Goal: Information Seeking & Learning: Learn about a topic

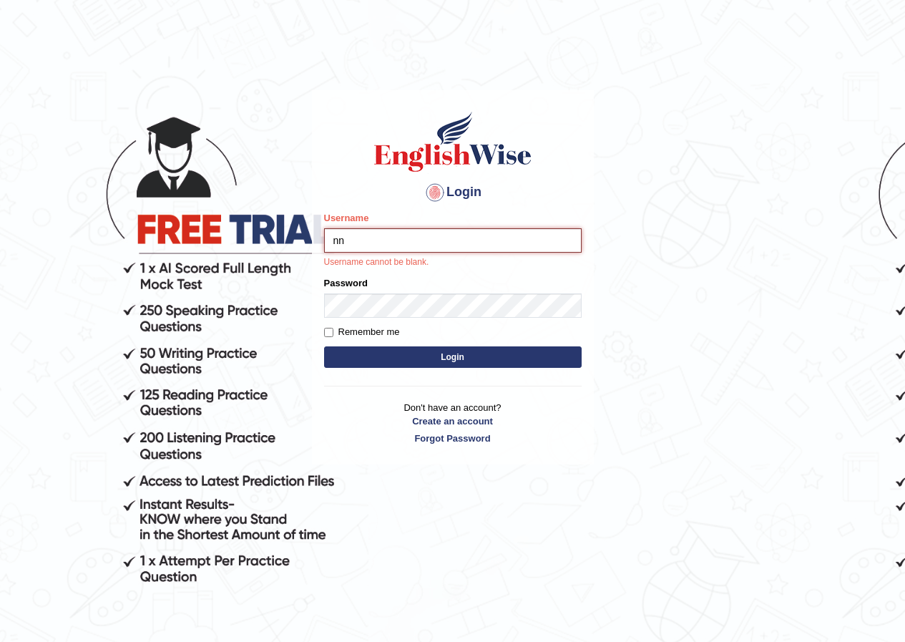
type input "n"
type input "annifred_parramatta"
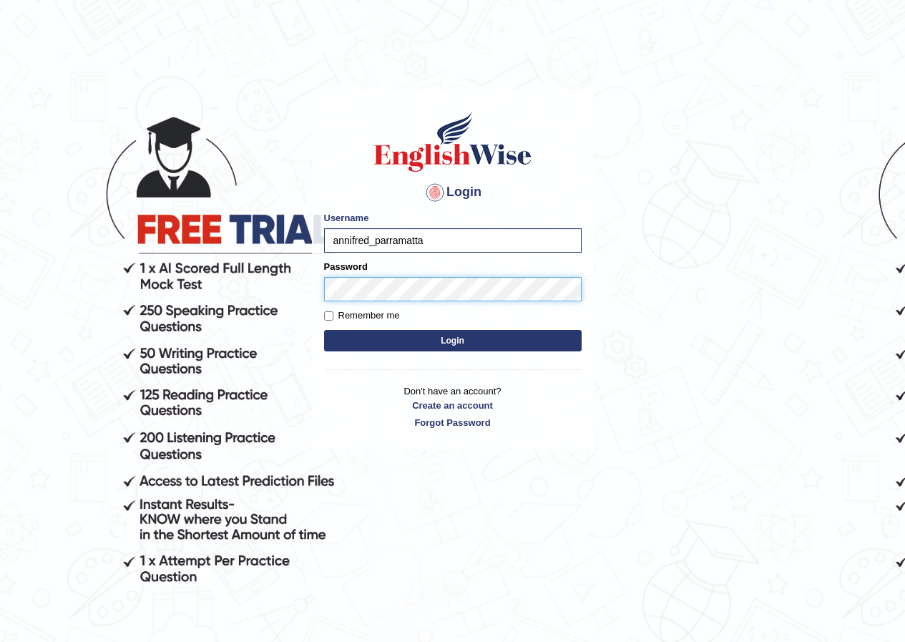
click at [324, 330] on button "Login" at bounding box center [453, 340] width 258 height 21
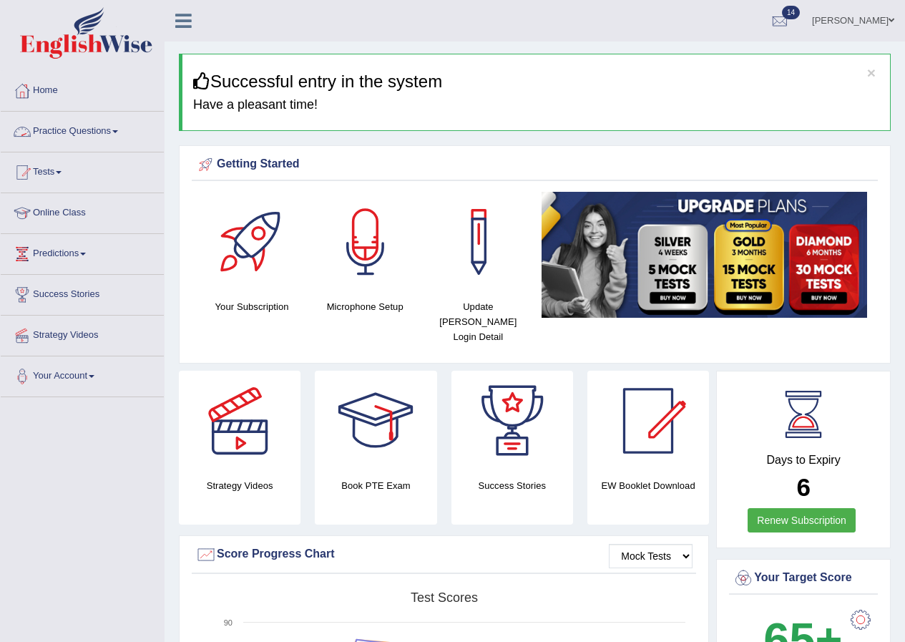
click at [80, 125] on link "Practice Questions" at bounding box center [82, 130] width 163 height 36
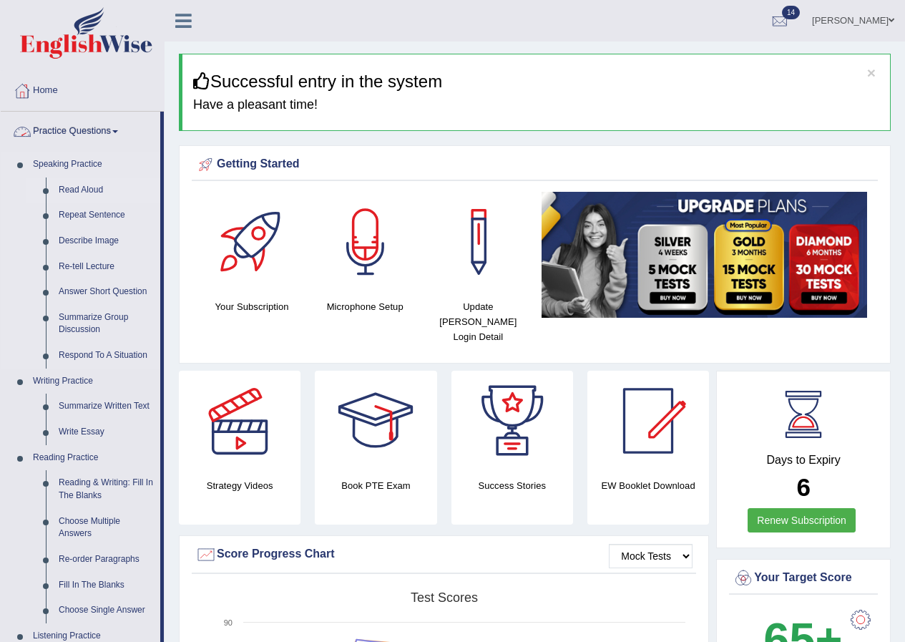
click at [83, 186] on link "Read Aloud" at bounding box center [106, 190] width 108 height 26
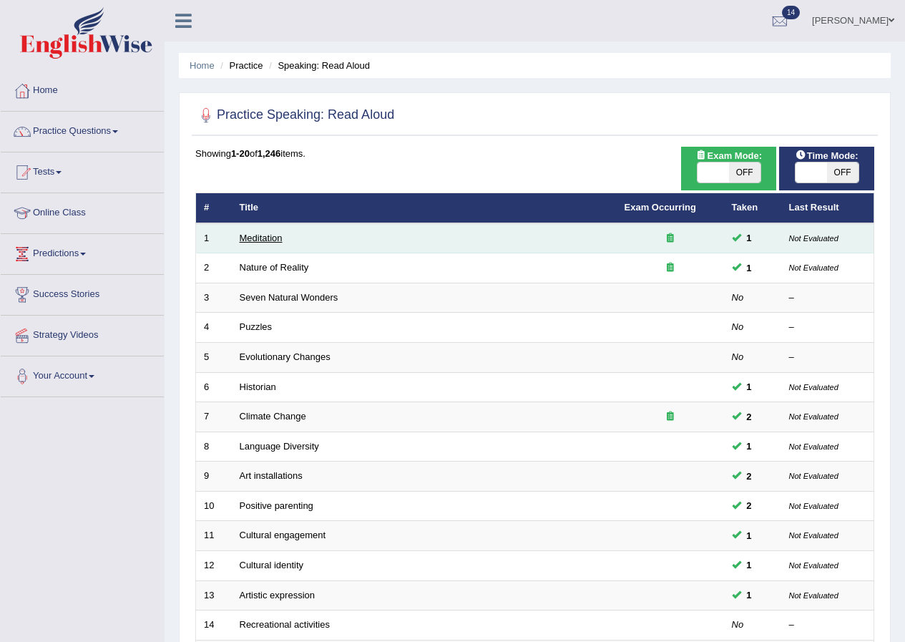
click at [263, 238] on link "Meditation" at bounding box center [261, 238] width 43 height 11
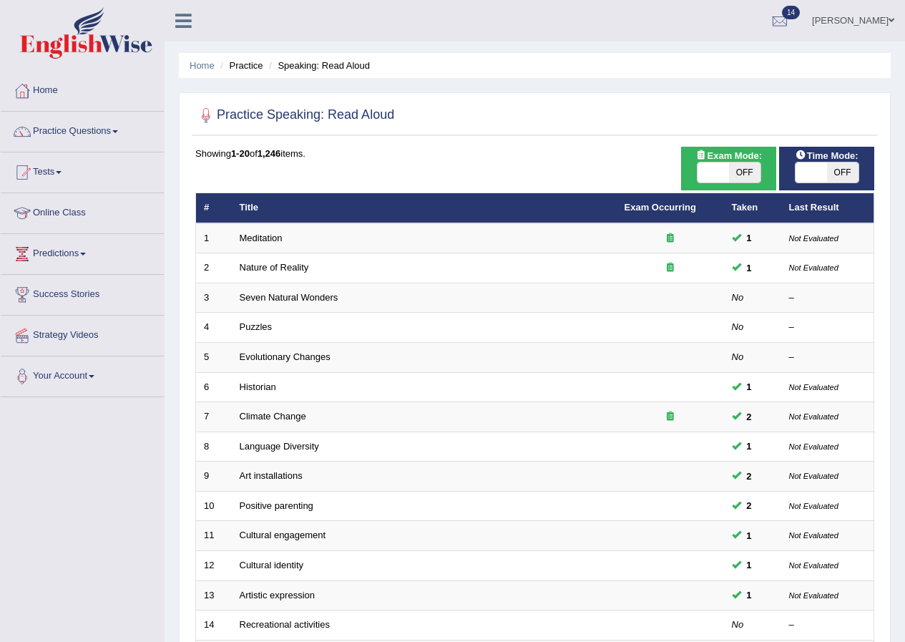
click at [746, 165] on span "OFF" at bounding box center [744, 172] width 31 height 20
checkbox input "true"
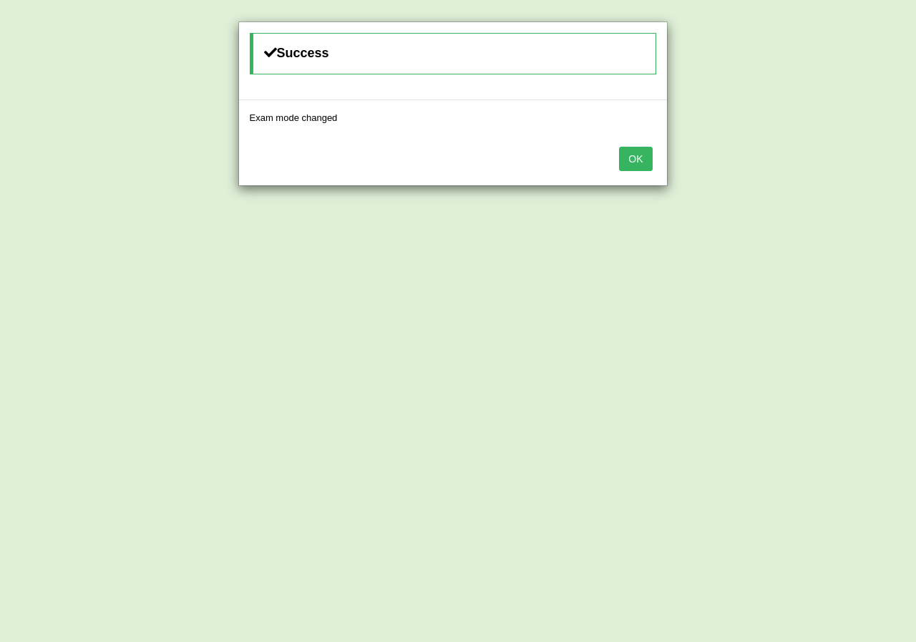
click at [643, 160] on button "OK" at bounding box center [635, 159] width 33 height 24
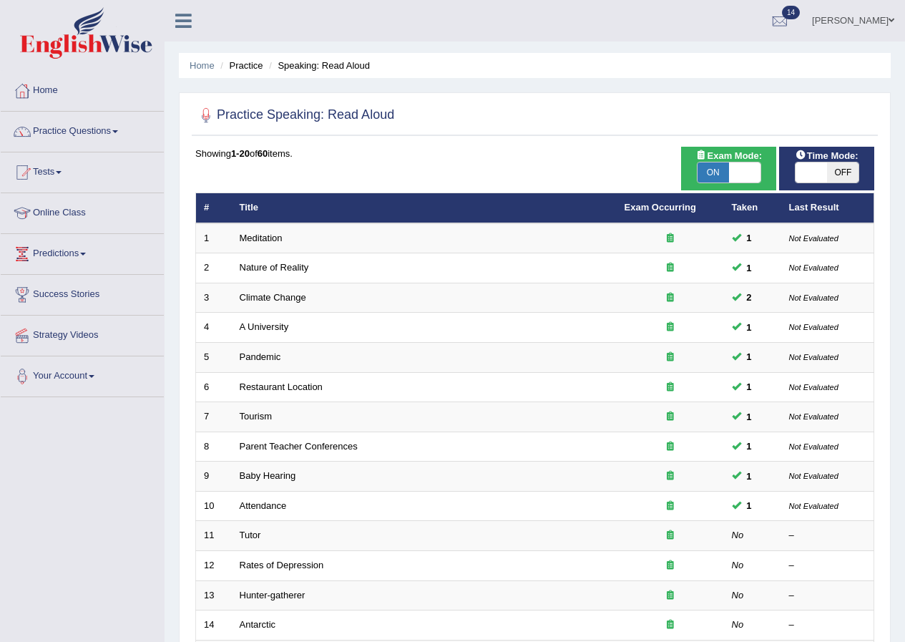
click at [851, 176] on span "OFF" at bounding box center [842, 172] width 31 height 20
checkbox input "true"
click at [859, 176] on span "OFF" at bounding box center [874, 172] width 31 height 20
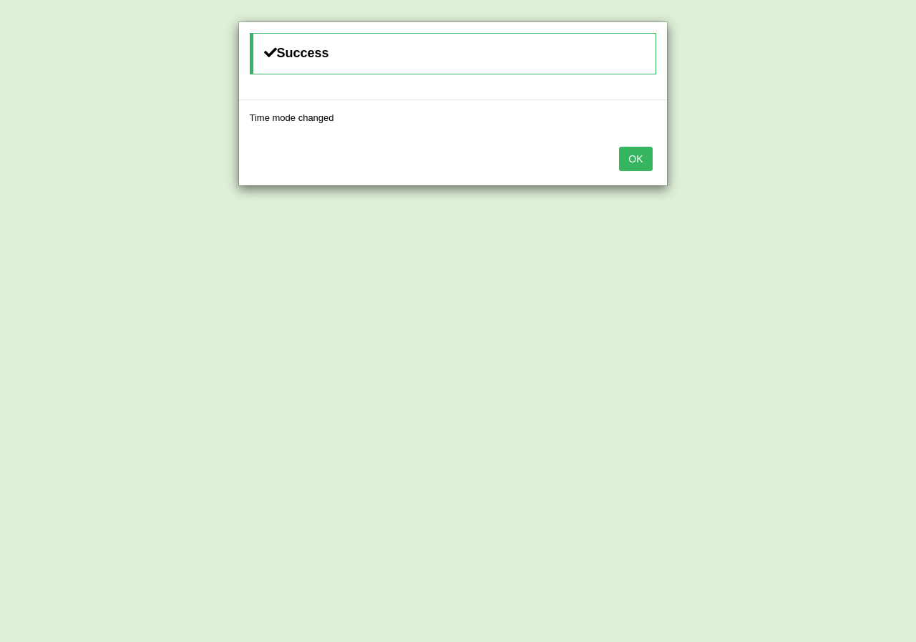
click at [628, 150] on button "OK" at bounding box center [635, 159] width 33 height 24
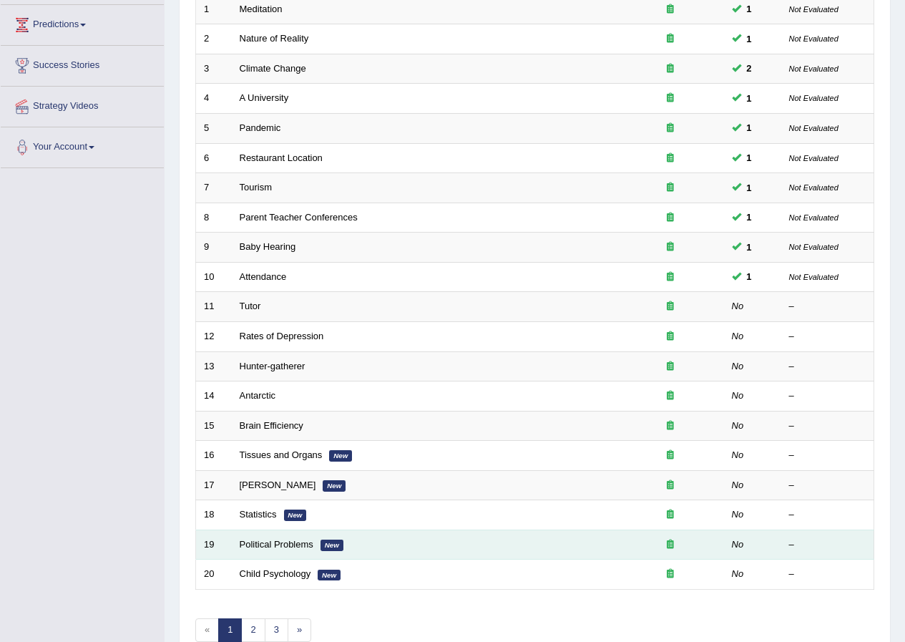
scroll to position [306, 0]
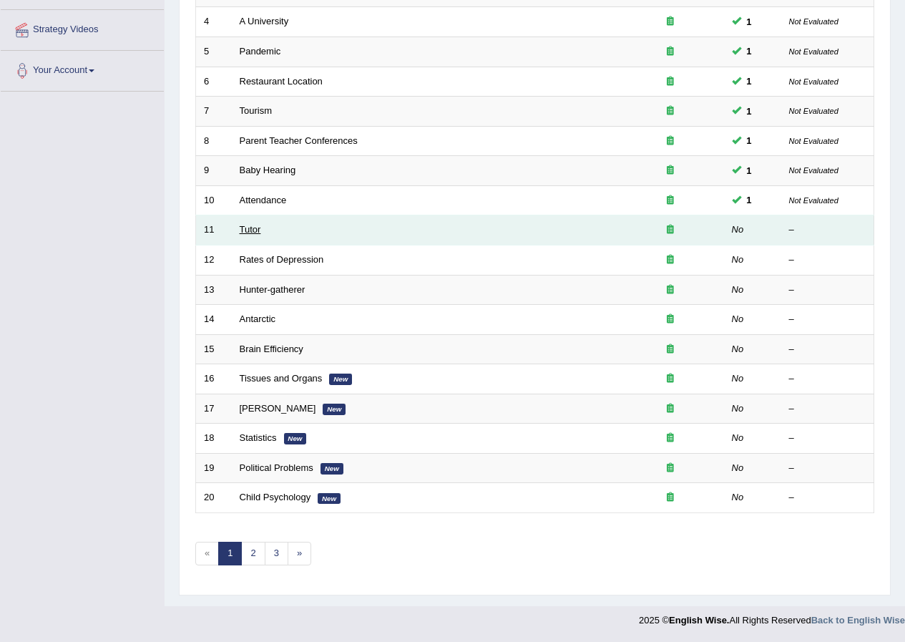
click at [254, 232] on link "Tutor" at bounding box center [250, 229] width 21 height 11
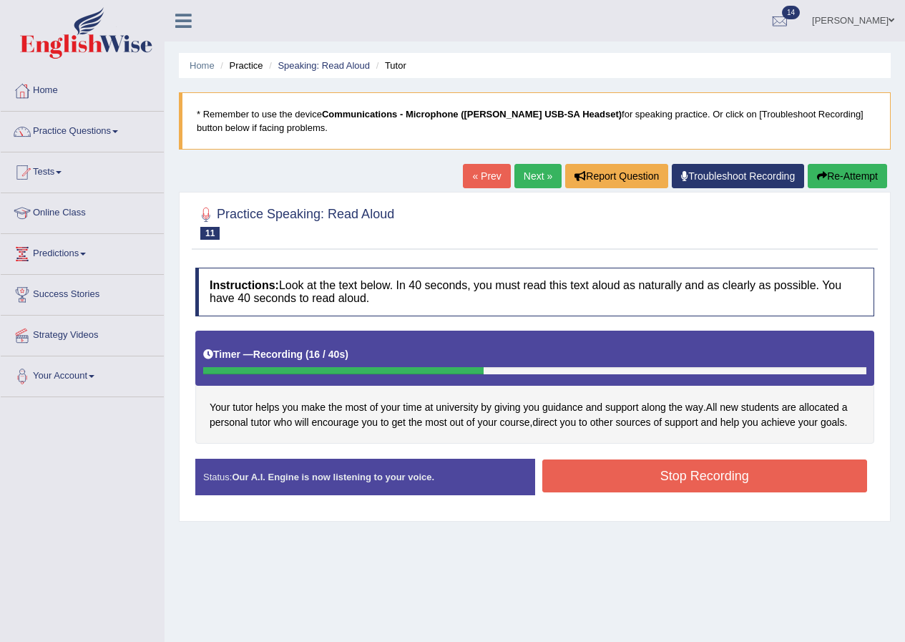
click at [645, 474] on button "Stop Recording" at bounding box center [705, 475] width 326 height 33
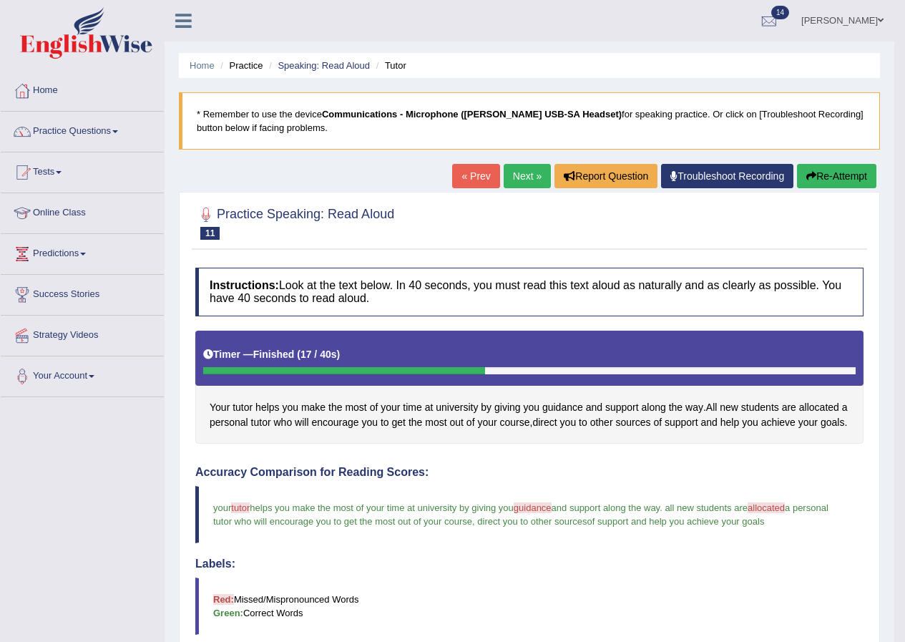
click at [511, 182] on link "Next »" at bounding box center [527, 176] width 47 height 24
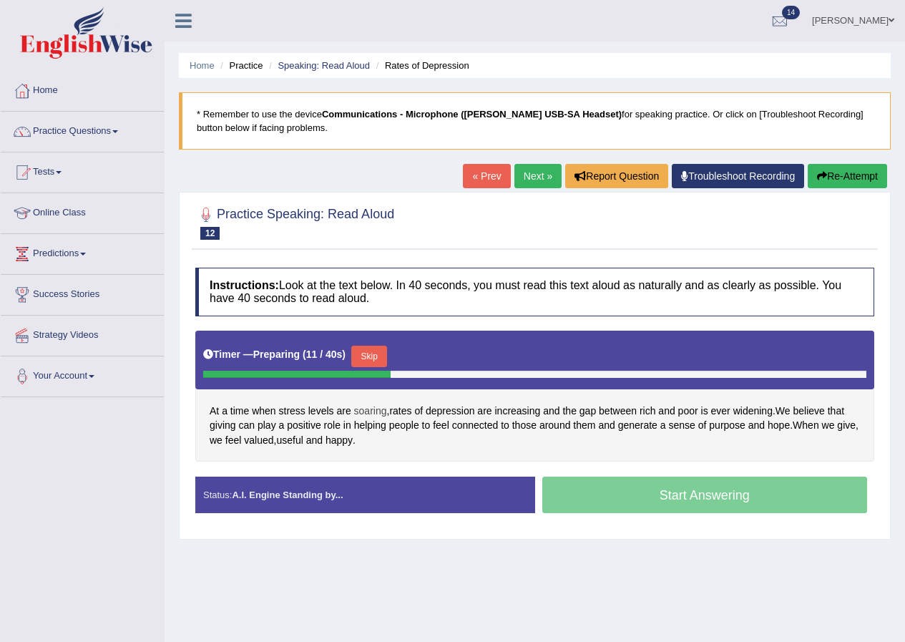
click at [379, 415] on span "soaring" at bounding box center [370, 411] width 33 height 15
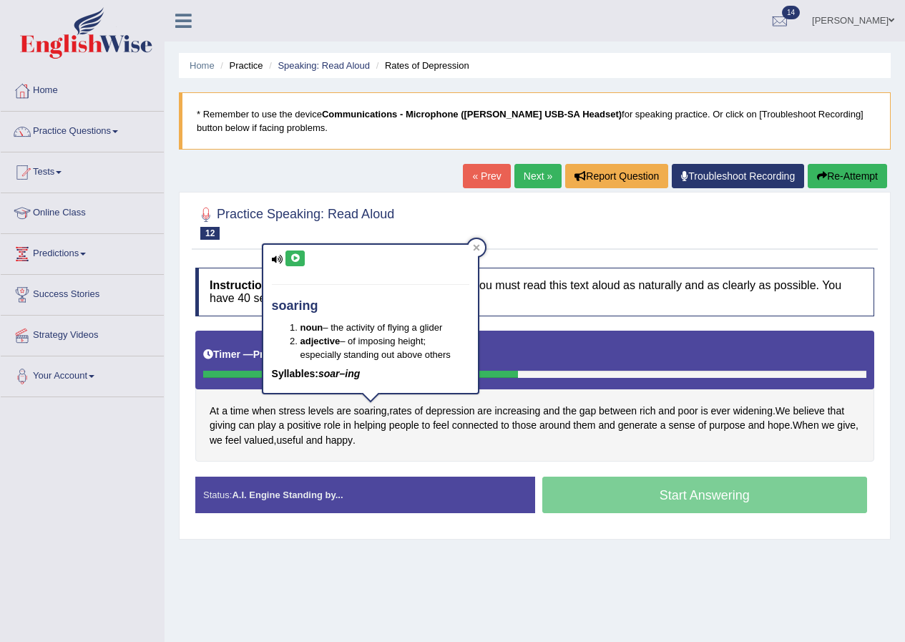
click at [293, 257] on icon at bounding box center [295, 258] width 11 height 9
click at [475, 244] on icon at bounding box center [476, 247] width 7 height 7
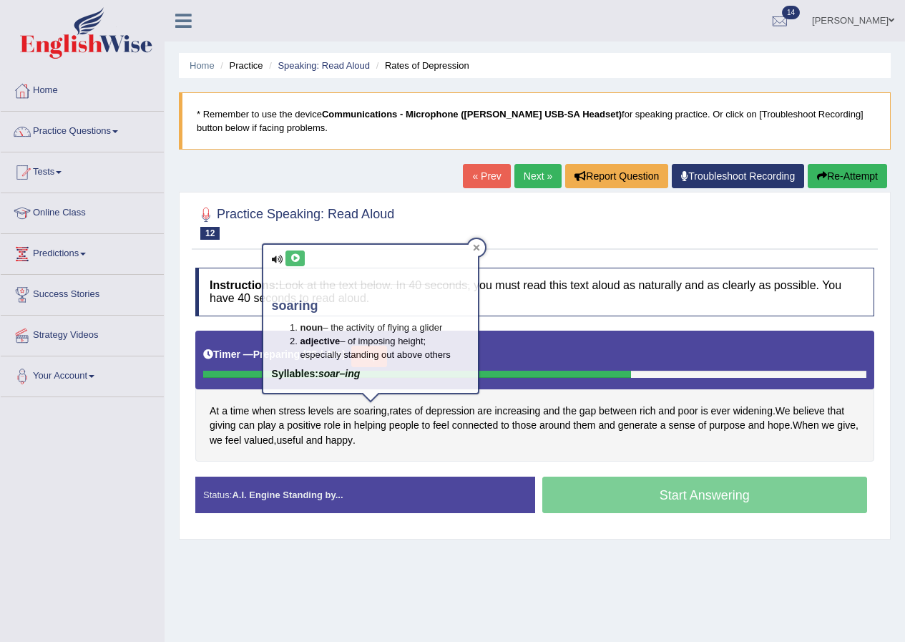
click at [475, 244] on div at bounding box center [534, 222] width 679 height 44
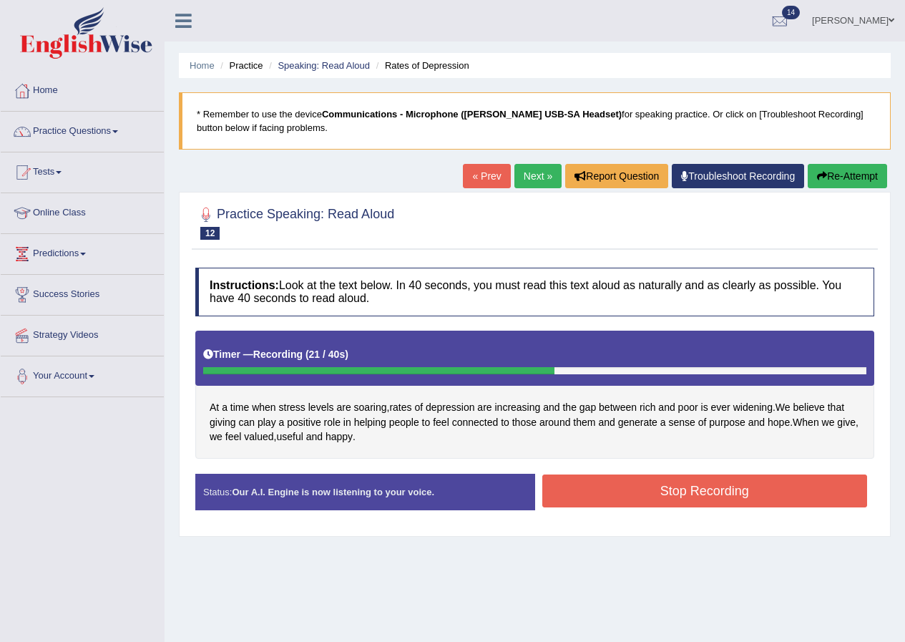
click at [652, 492] on button "Stop Recording" at bounding box center [705, 490] width 326 height 33
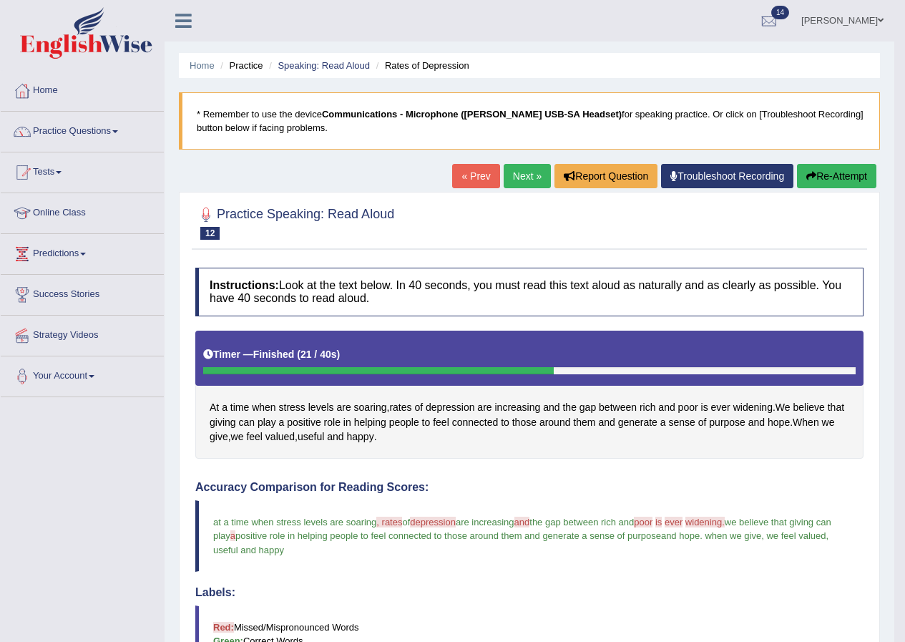
click at [527, 183] on link "Next »" at bounding box center [527, 176] width 47 height 24
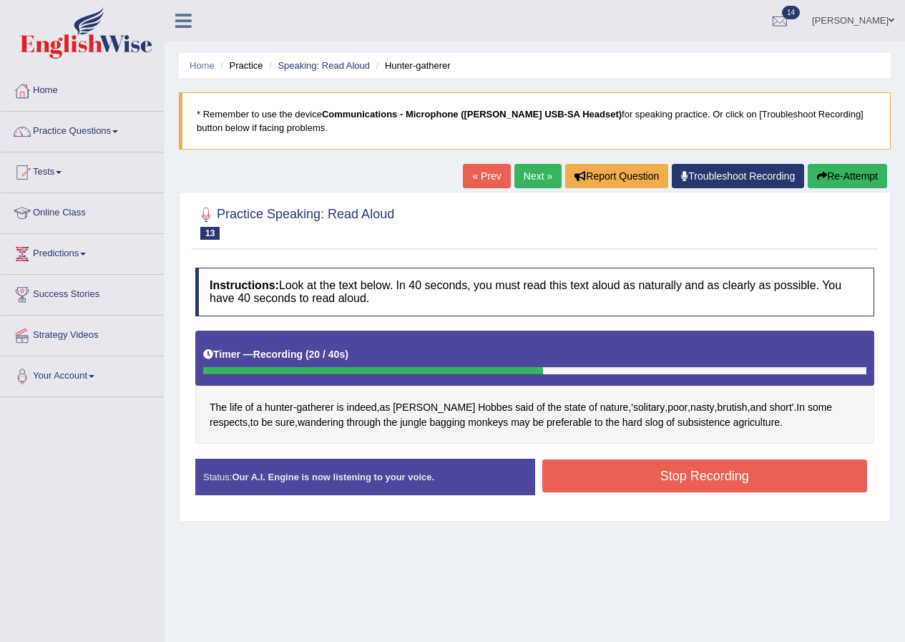
click at [676, 474] on button "Stop Recording" at bounding box center [705, 475] width 326 height 33
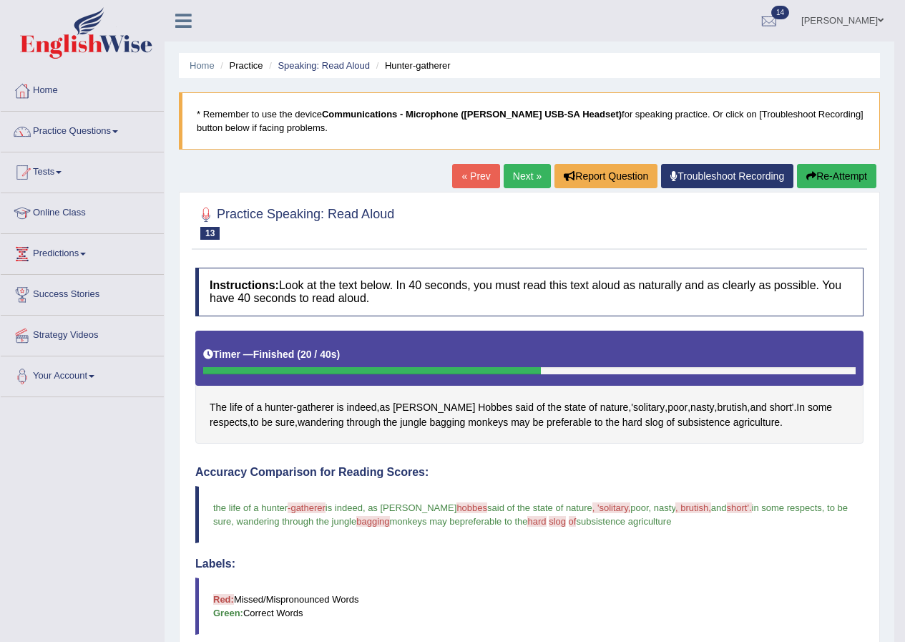
click at [514, 175] on link "Next »" at bounding box center [527, 176] width 47 height 24
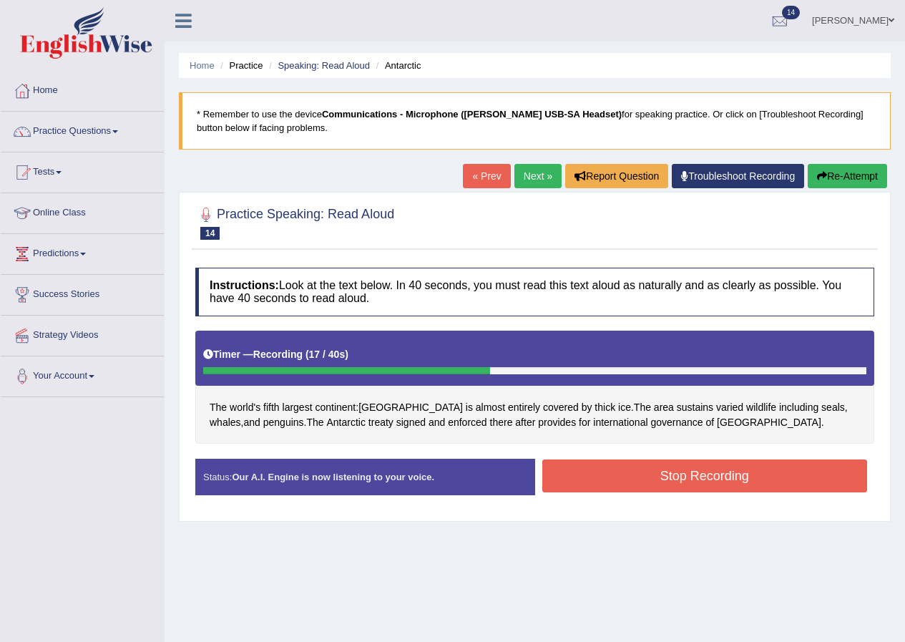
click at [669, 472] on button "Stop Recording" at bounding box center [705, 475] width 326 height 33
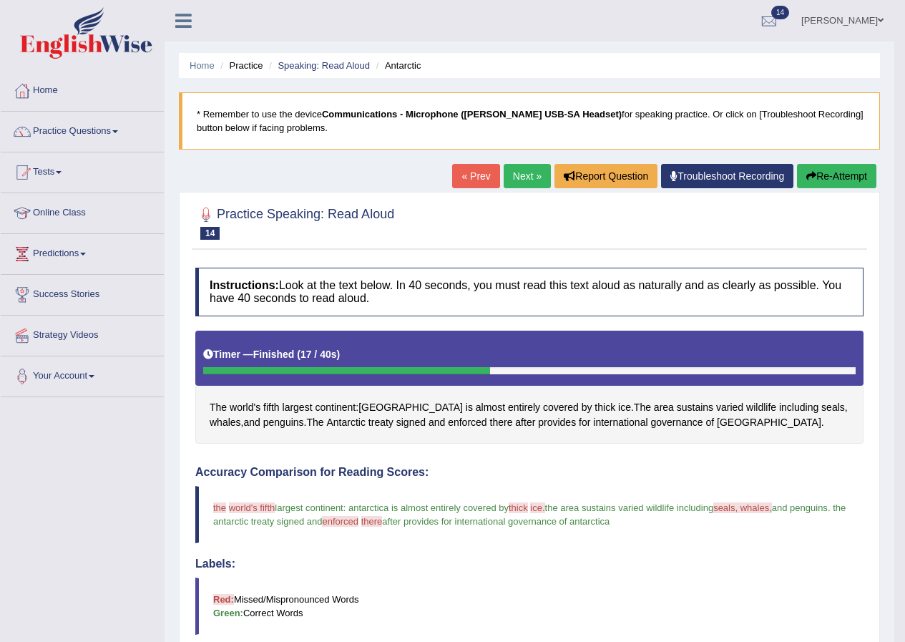
click at [529, 175] on link "Next »" at bounding box center [527, 176] width 47 height 24
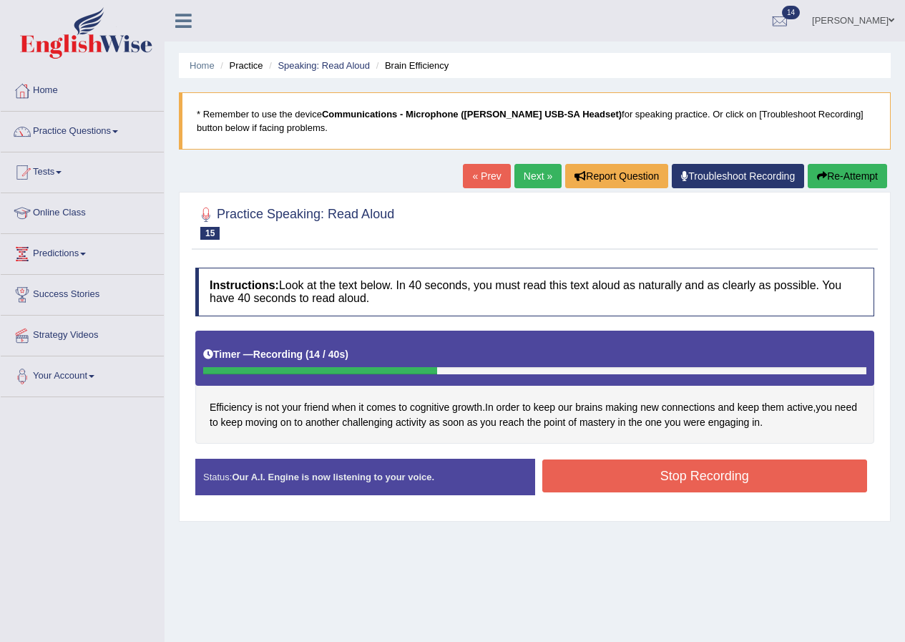
click at [678, 482] on button "Stop Recording" at bounding box center [705, 475] width 326 height 33
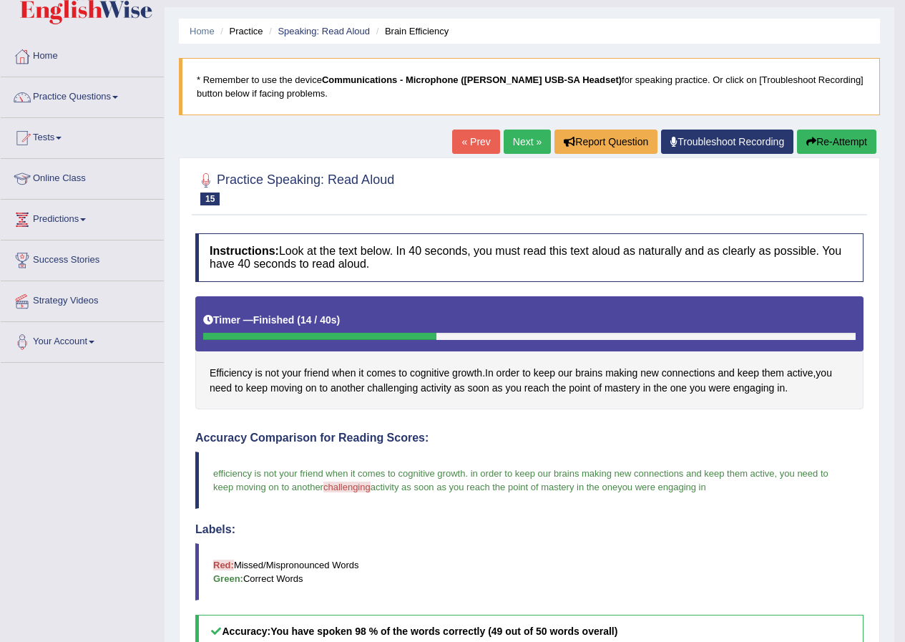
scroll to position [4, 0]
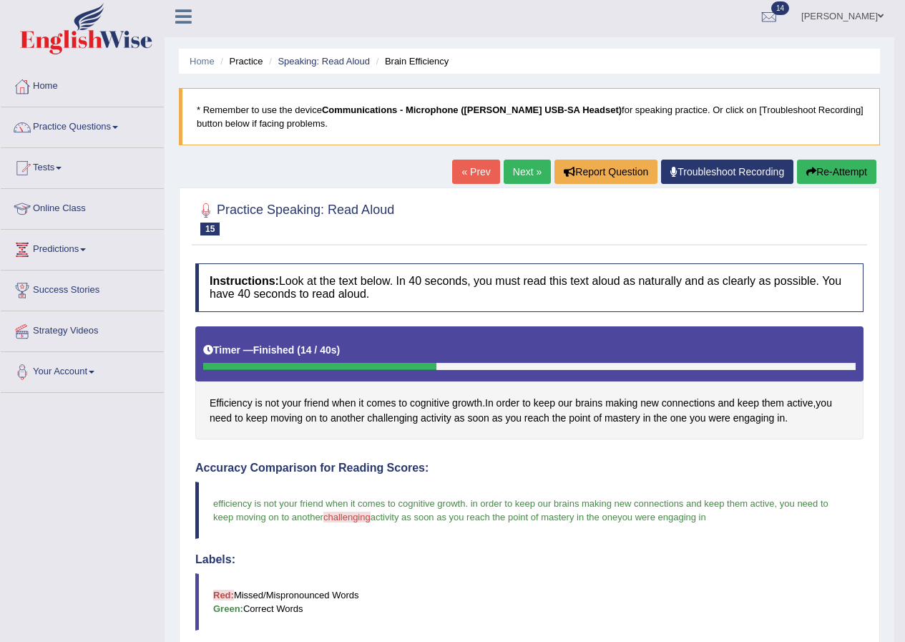
click at [522, 172] on link "Next »" at bounding box center [527, 172] width 47 height 24
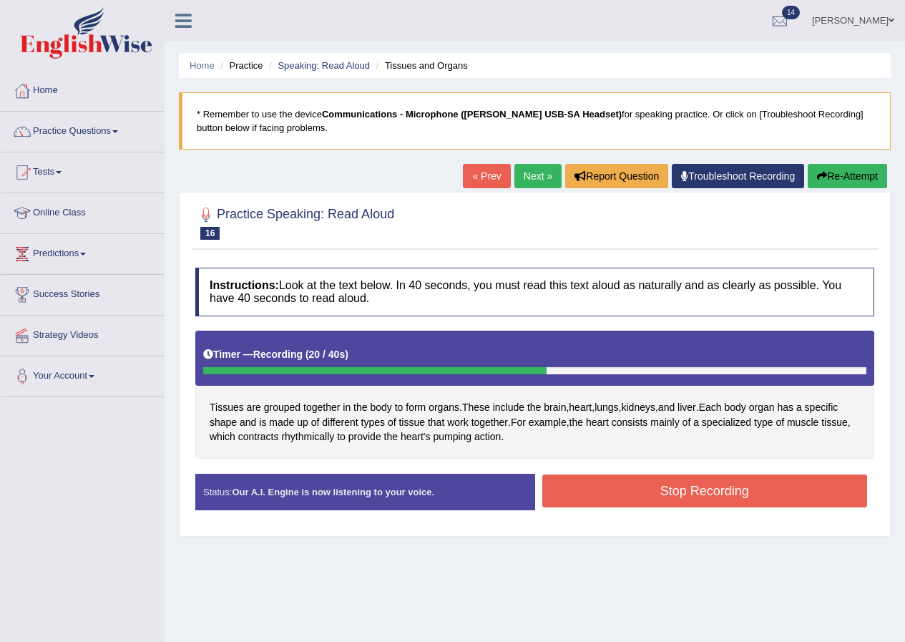
click at [660, 488] on button "Stop Recording" at bounding box center [705, 490] width 326 height 33
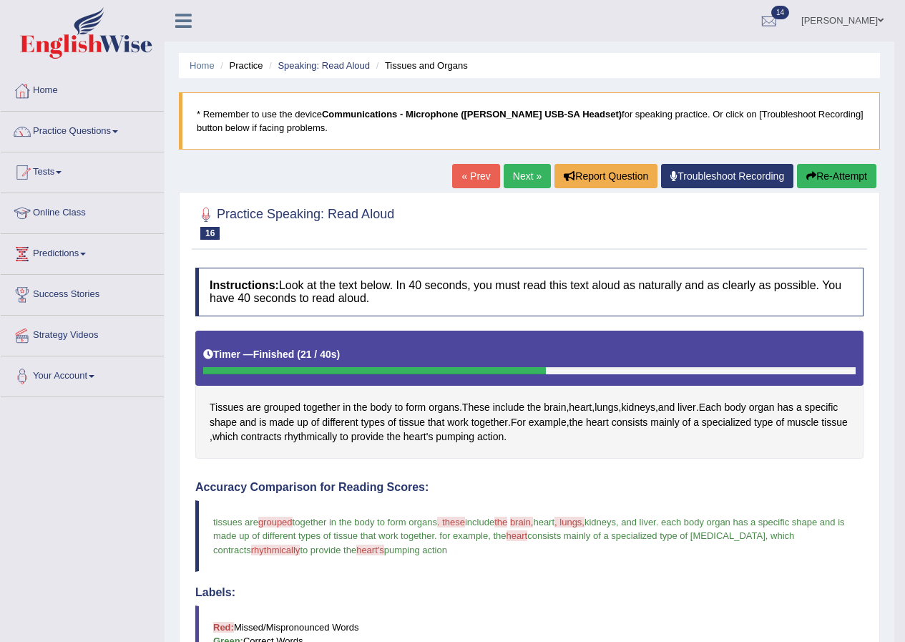
click at [522, 177] on link "Next »" at bounding box center [527, 176] width 47 height 24
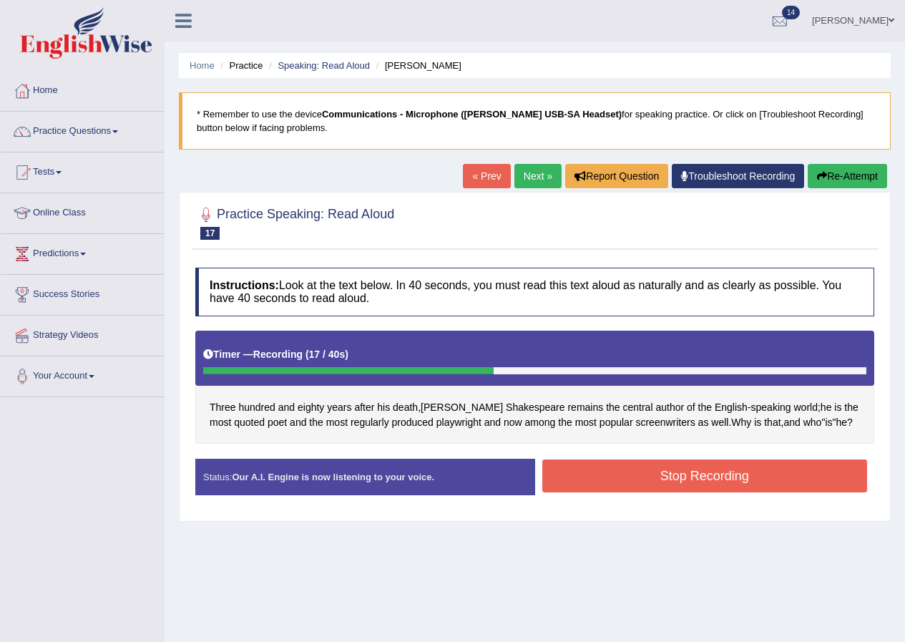
click at [720, 470] on button "Stop Recording" at bounding box center [705, 475] width 326 height 33
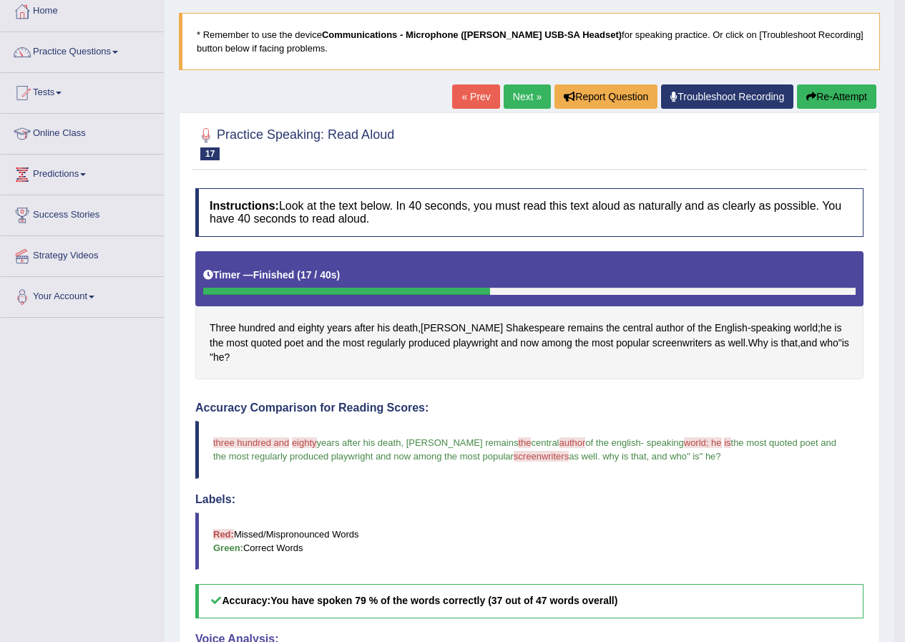
scroll to position [76, 0]
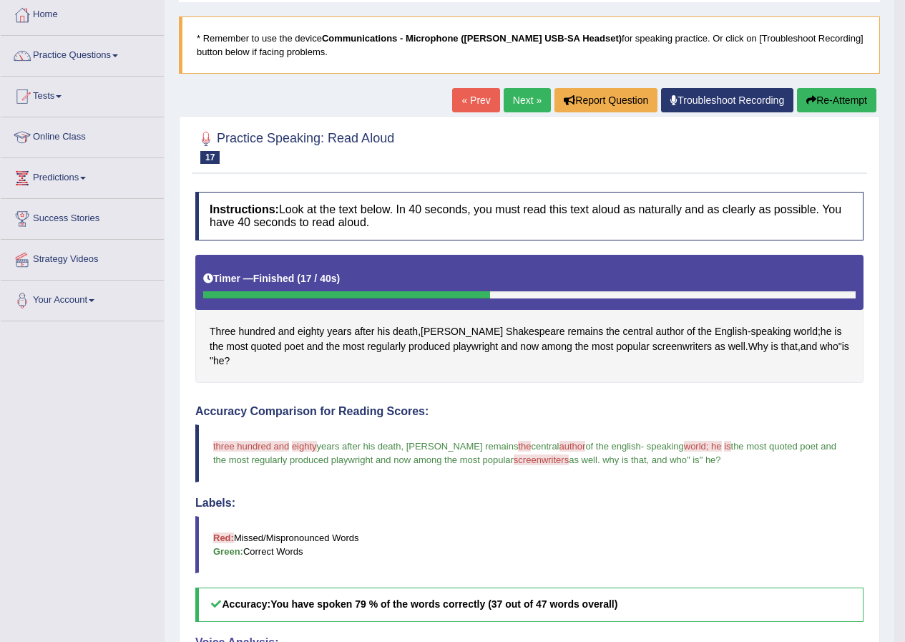
click at [511, 105] on link "Next »" at bounding box center [527, 100] width 47 height 24
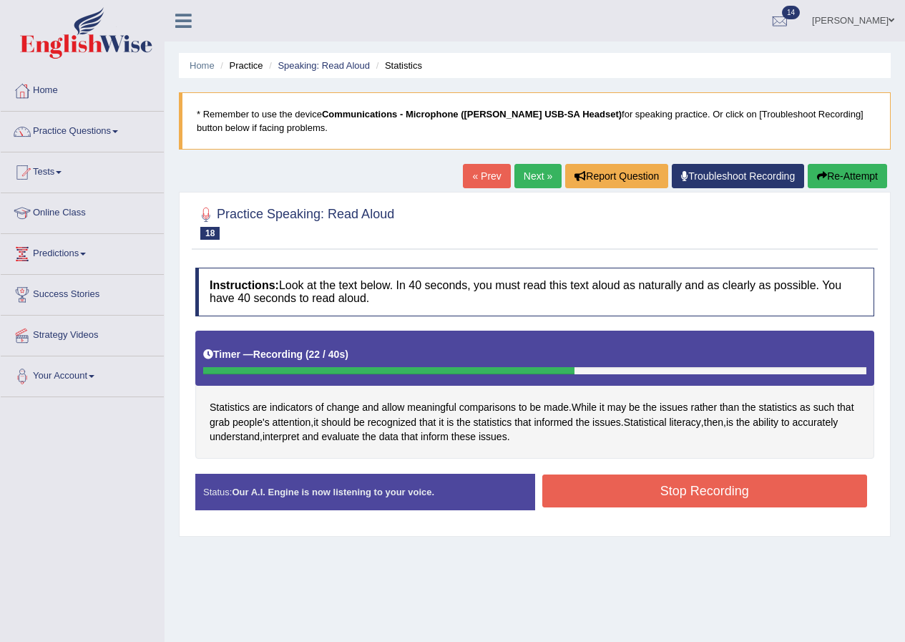
click at [689, 480] on button "Stop Recording" at bounding box center [705, 490] width 326 height 33
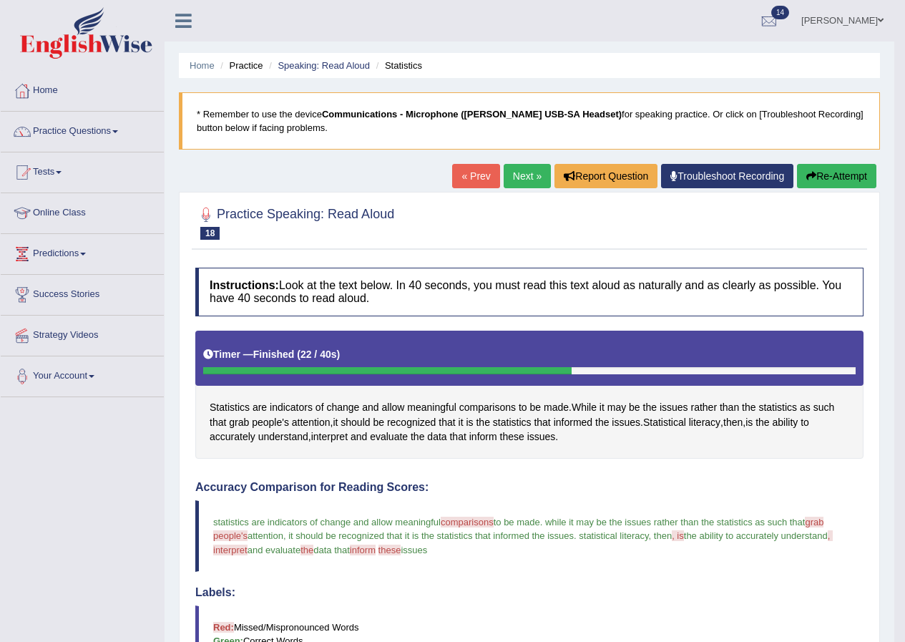
click at [517, 175] on link "Next »" at bounding box center [527, 176] width 47 height 24
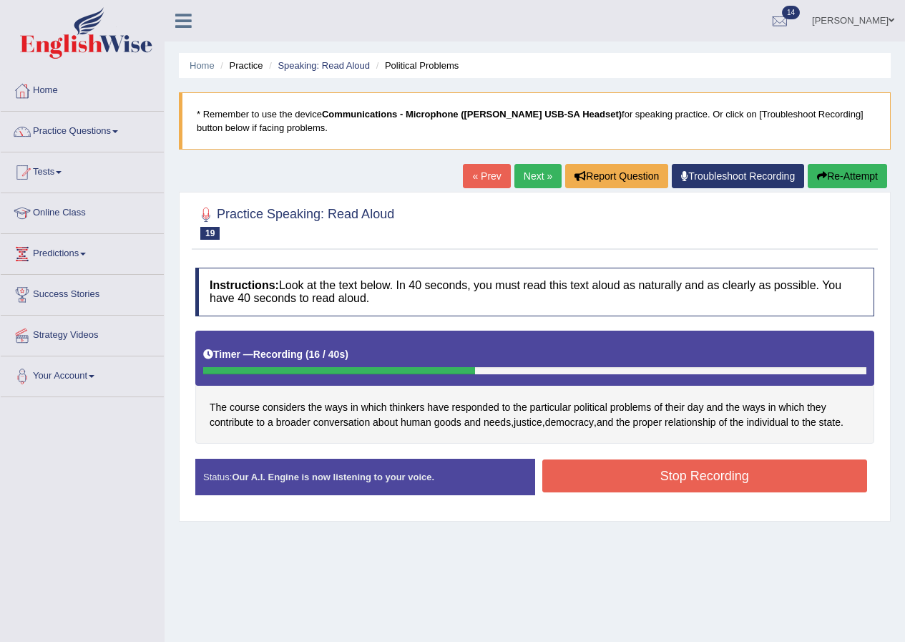
click at [666, 476] on button "Stop Recording" at bounding box center [705, 475] width 326 height 33
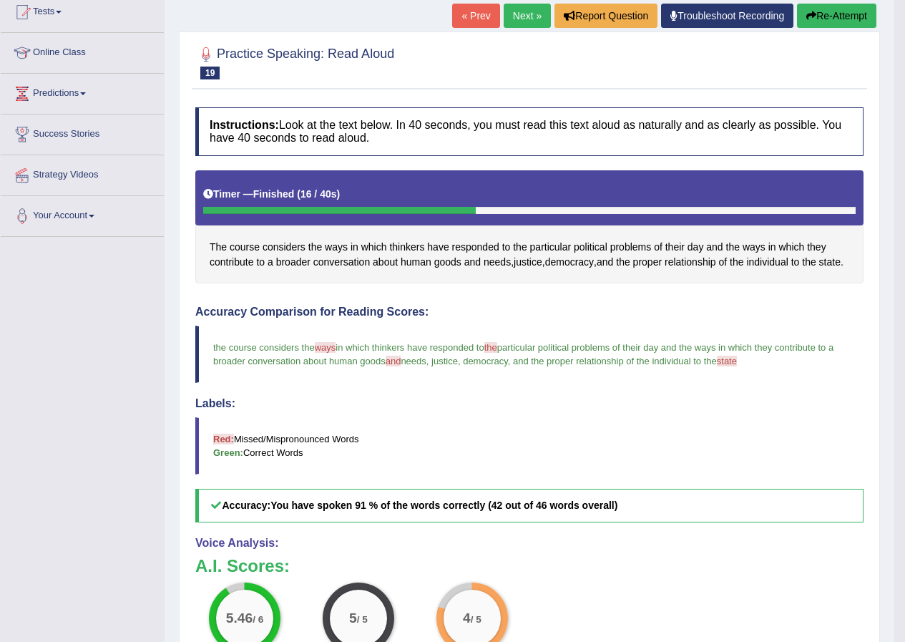
scroll to position [19, 0]
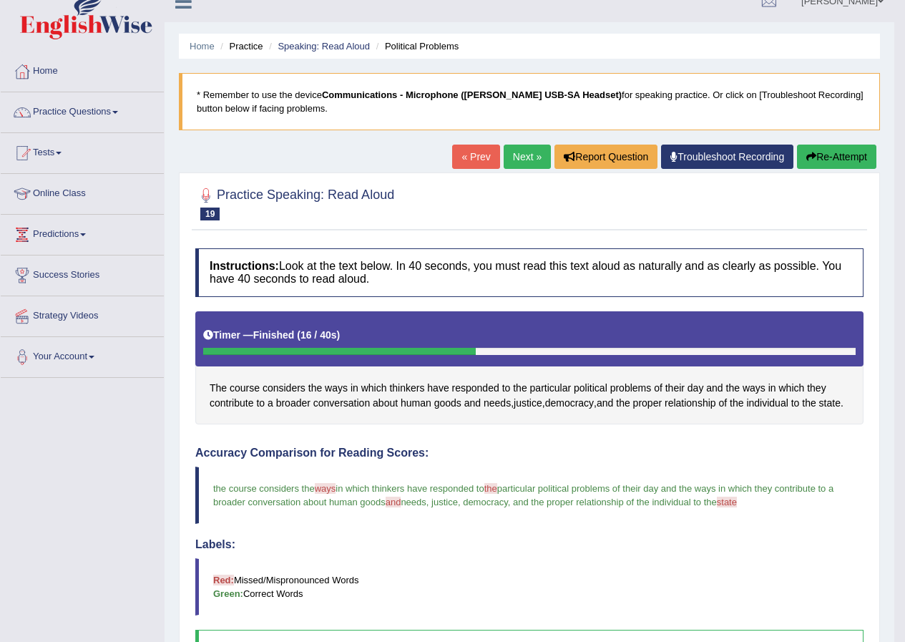
click at [509, 158] on link "Next »" at bounding box center [527, 157] width 47 height 24
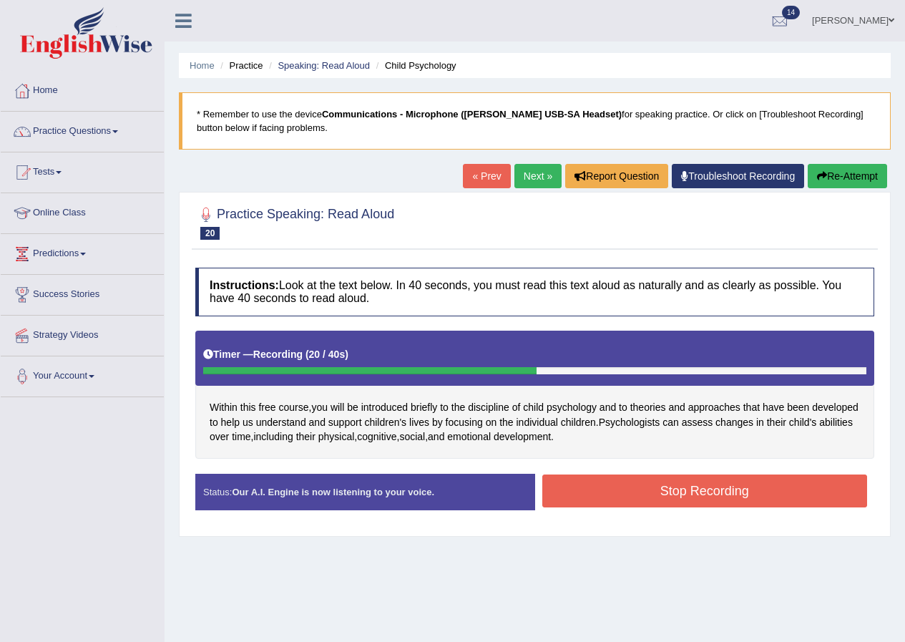
click at [774, 470] on div "Instructions: Look at the text below. In 40 seconds, you must read this text al…" at bounding box center [535, 394] width 686 height 268
click at [774, 485] on button "Stop Recording" at bounding box center [705, 490] width 326 height 33
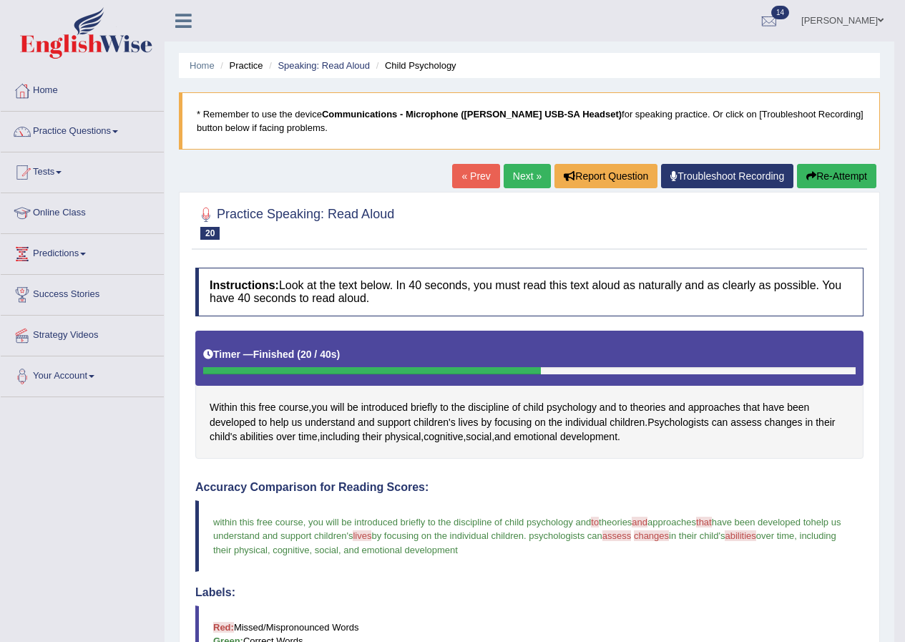
click at [520, 172] on link "Next »" at bounding box center [527, 176] width 47 height 24
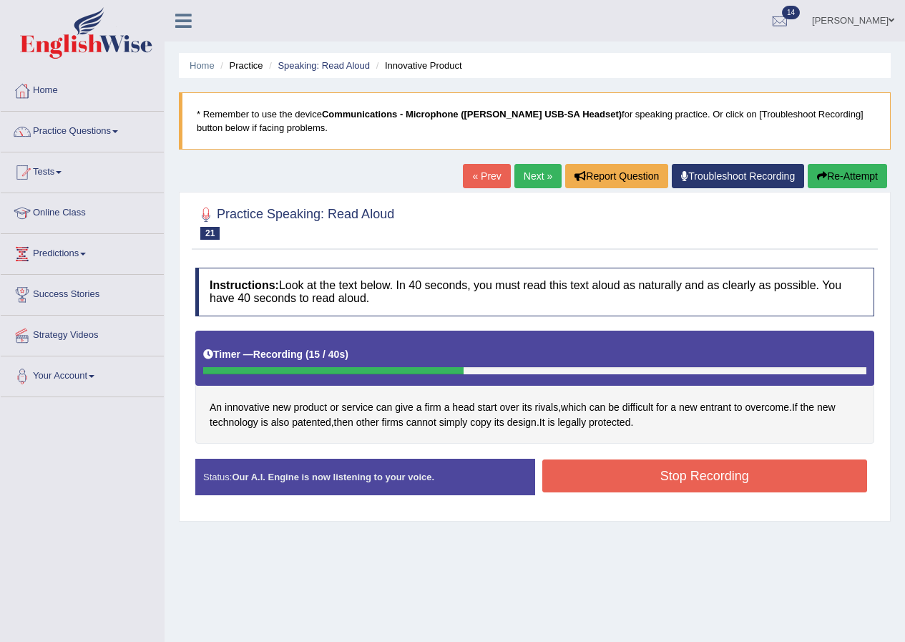
click at [644, 460] on button "Stop Recording" at bounding box center [705, 475] width 326 height 33
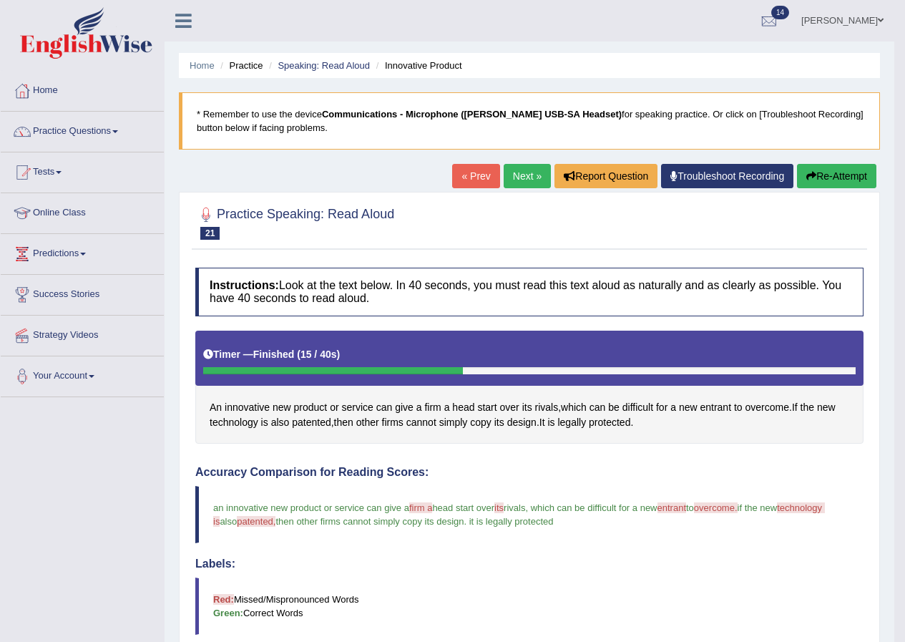
click at [517, 172] on link "Next »" at bounding box center [527, 176] width 47 height 24
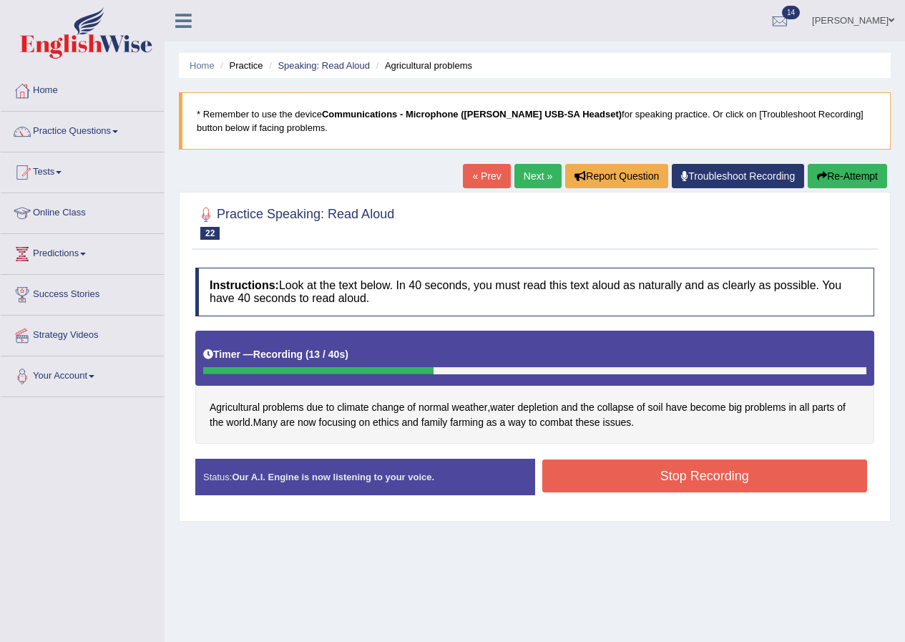
click at [718, 481] on button "Stop Recording" at bounding box center [705, 475] width 326 height 33
click at [718, 481] on div "Status: Our A.I. Engine is now listening to your voice. Start Answering Stop Re…" at bounding box center [534, 484] width 679 height 51
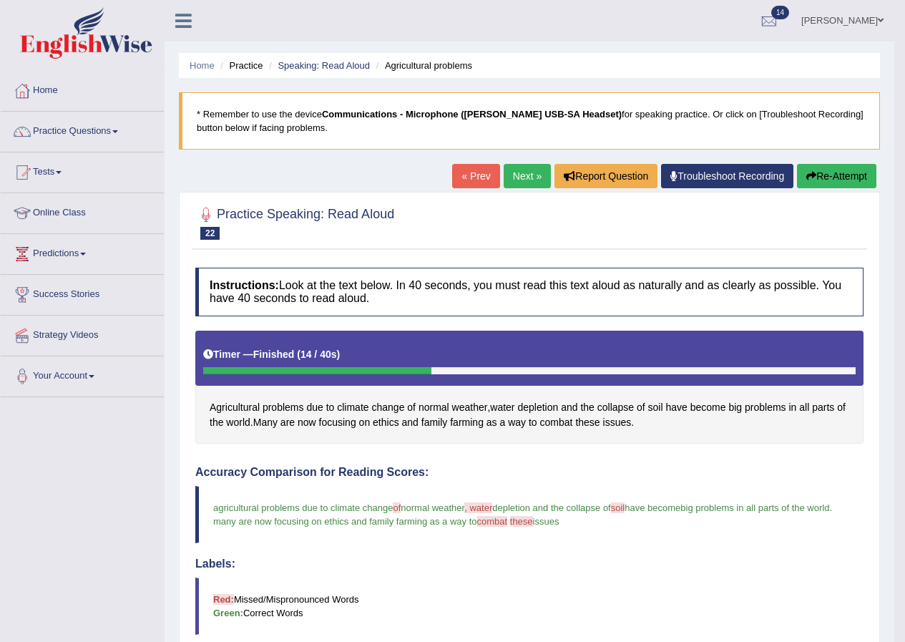
click at [117, 129] on link "Practice Questions" at bounding box center [82, 130] width 163 height 36
click at [111, 131] on link "Practice Questions" at bounding box center [82, 130] width 163 height 36
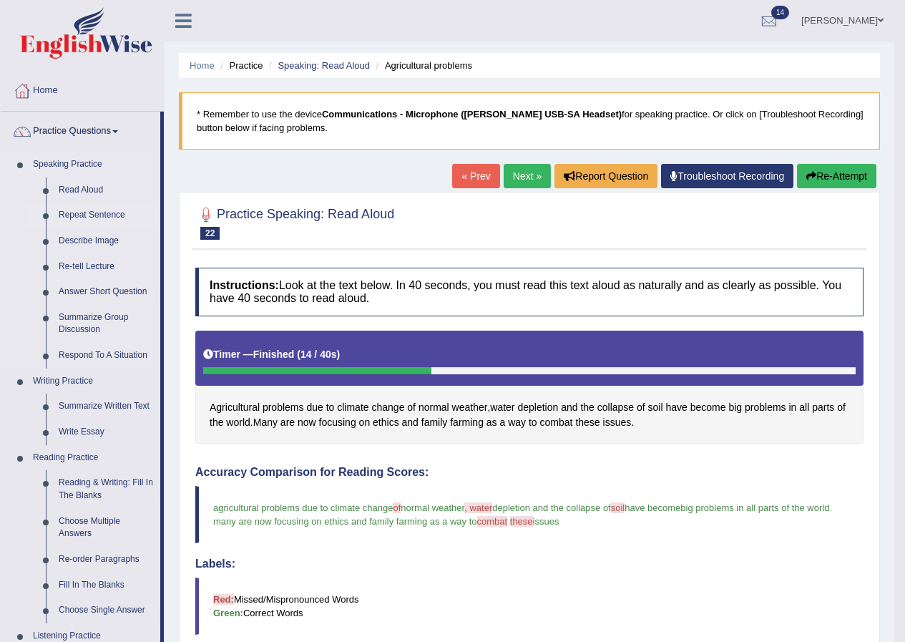
click at [92, 211] on link "Repeat Sentence" at bounding box center [106, 216] width 108 height 26
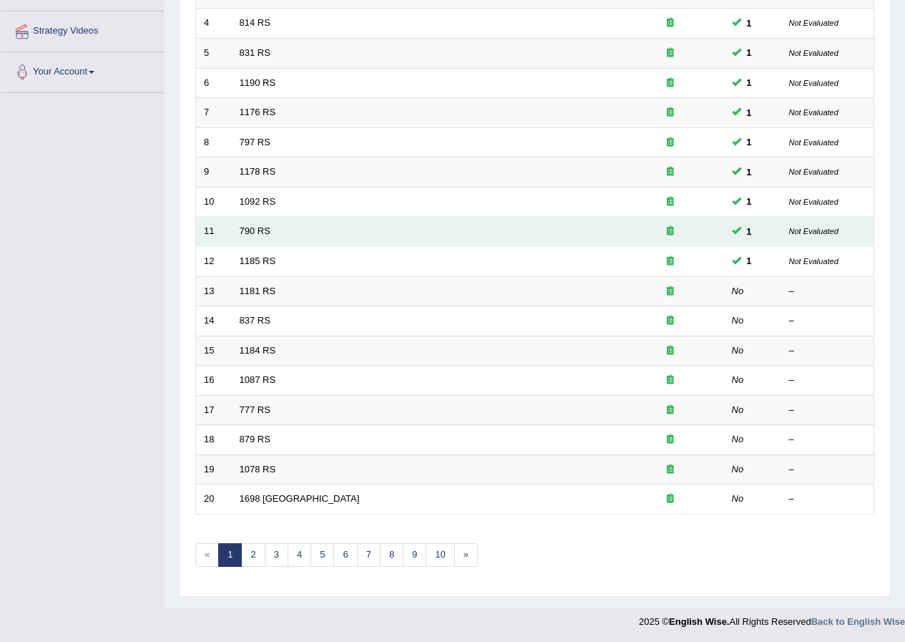
scroll to position [306, 0]
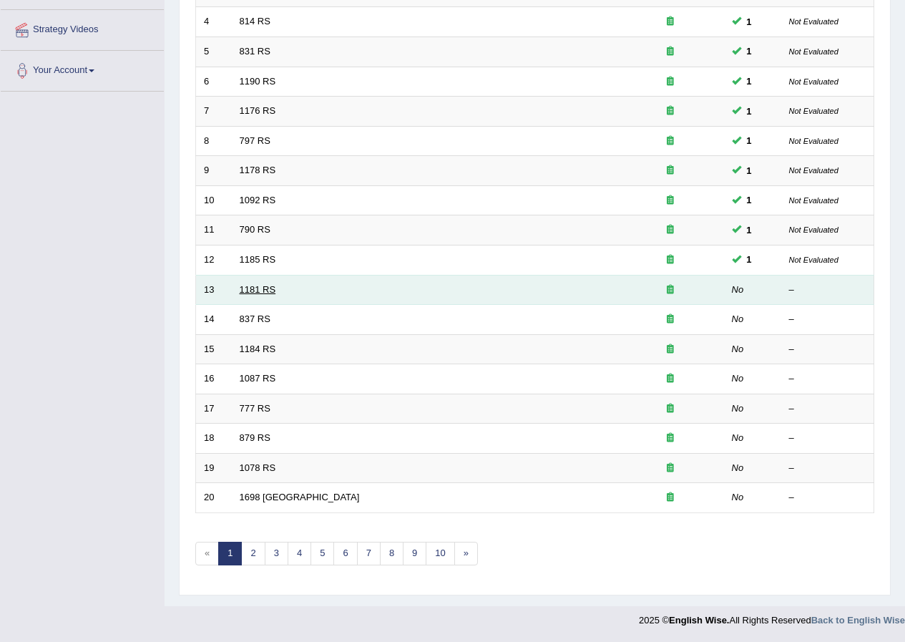
click at [271, 291] on link "1181 RS" at bounding box center [258, 289] width 36 height 11
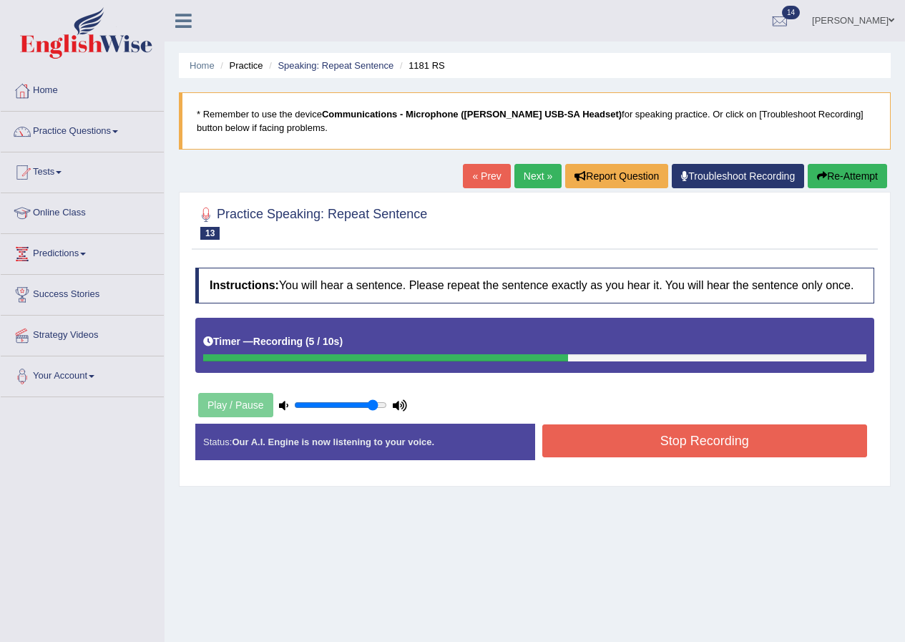
click at [660, 444] on button "Stop Recording" at bounding box center [705, 440] width 326 height 33
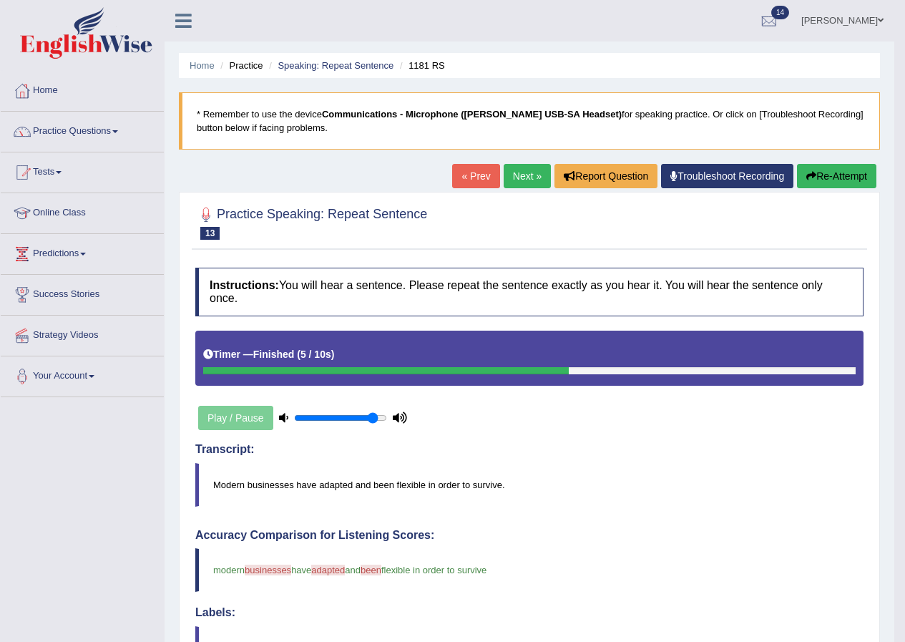
click at [527, 180] on link "Next »" at bounding box center [527, 176] width 47 height 24
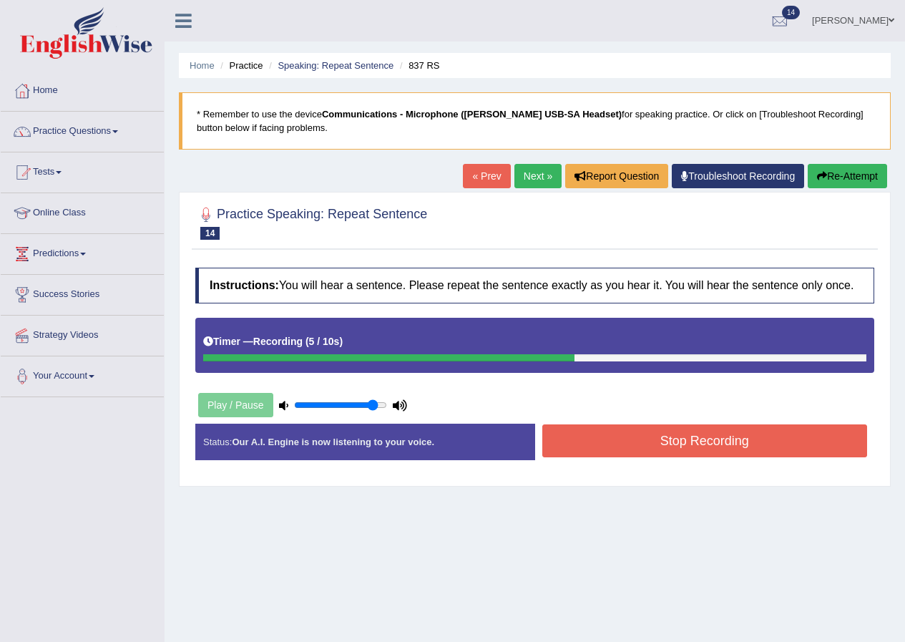
click at [590, 449] on button "Stop Recording" at bounding box center [705, 440] width 326 height 33
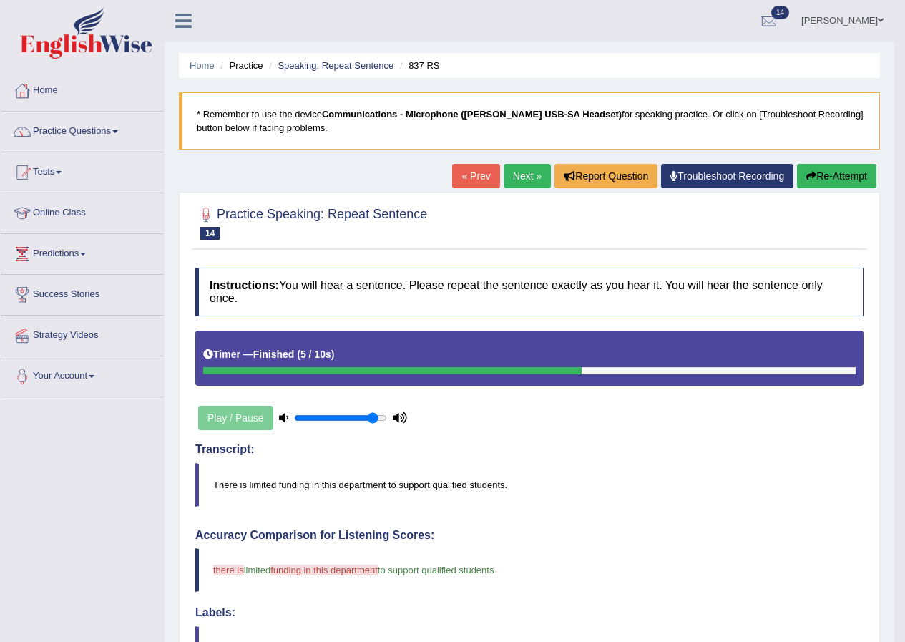
click at [522, 182] on link "Next »" at bounding box center [527, 176] width 47 height 24
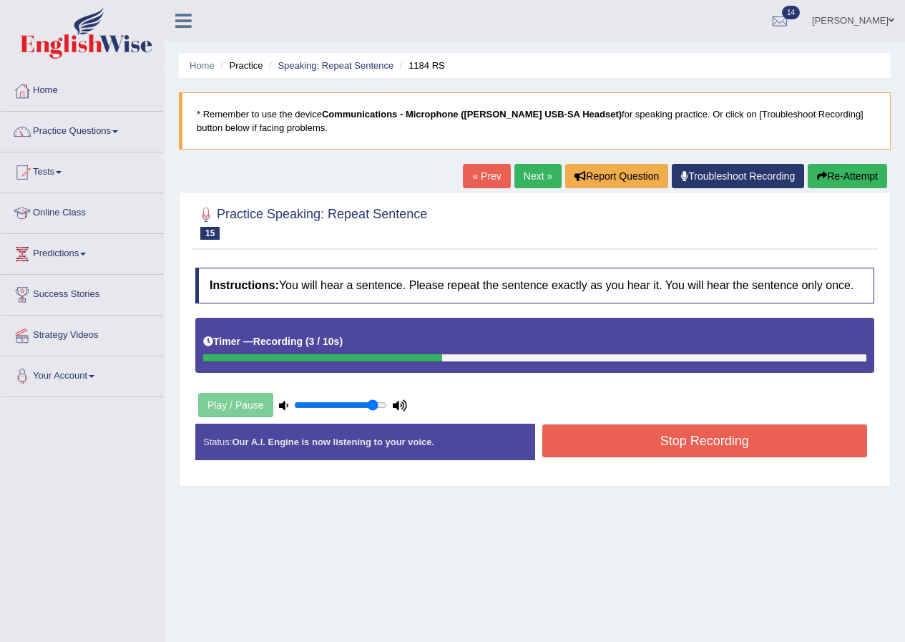
click at [669, 439] on button "Stop Recording" at bounding box center [705, 440] width 326 height 33
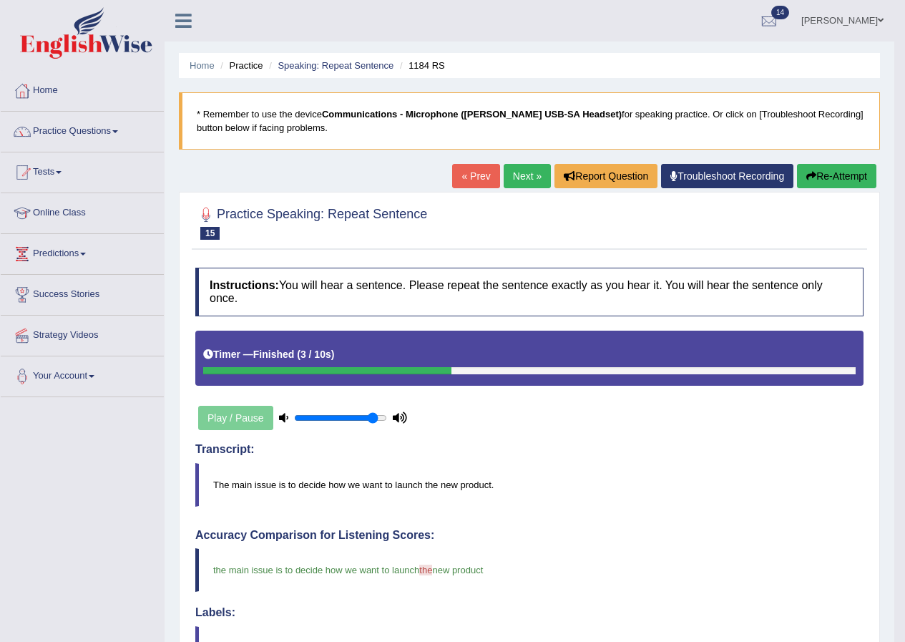
click at [523, 179] on link "Next »" at bounding box center [527, 176] width 47 height 24
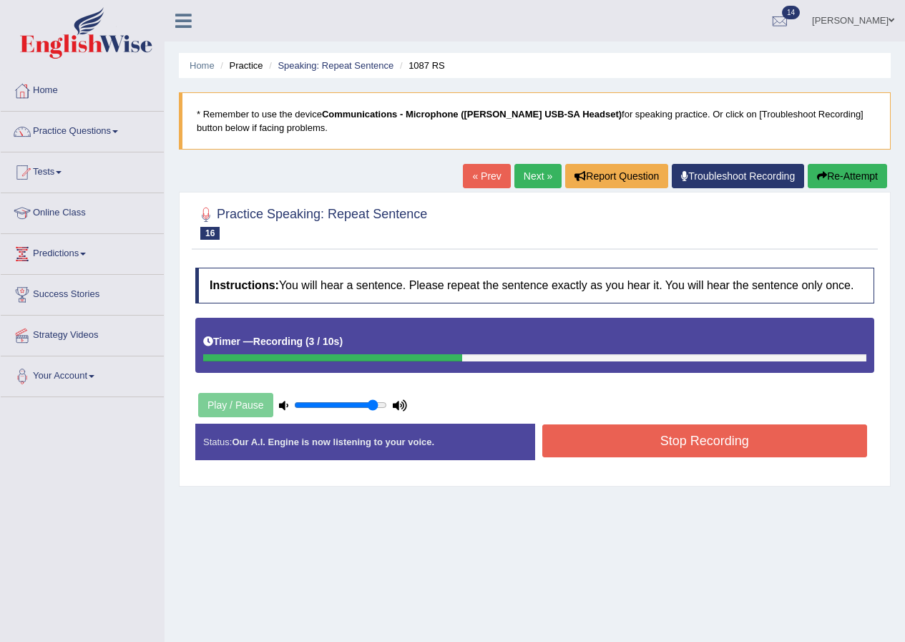
click at [707, 452] on button "Stop Recording" at bounding box center [705, 440] width 326 height 33
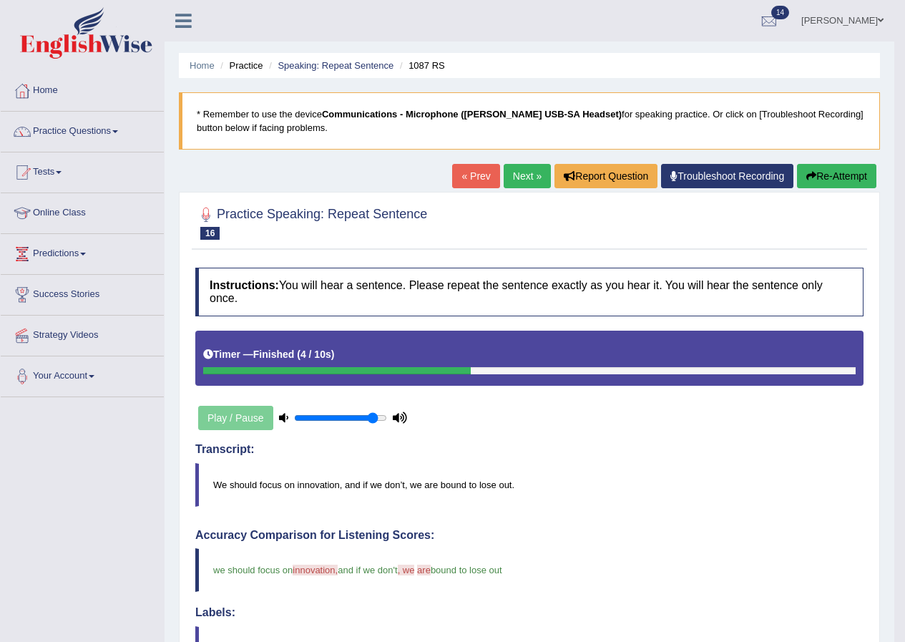
click at [517, 177] on link "Next »" at bounding box center [527, 176] width 47 height 24
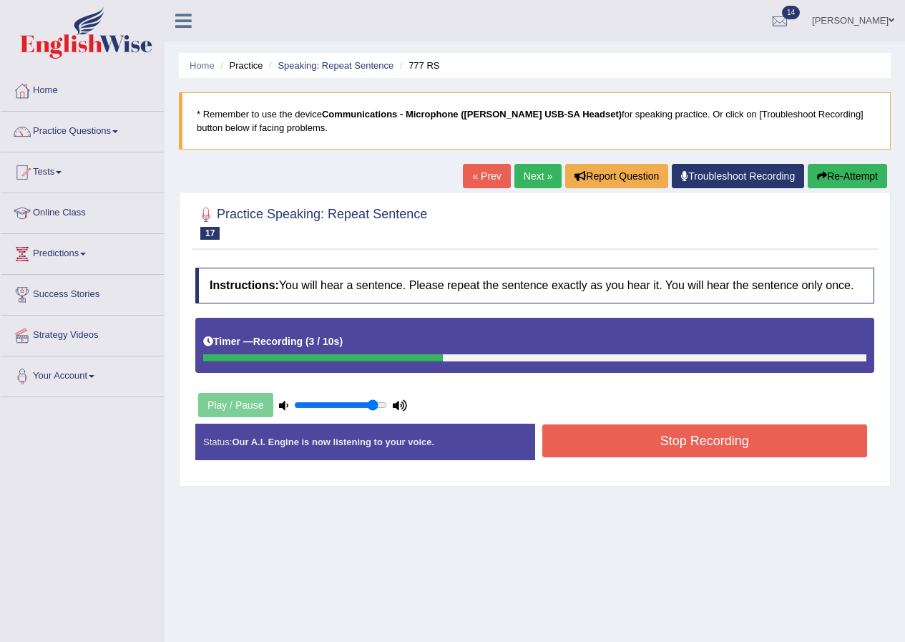
click at [625, 451] on button "Stop Recording" at bounding box center [705, 440] width 326 height 33
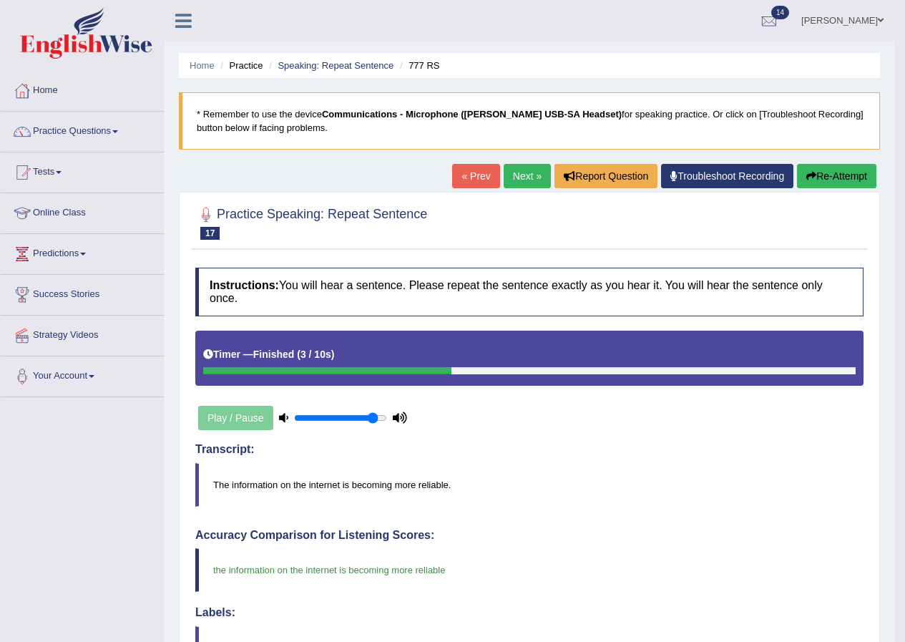
click at [527, 179] on link "Next »" at bounding box center [527, 176] width 47 height 24
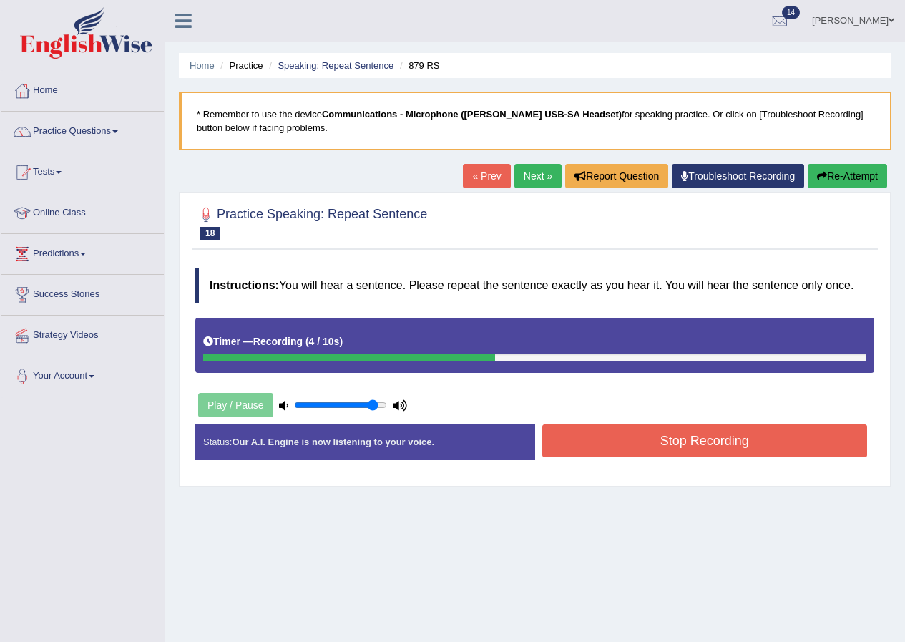
click at [636, 447] on button "Stop Recording" at bounding box center [705, 440] width 326 height 33
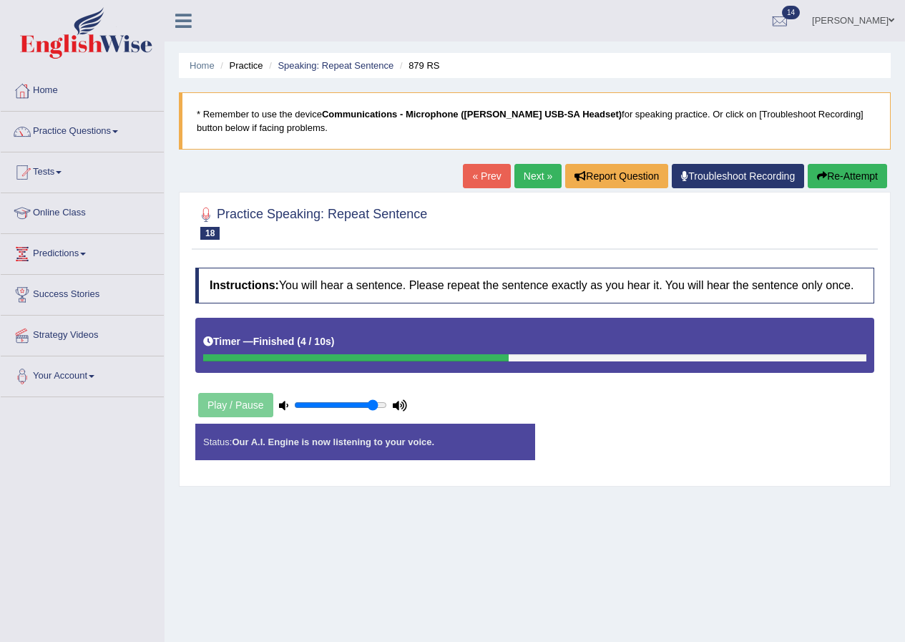
click at [636, 447] on div "Status: Our A.I. Engine is now listening to your voice. Start Answering Stop Re…" at bounding box center [534, 449] width 679 height 51
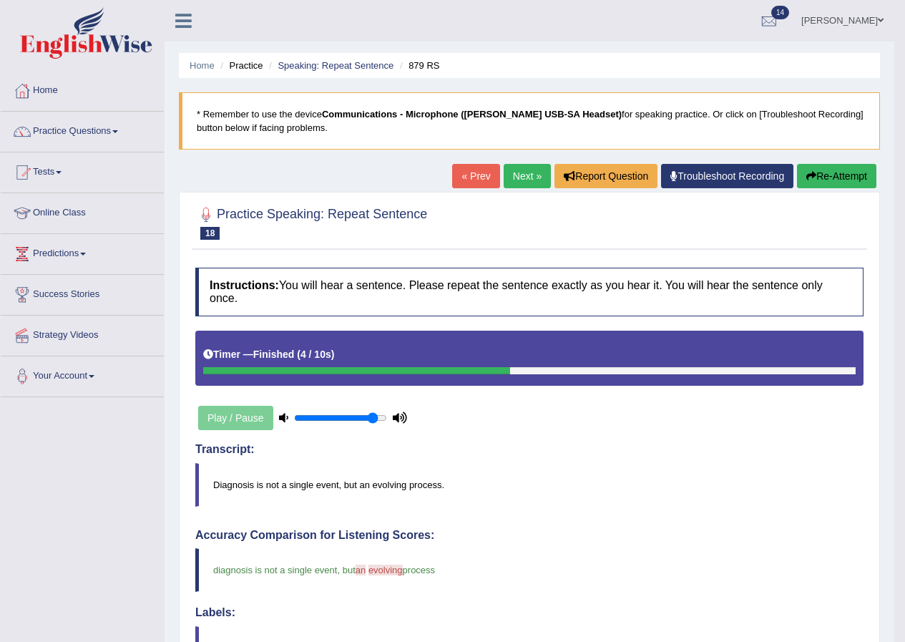
click at [516, 177] on link "Next »" at bounding box center [527, 176] width 47 height 24
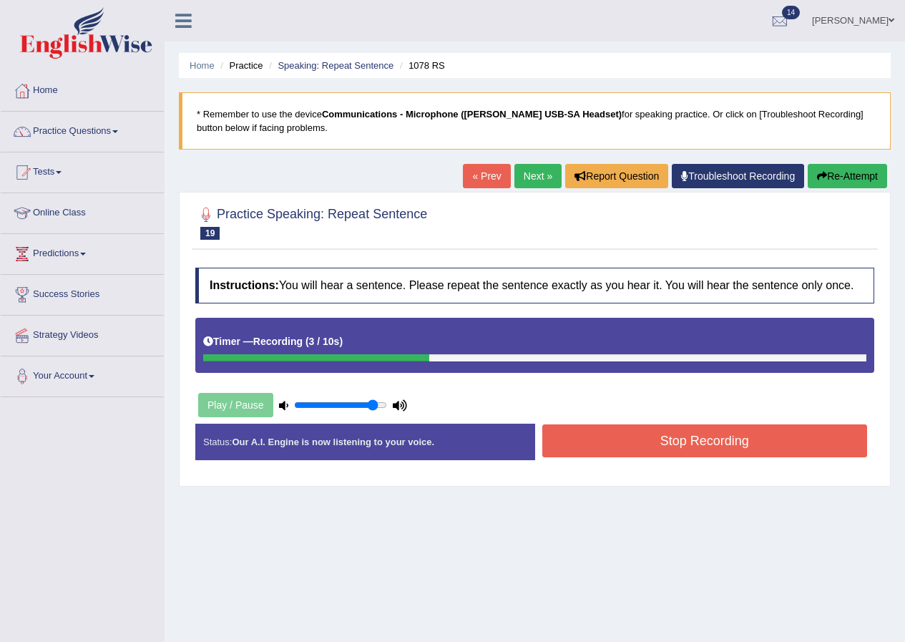
click at [612, 431] on button "Stop Recording" at bounding box center [705, 440] width 326 height 33
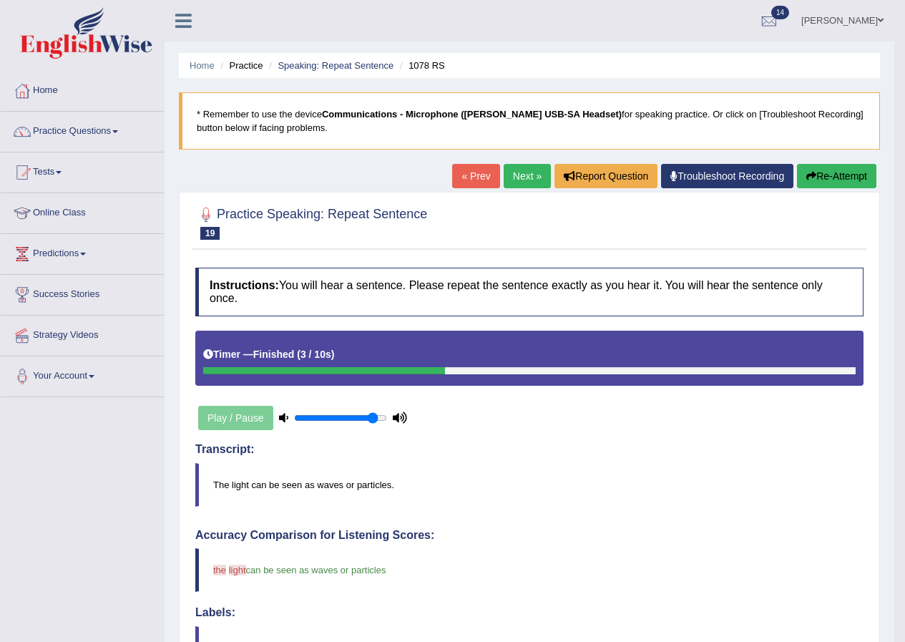
click at [535, 182] on link "Next »" at bounding box center [527, 176] width 47 height 24
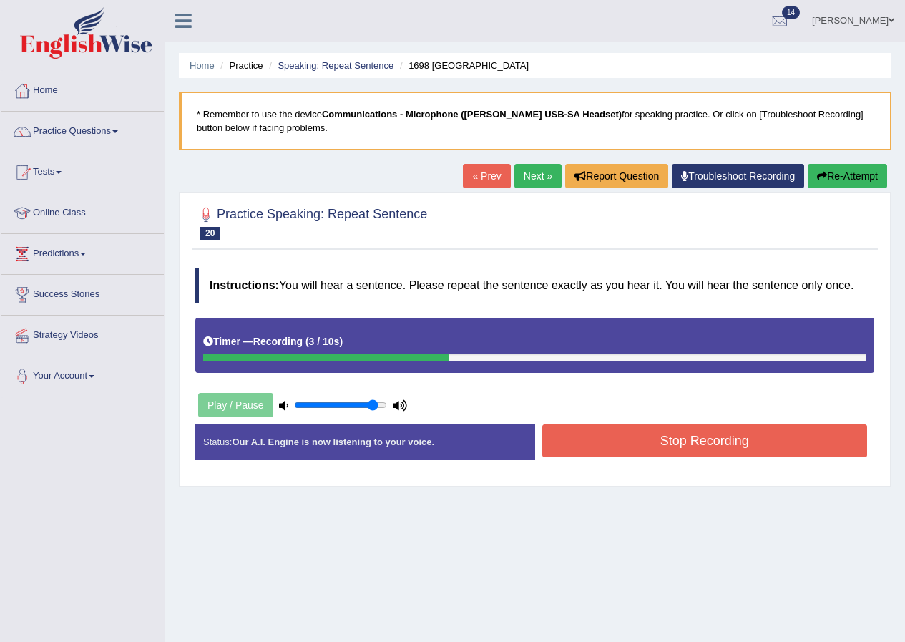
click at [672, 431] on button "Stop Recording" at bounding box center [705, 440] width 326 height 33
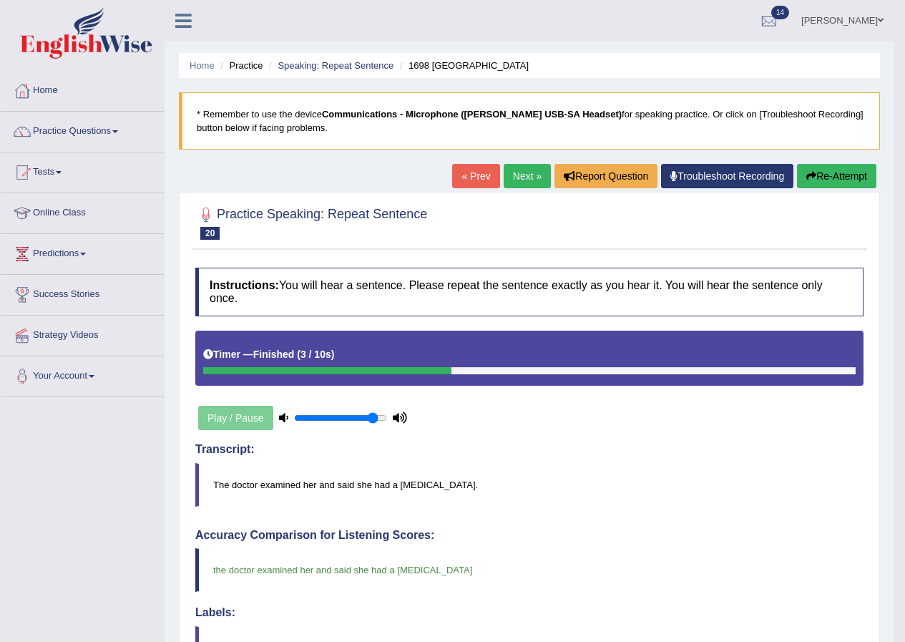
click at [509, 178] on link "Next »" at bounding box center [527, 176] width 47 height 24
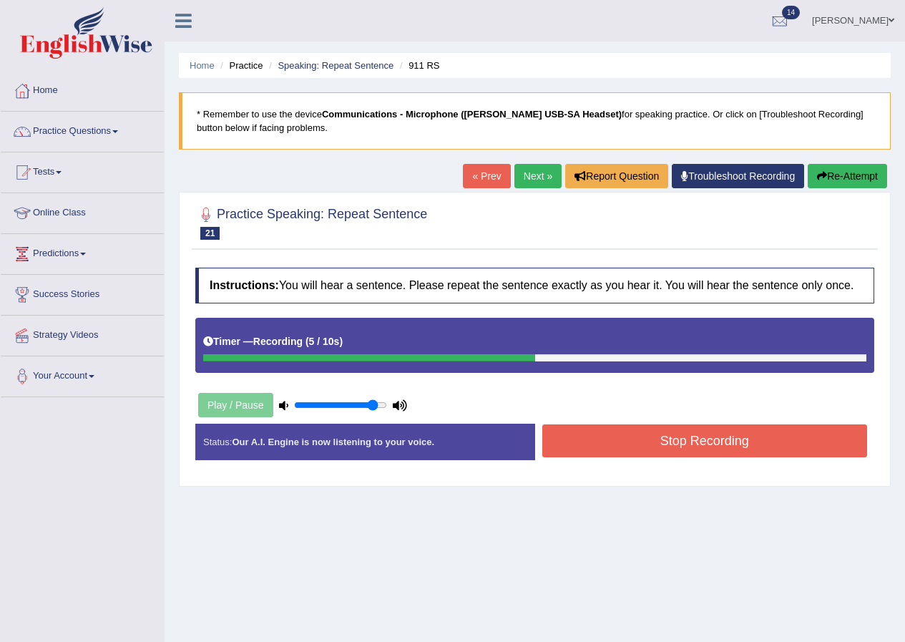
click at [690, 438] on button "Stop Recording" at bounding box center [705, 440] width 326 height 33
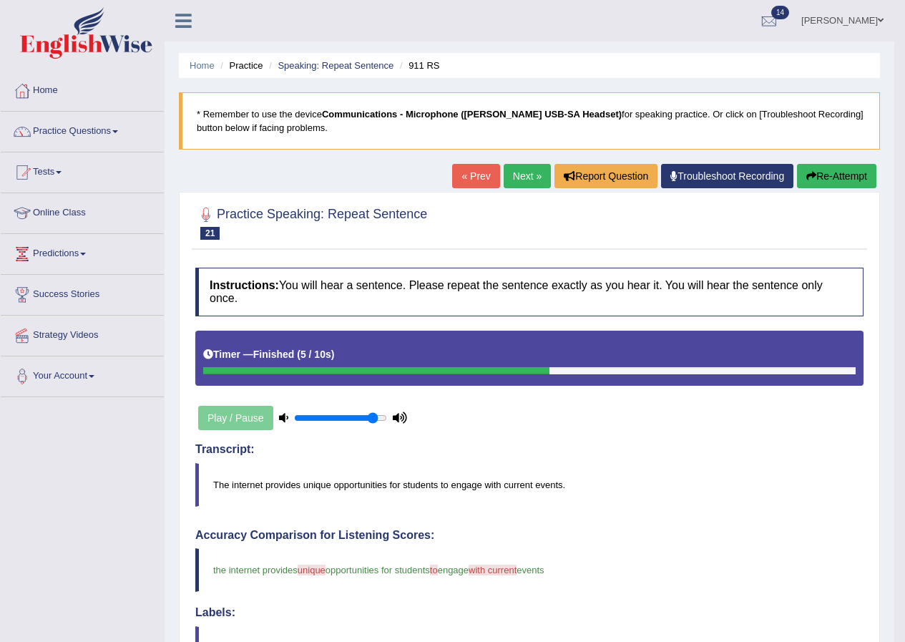
click at [520, 175] on link "Next »" at bounding box center [527, 176] width 47 height 24
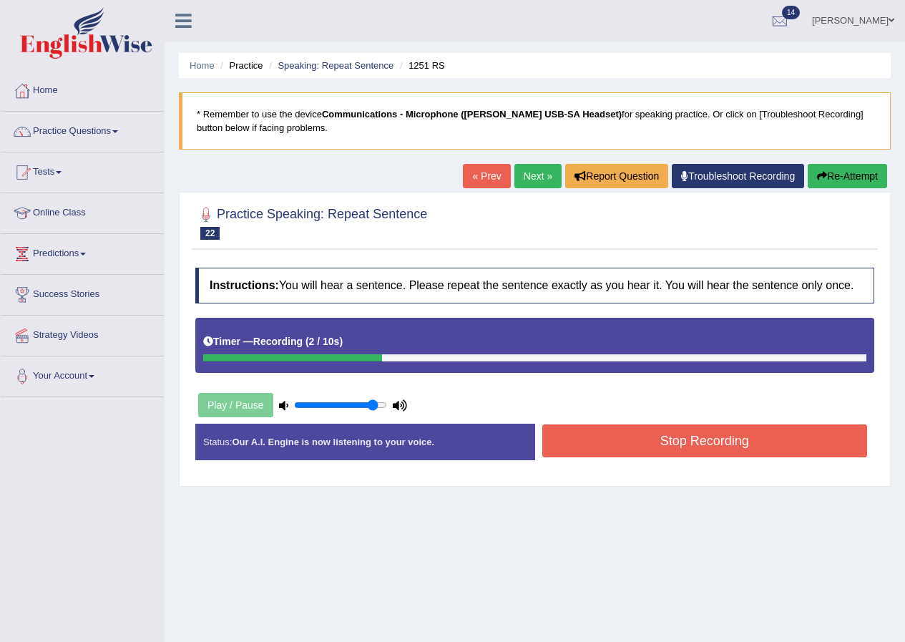
click at [630, 434] on button "Stop Recording" at bounding box center [705, 440] width 326 height 33
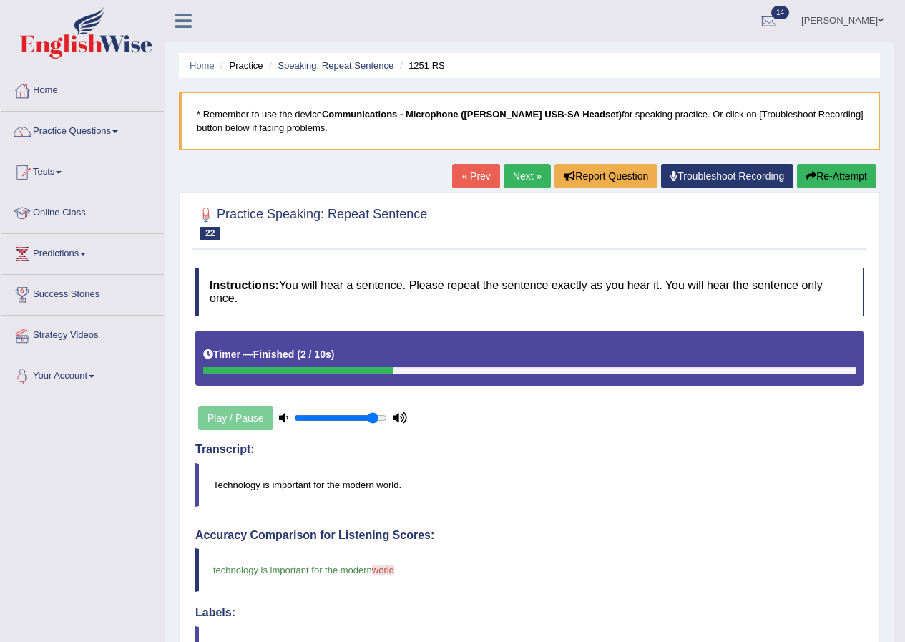
click at [530, 185] on link "Next »" at bounding box center [527, 176] width 47 height 24
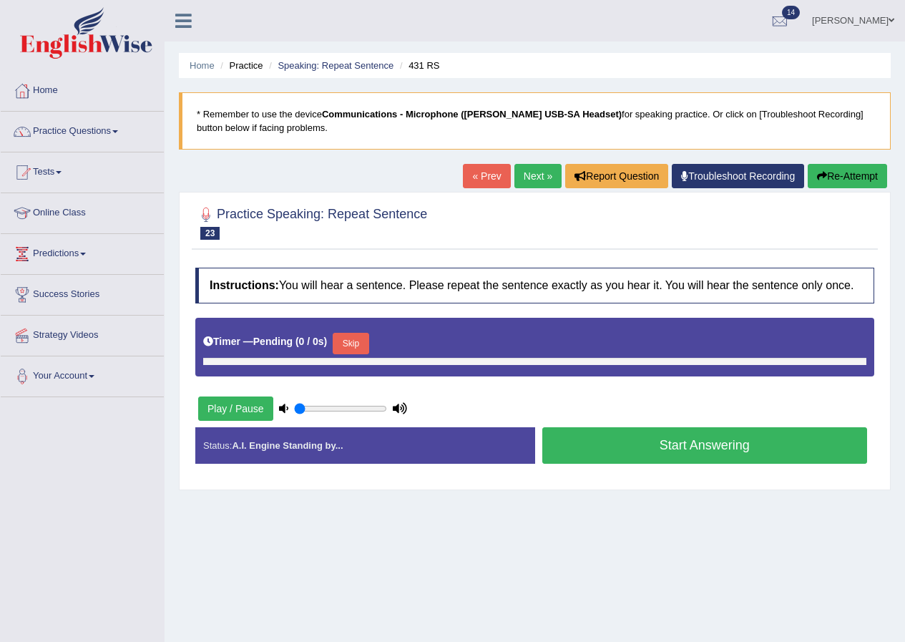
type input "0.9"
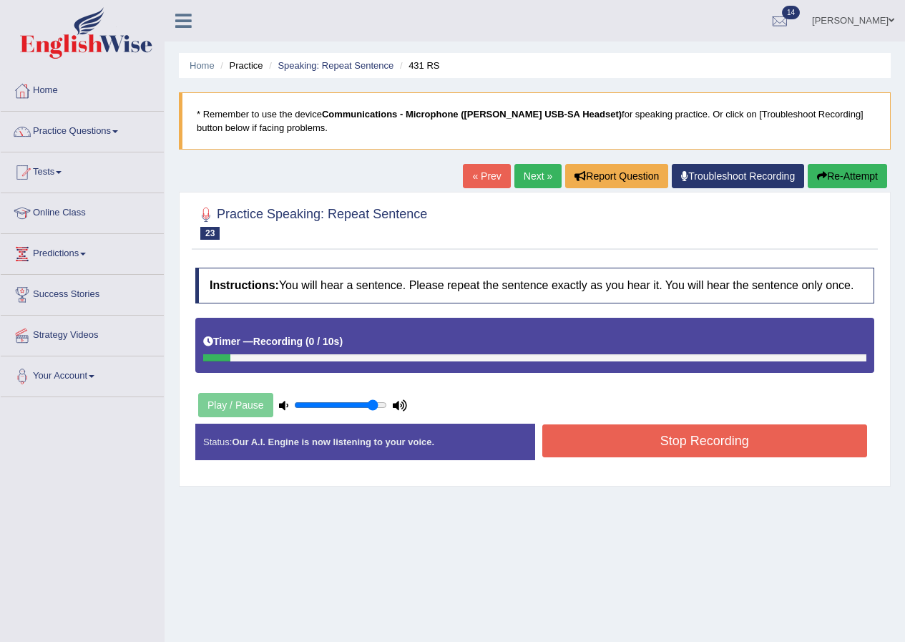
click at [547, 172] on link "Next »" at bounding box center [538, 176] width 47 height 24
click at [640, 448] on button "Stop Recording" at bounding box center [705, 440] width 326 height 33
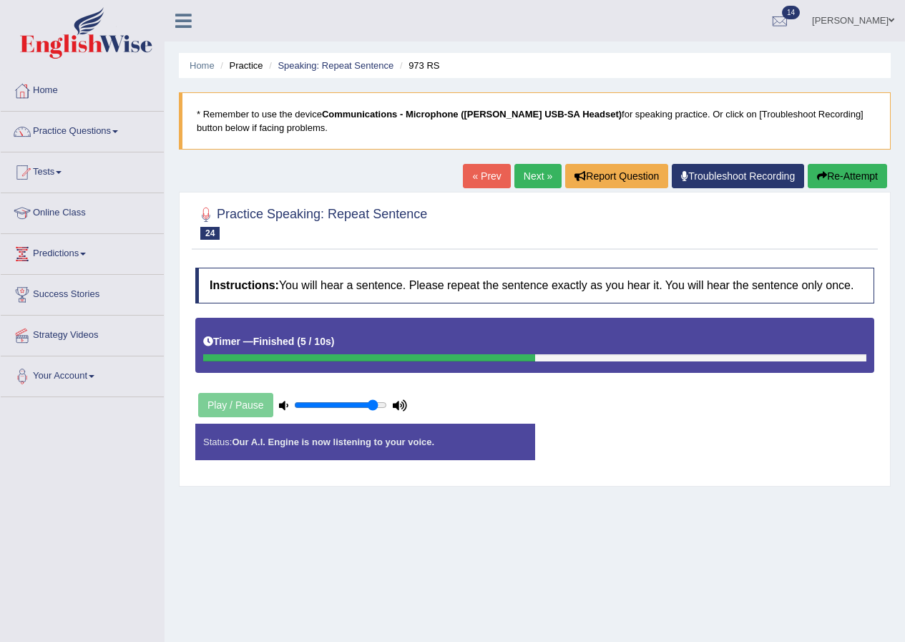
click at [640, 448] on div "Status: Our A.I. Engine is now listening to your voice. Start Answering Stop Re…" at bounding box center [534, 449] width 679 height 51
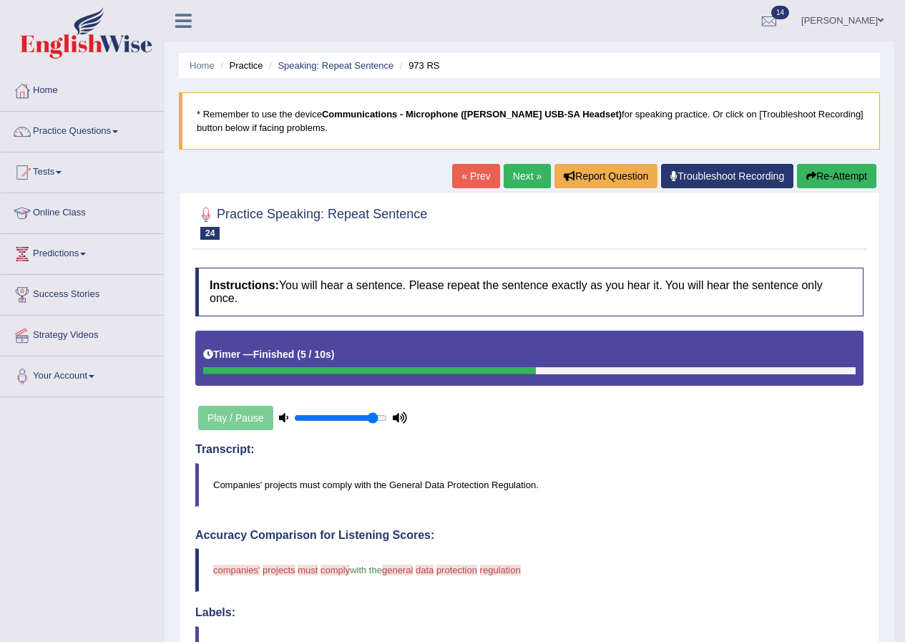
click at [507, 180] on link "Next »" at bounding box center [527, 176] width 47 height 24
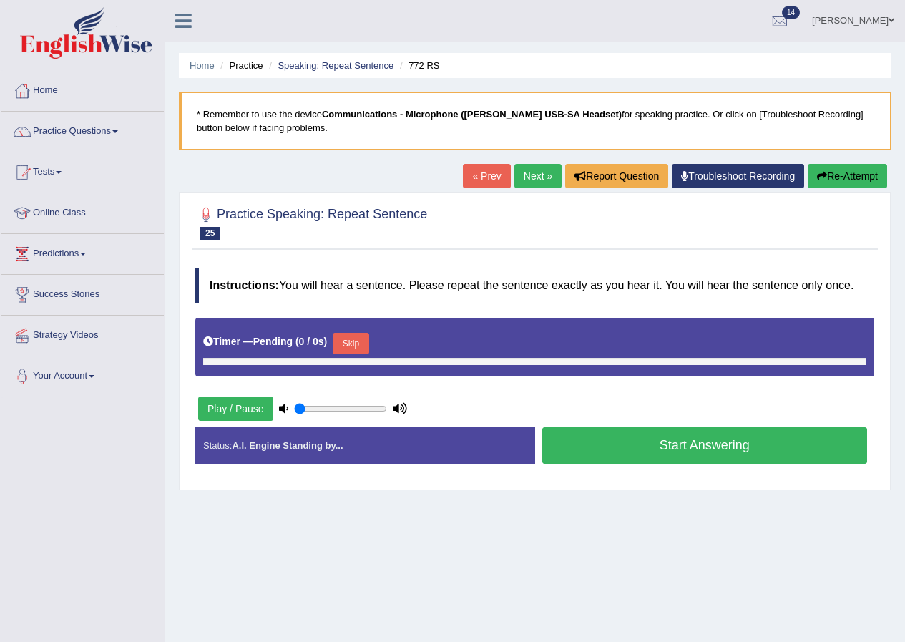
type input "0.9"
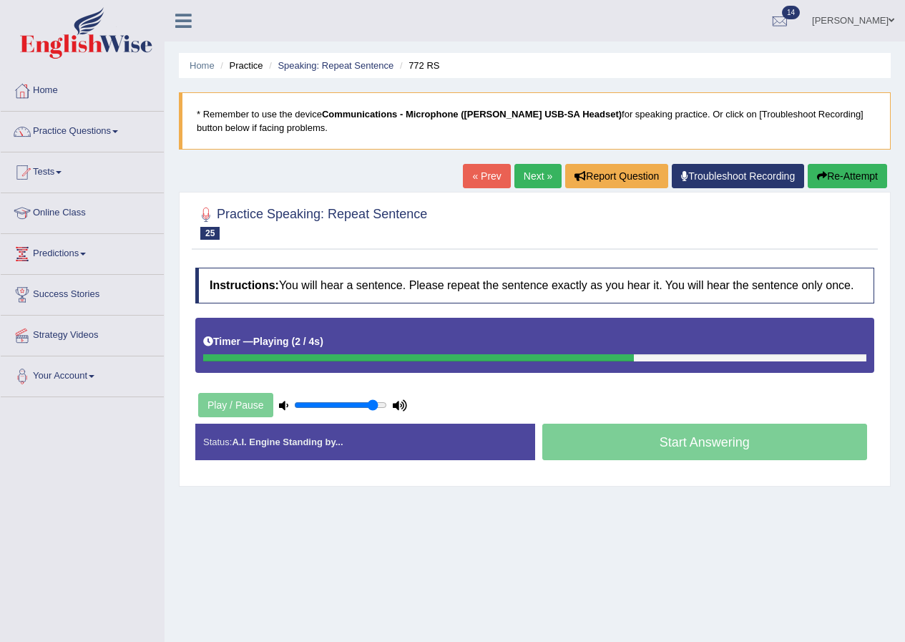
scroll to position [72, 0]
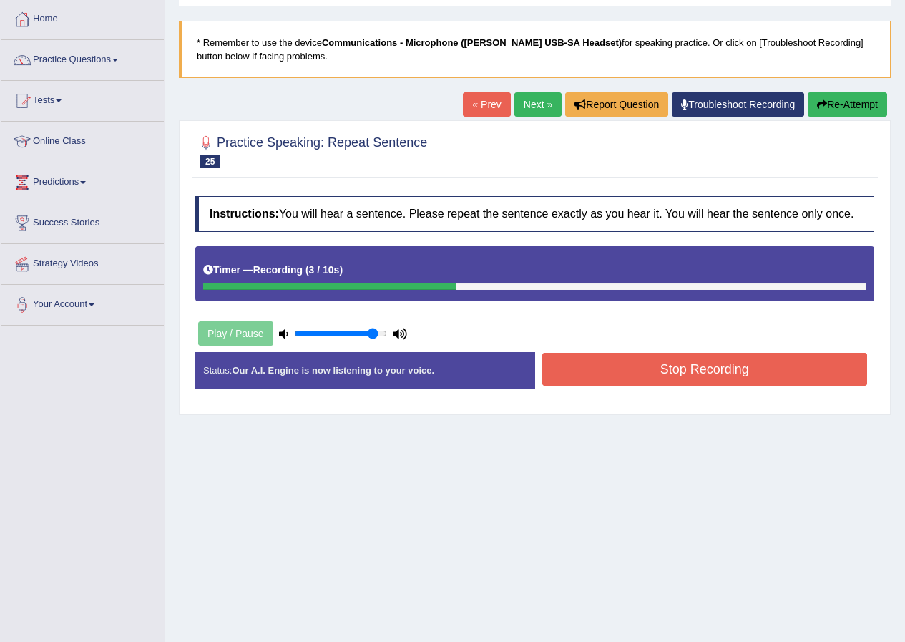
click at [718, 371] on button "Stop Recording" at bounding box center [705, 369] width 326 height 33
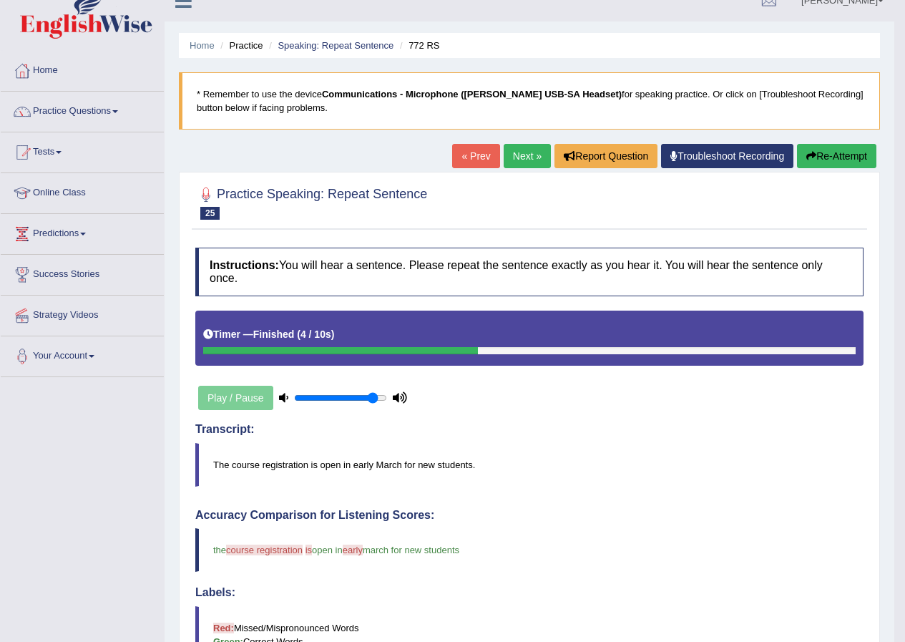
scroll to position [0, 0]
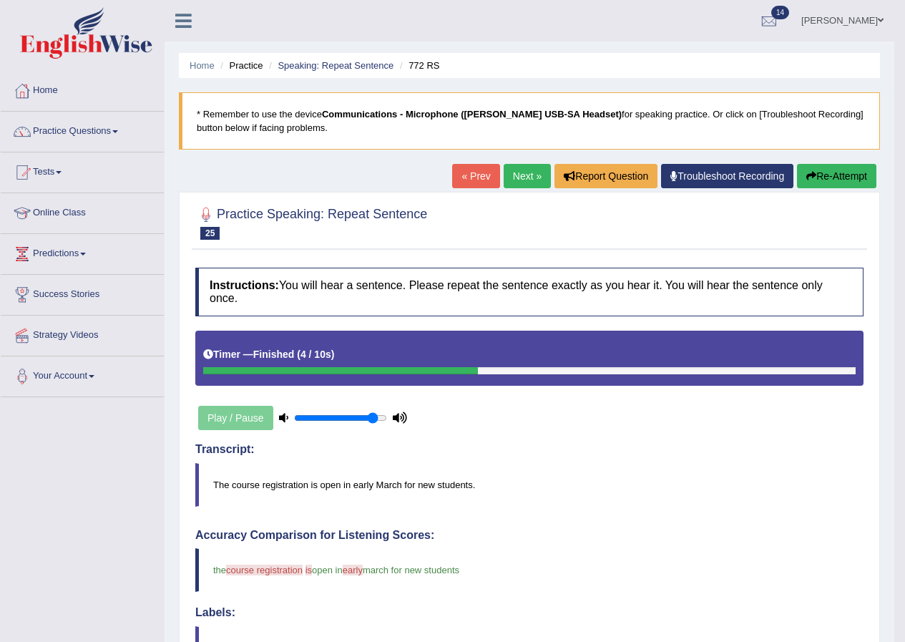
click at [507, 179] on link "Next »" at bounding box center [527, 176] width 47 height 24
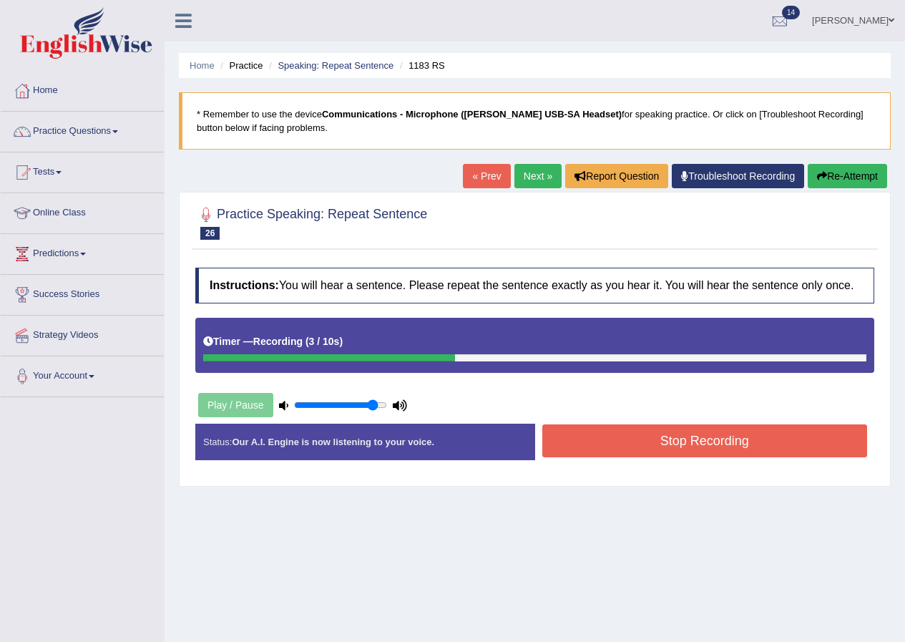
click at [605, 454] on button "Stop Recording" at bounding box center [705, 440] width 326 height 33
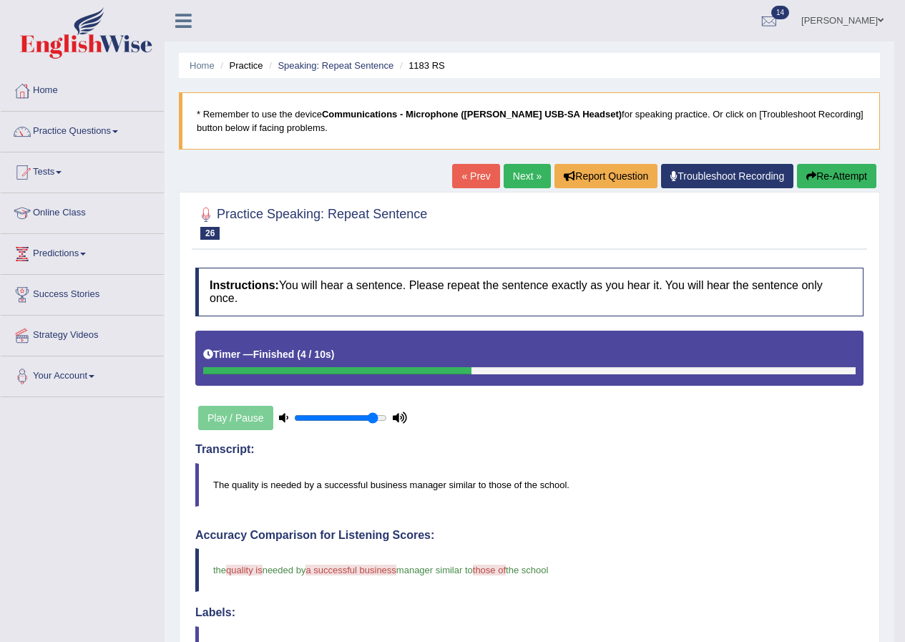
click at [518, 176] on link "Next »" at bounding box center [527, 176] width 47 height 24
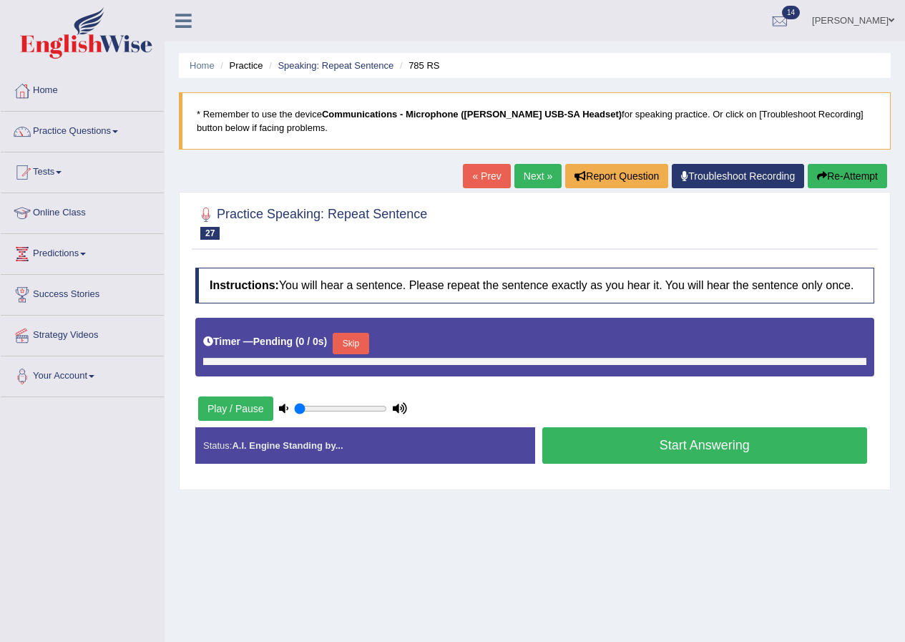
type input "0.9"
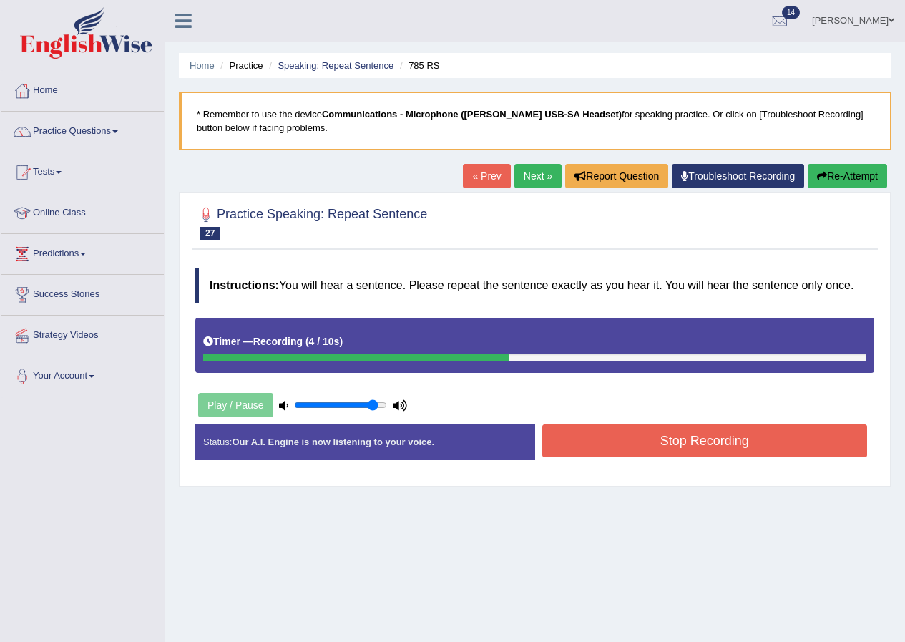
click at [597, 436] on button "Stop Recording" at bounding box center [705, 440] width 326 height 33
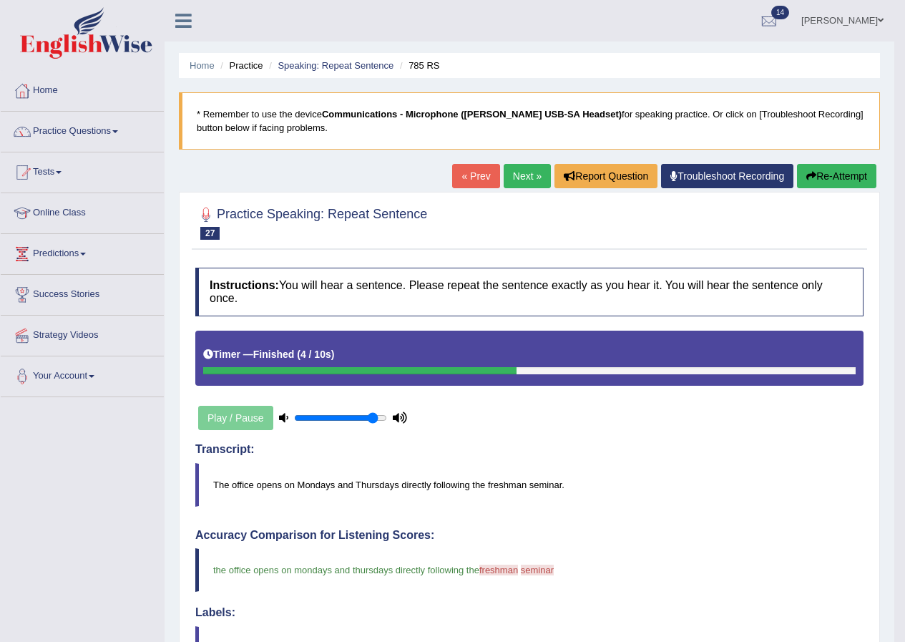
click at [510, 171] on link "Next »" at bounding box center [527, 176] width 47 height 24
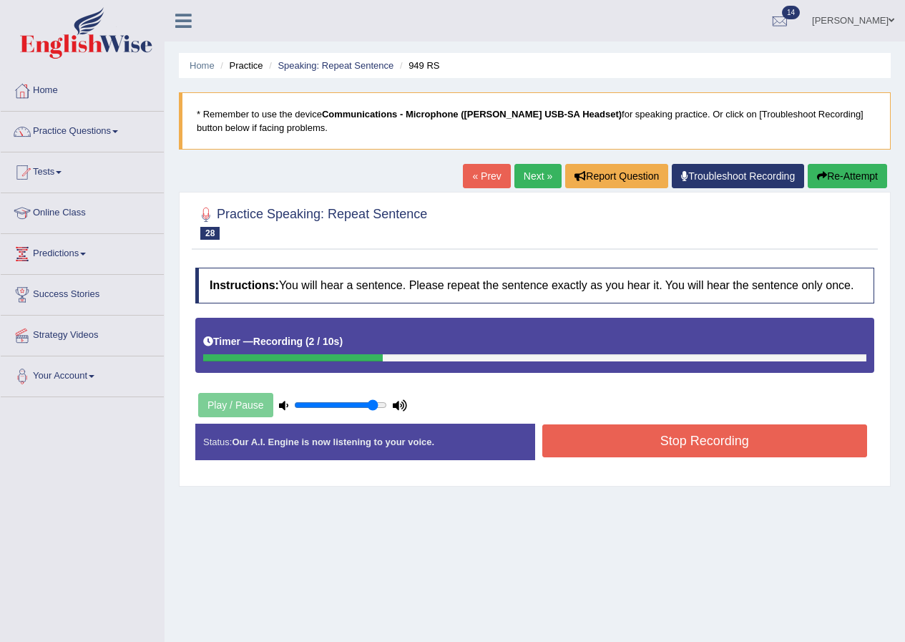
click at [592, 450] on button "Stop Recording" at bounding box center [705, 440] width 326 height 33
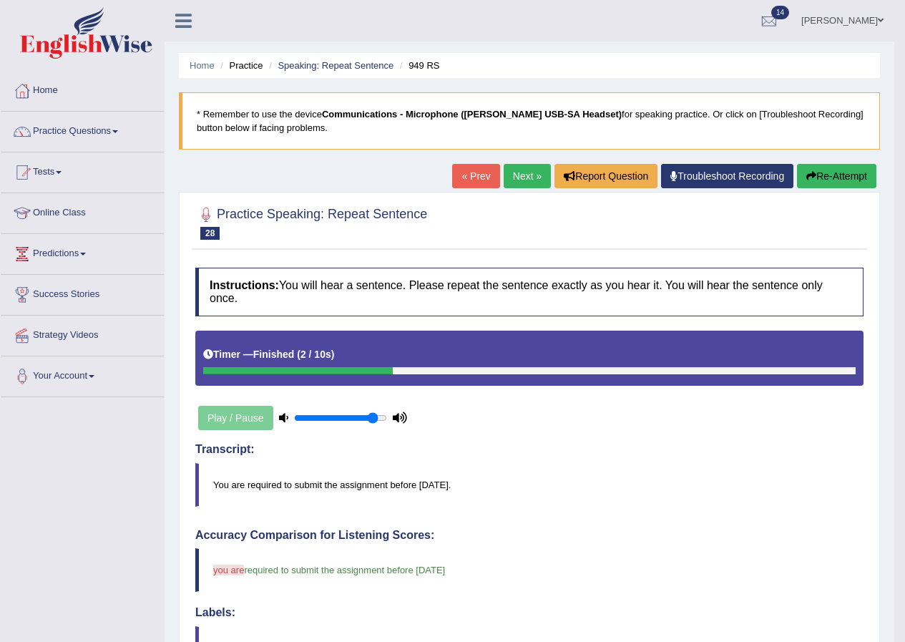
click at [532, 182] on link "Next »" at bounding box center [527, 176] width 47 height 24
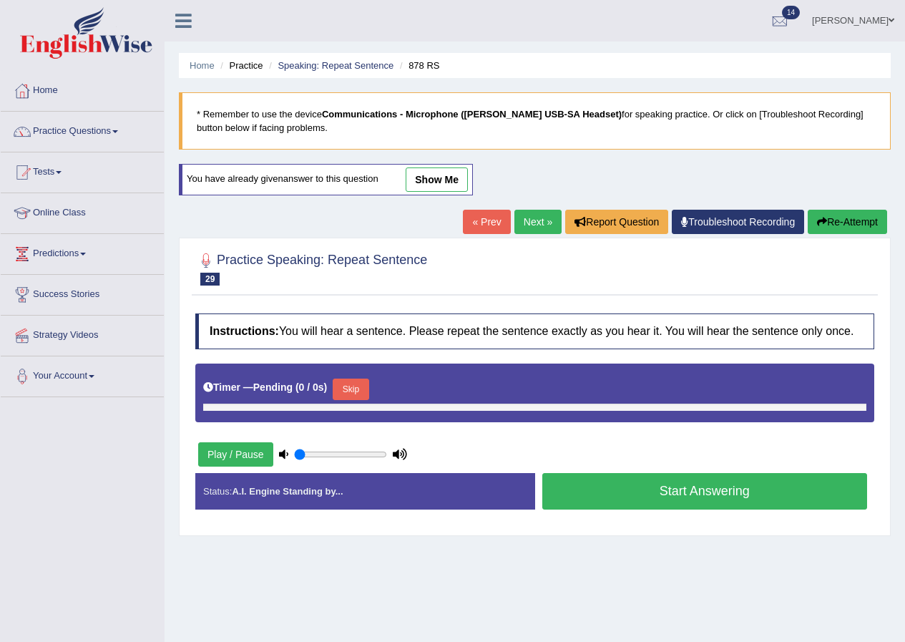
type input "0.9"
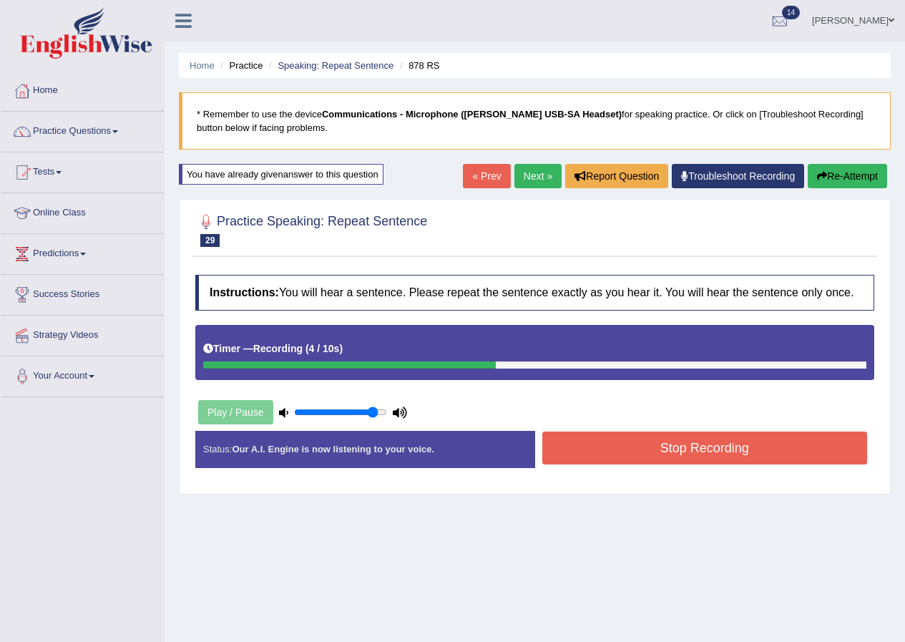
click at [589, 437] on button "Stop Recording" at bounding box center [705, 448] width 326 height 33
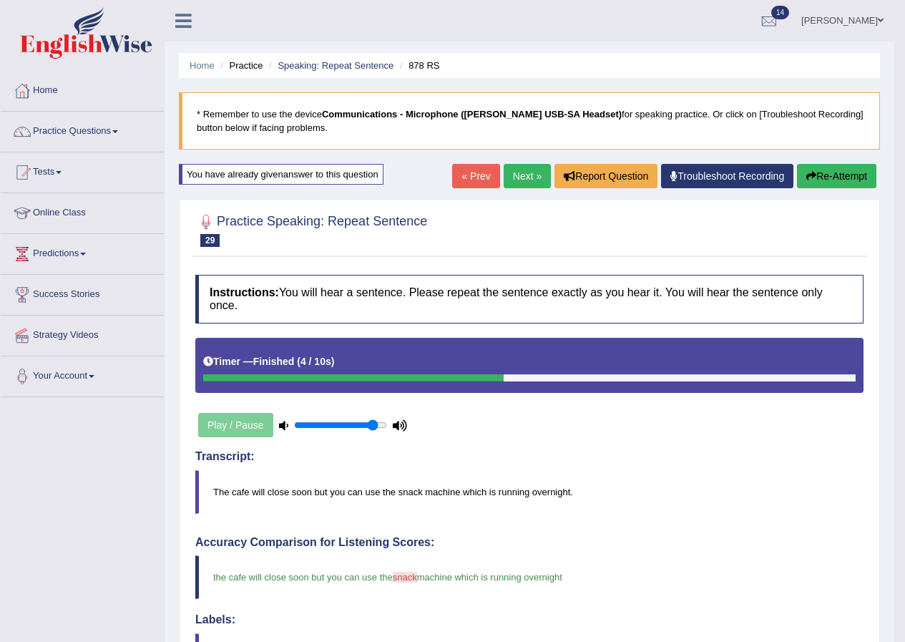
click at [521, 177] on link "Next »" at bounding box center [527, 176] width 47 height 24
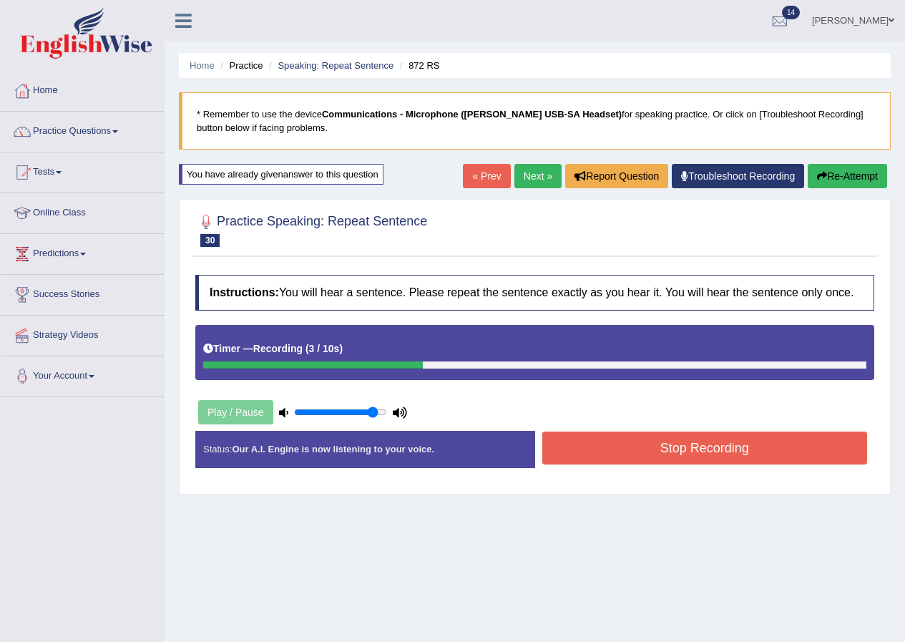
click at [585, 434] on button "Stop Recording" at bounding box center [705, 448] width 326 height 33
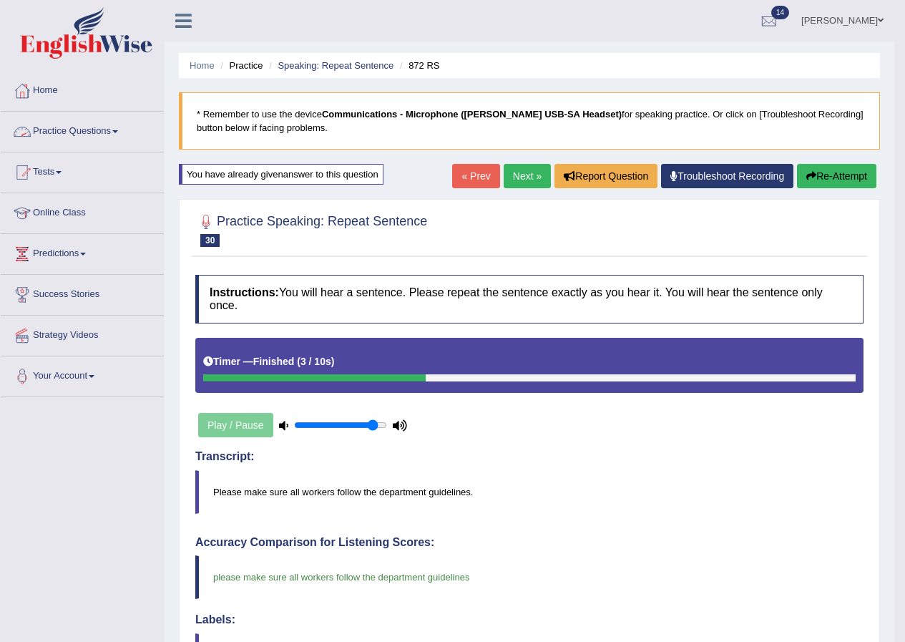
click at [82, 120] on link "Practice Questions" at bounding box center [82, 130] width 163 height 36
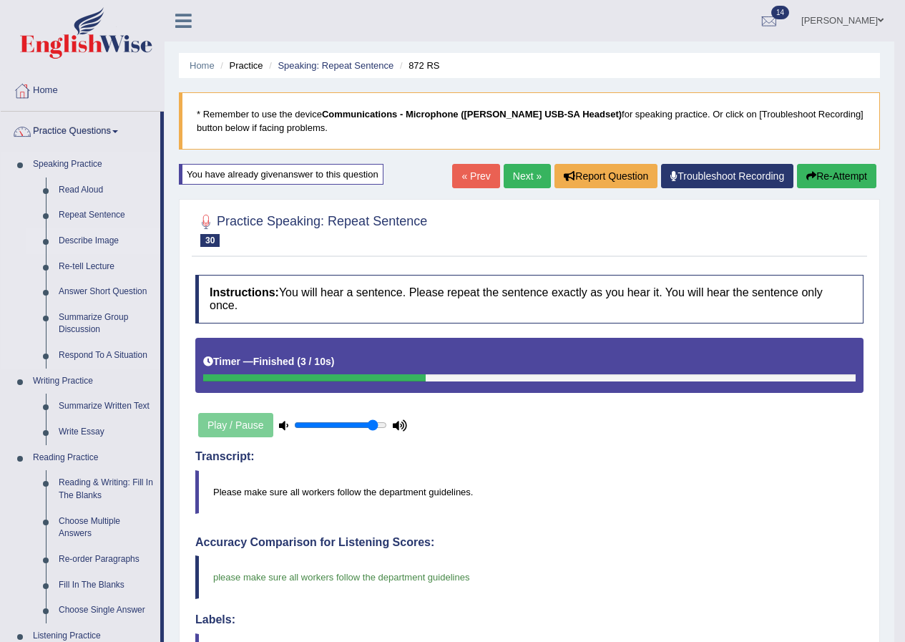
click at [67, 240] on link "Describe Image" at bounding box center [106, 241] width 108 height 26
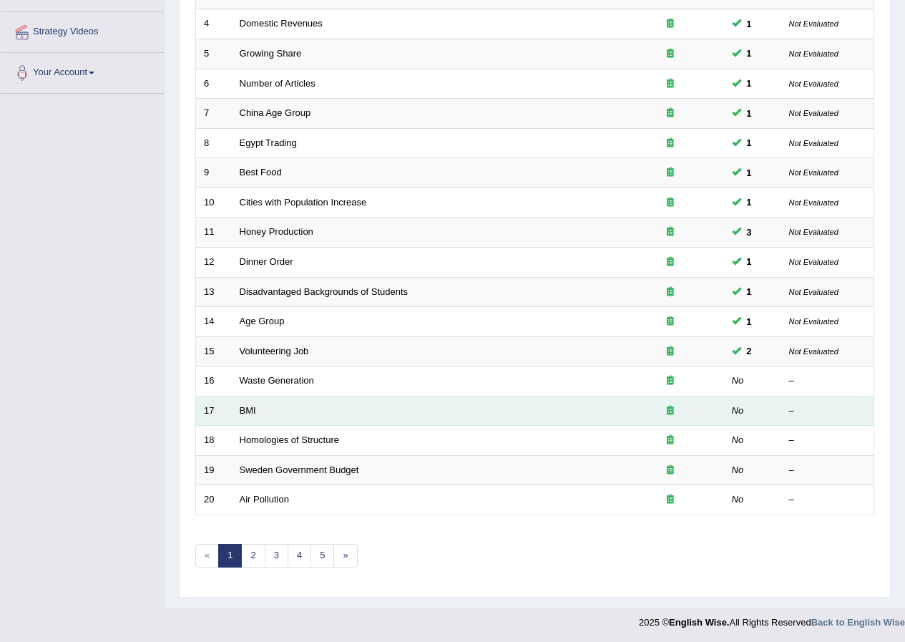
scroll to position [306, 0]
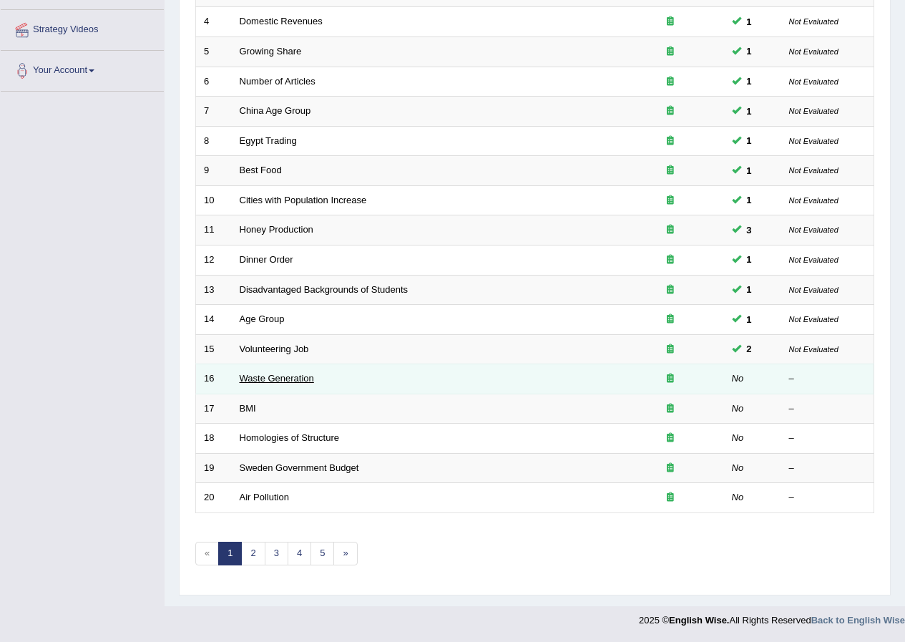
click at [275, 376] on link "Waste Generation" at bounding box center [277, 378] width 74 height 11
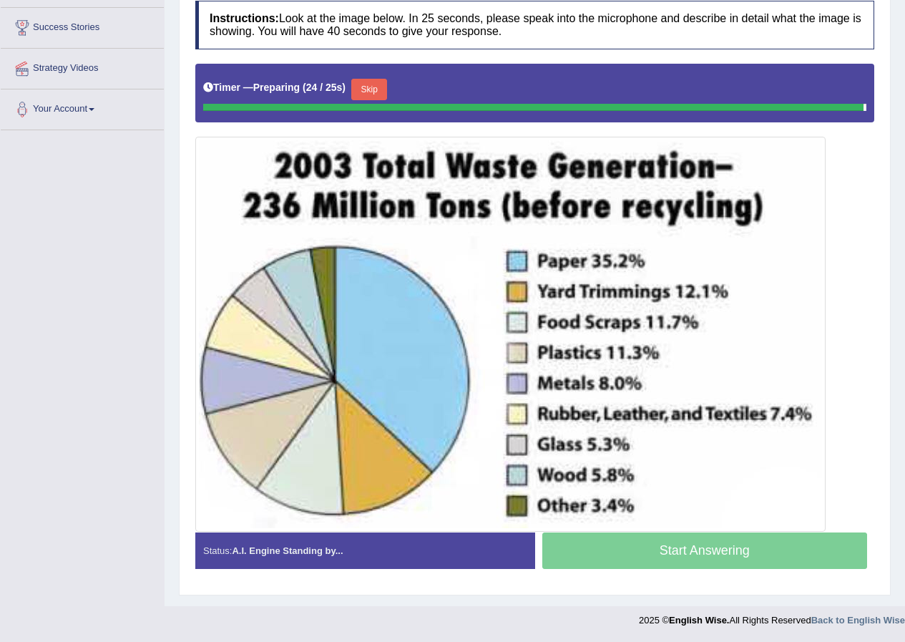
scroll to position [263, 0]
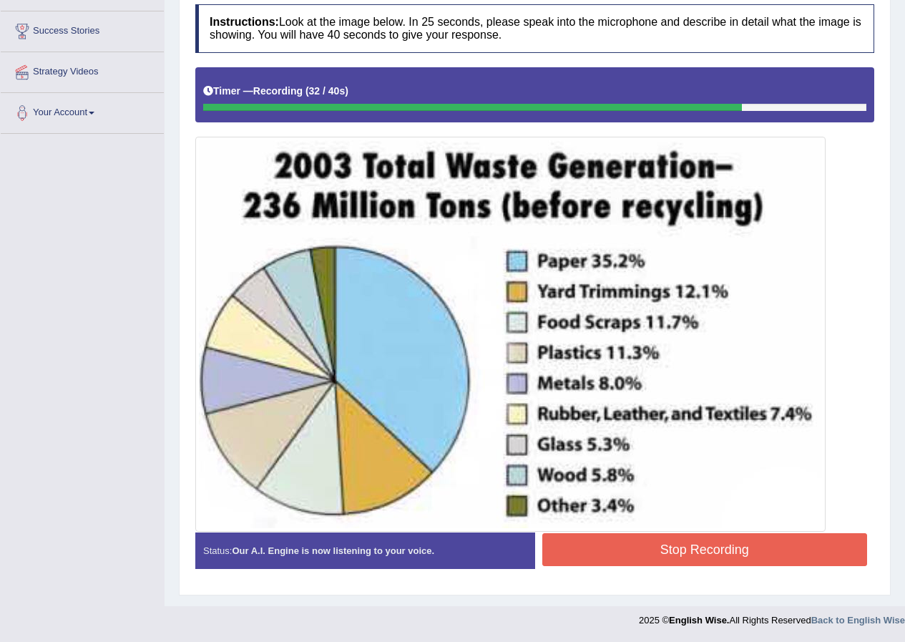
click at [698, 556] on button "Stop Recording" at bounding box center [705, 549] width 326 height 33
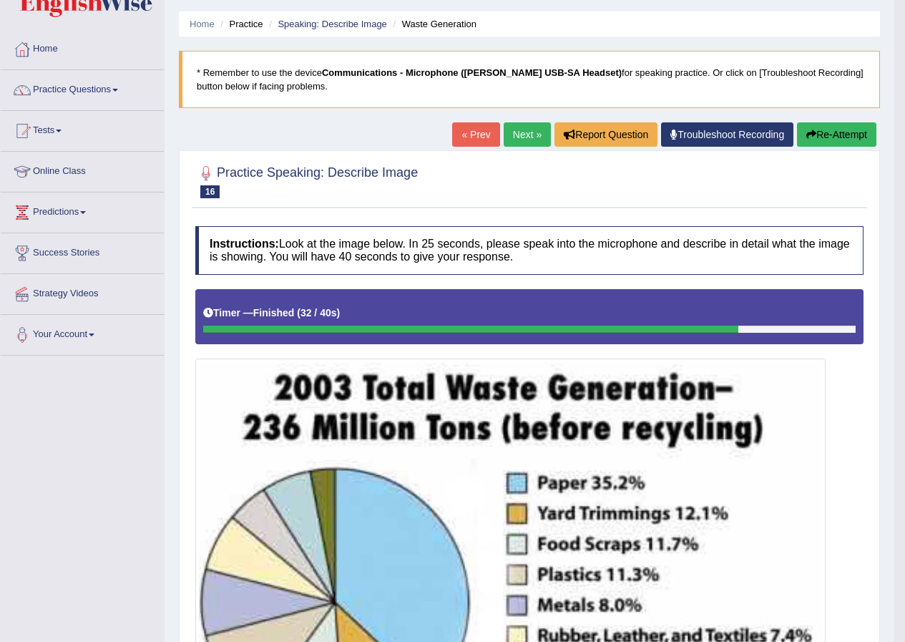
scroll to position [0, 0]
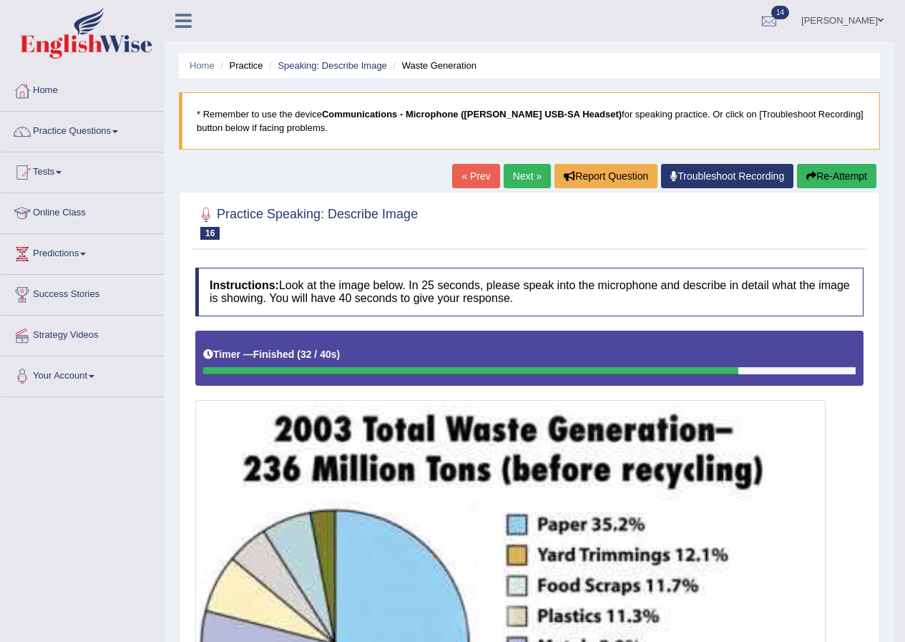
click at [504, 179] on link "Next »" at bounding box center [527, 176] width 47 height 24
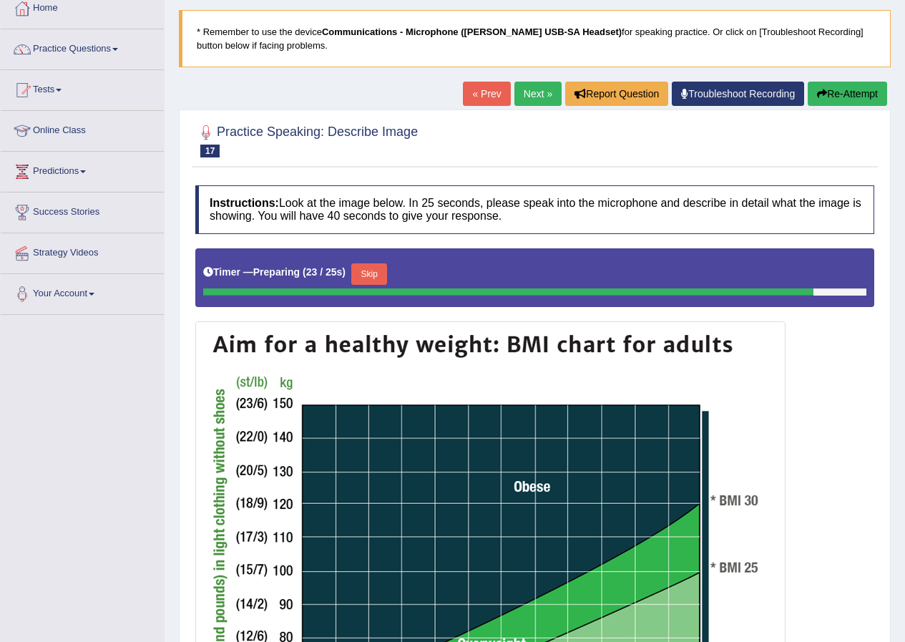
scroll to position [72, 0]
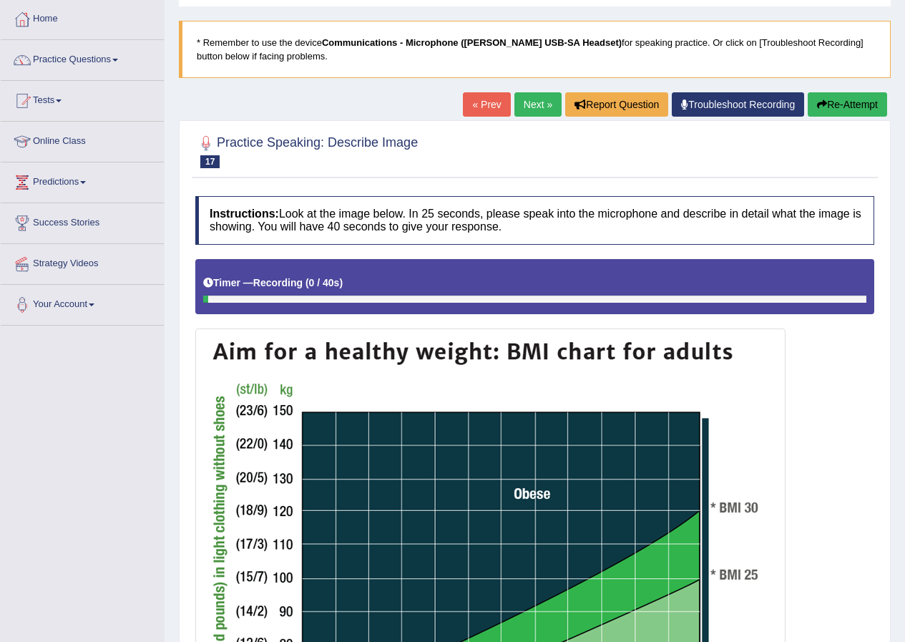
click at [471, 99] on link "« Prev" at bounding box center [486, 104] width 47 height 24
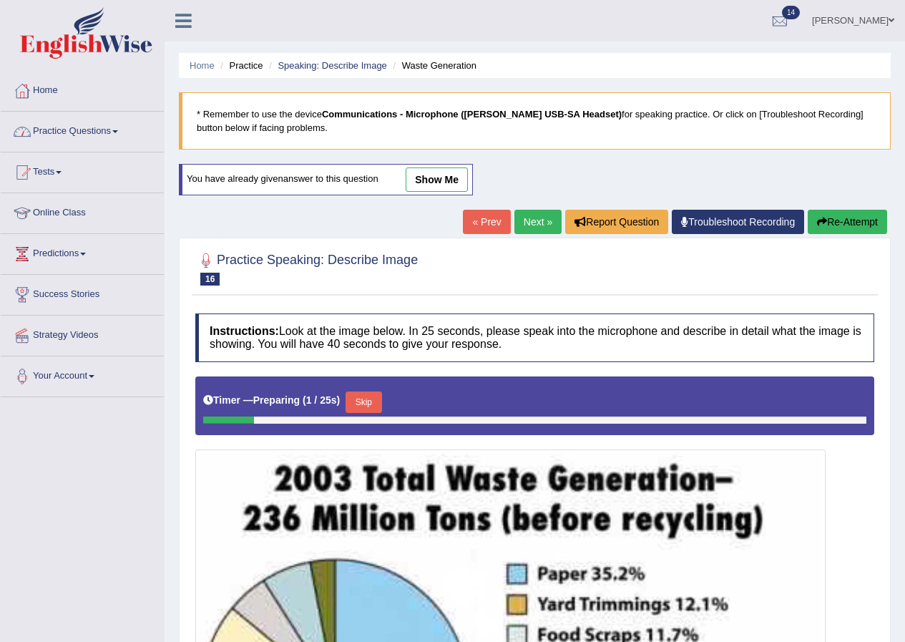
click at [73, 126] on link "Practice Questions" at bounding box center [82, 130] width 163 height 36
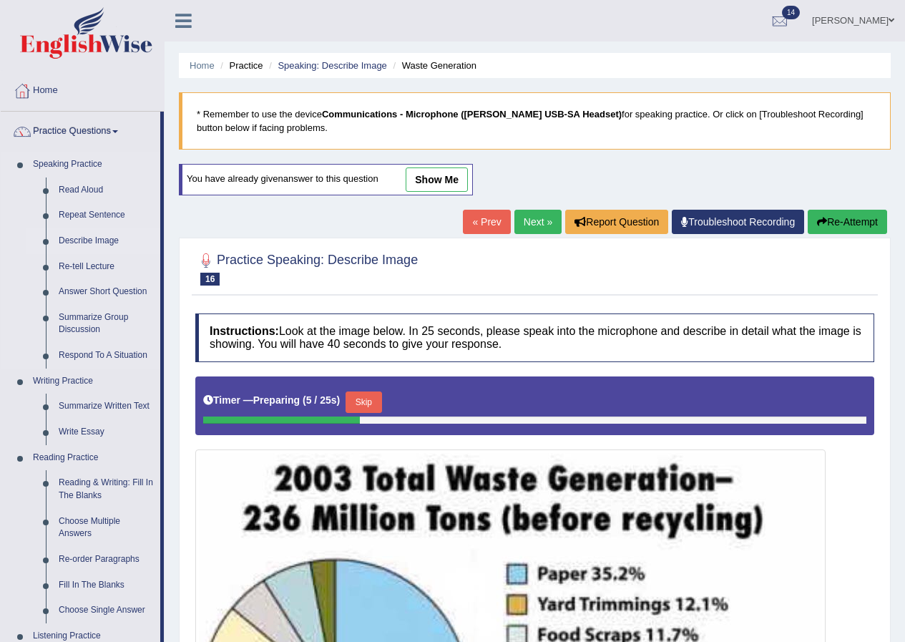
click at [94, 239] on link "Describe Image" at bounding box center [106, 241] width 108 height 26
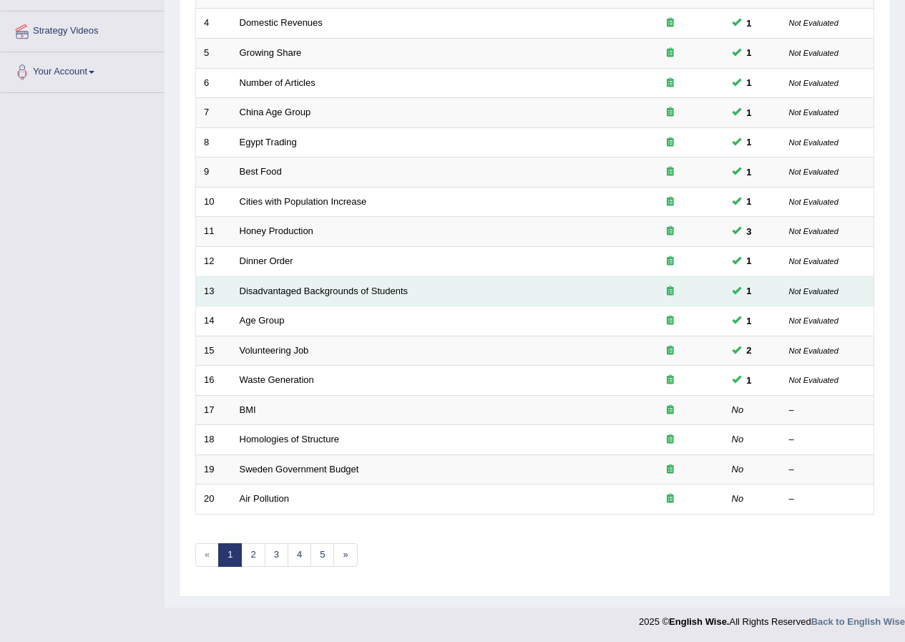
scroll to position [306, 0]
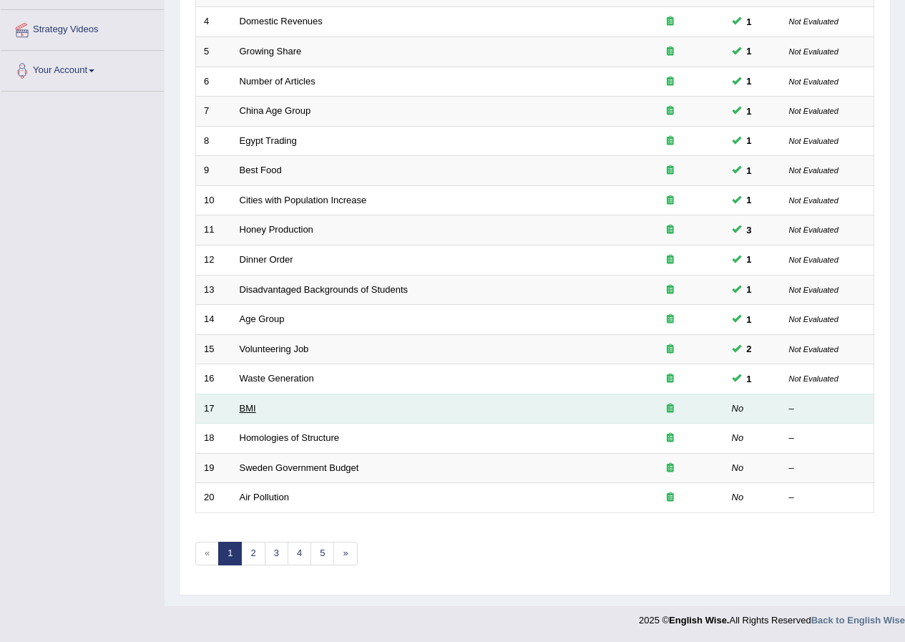
click at [247, 409] on link "BMI" at bounding box center [248, 408] width 16 height 11
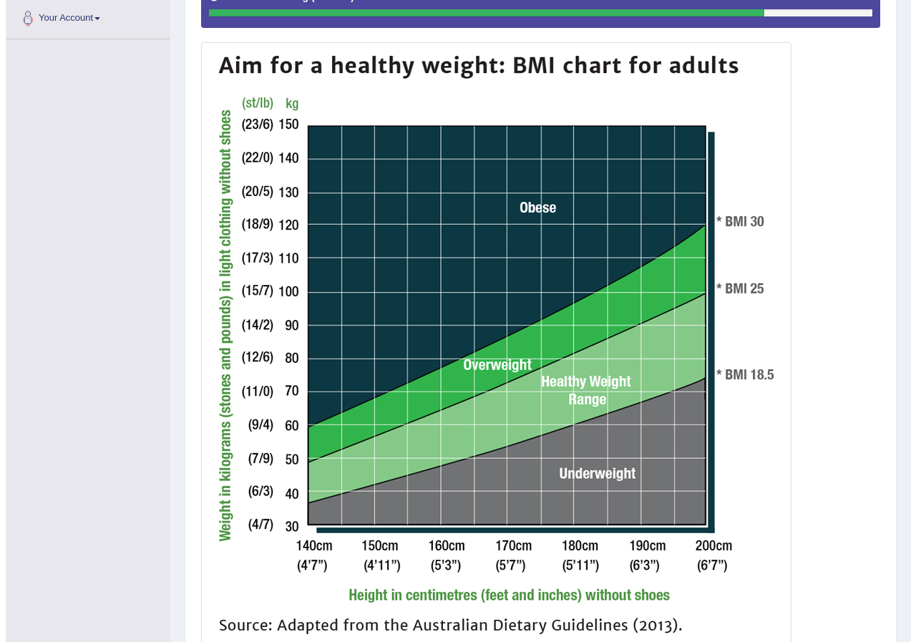
scroll to position [474, 0]
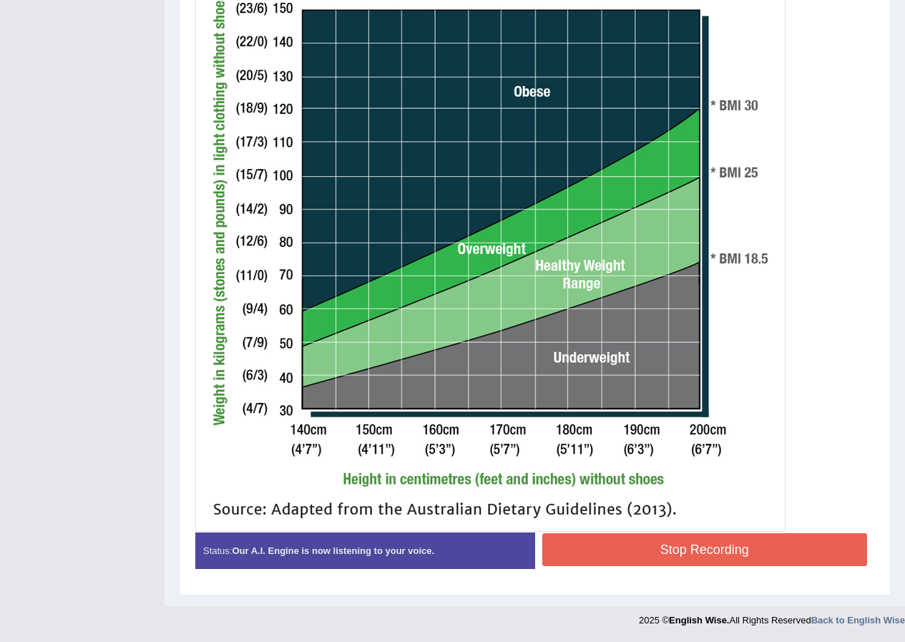
click at [793, 559] on button "Stop Recording" at bounding box center [705, 549] width 326 height 33
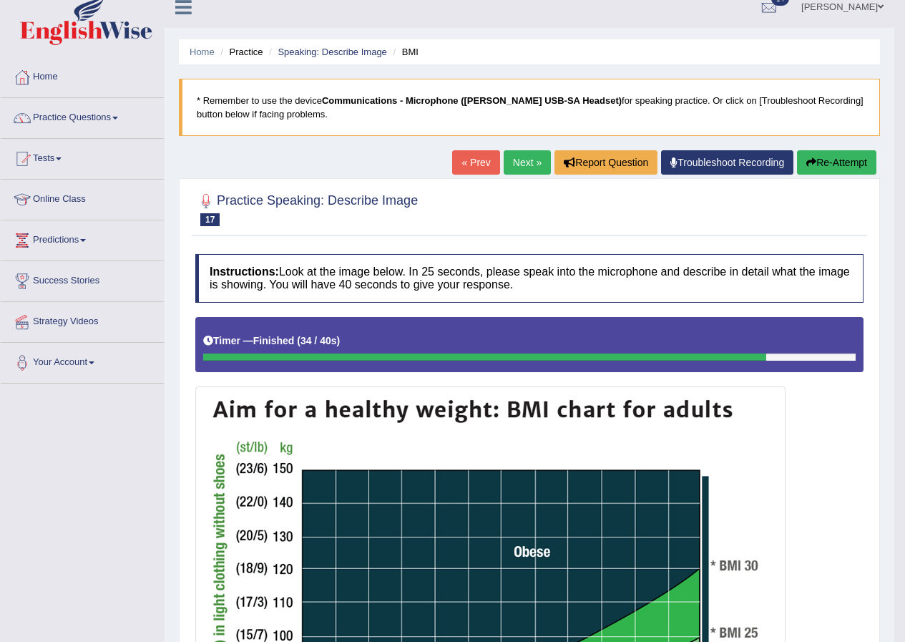
scroll to position [0, 0]
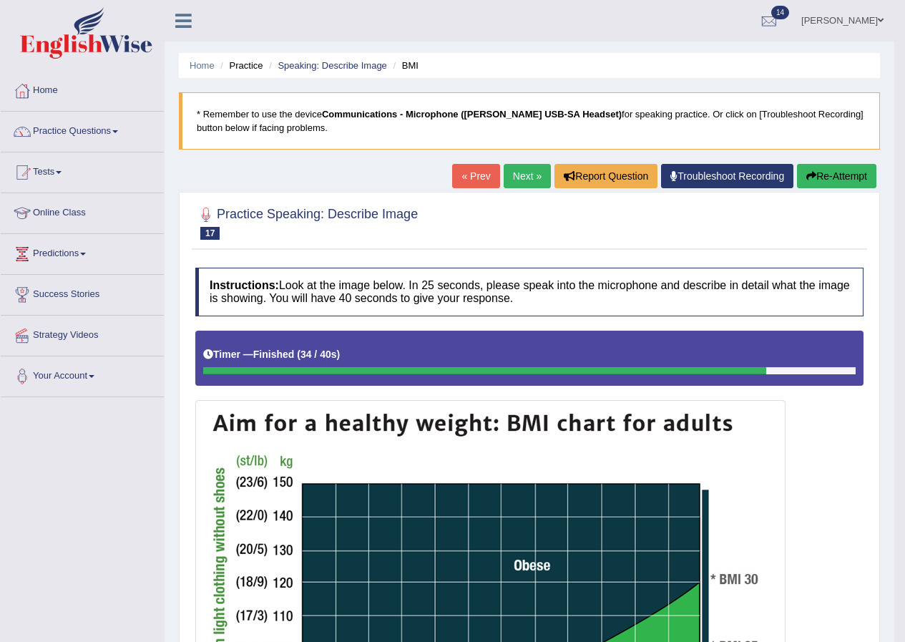
click at [517, 175] on link "Next »" at bounding box center [527, 176] width 47 height 24
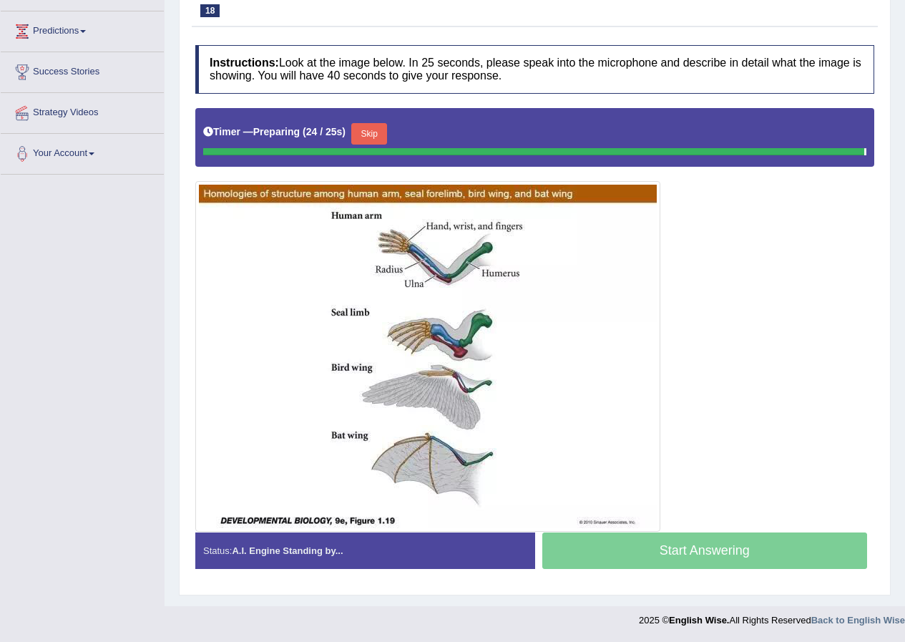
scroll to position [219, 0]
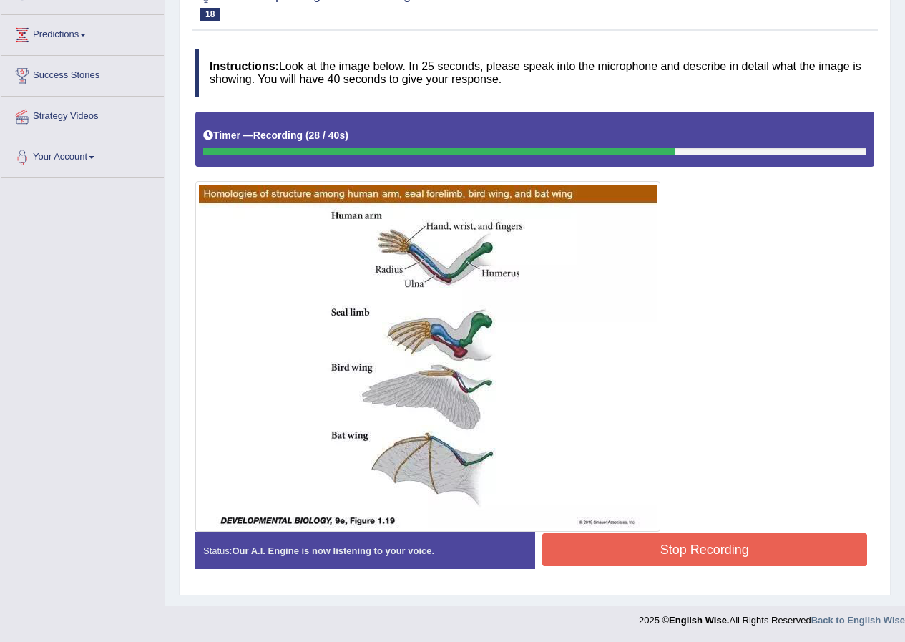
click at [740, 553] on button "Stop Recording" at bounding box center [705, 549] width 326 height 33
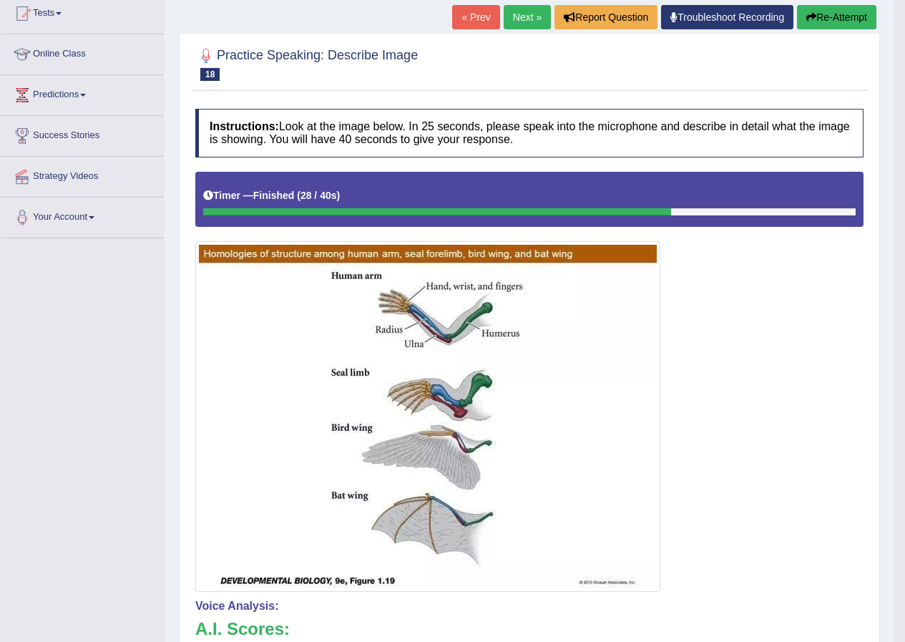
scroll to position [0, 0]
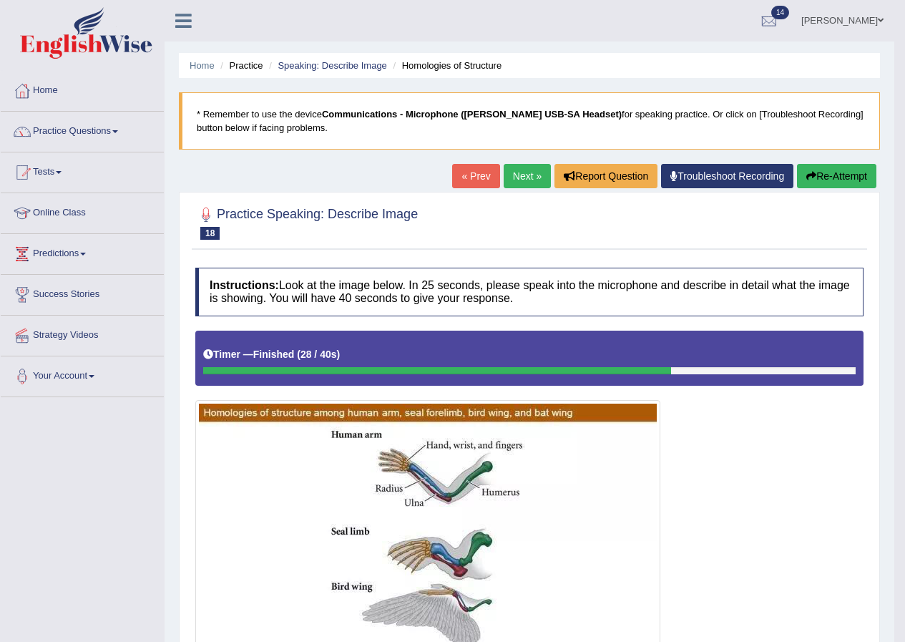
click at [504, 176] on link "Next »" at bounding box center [527, 176] width 47 height 24
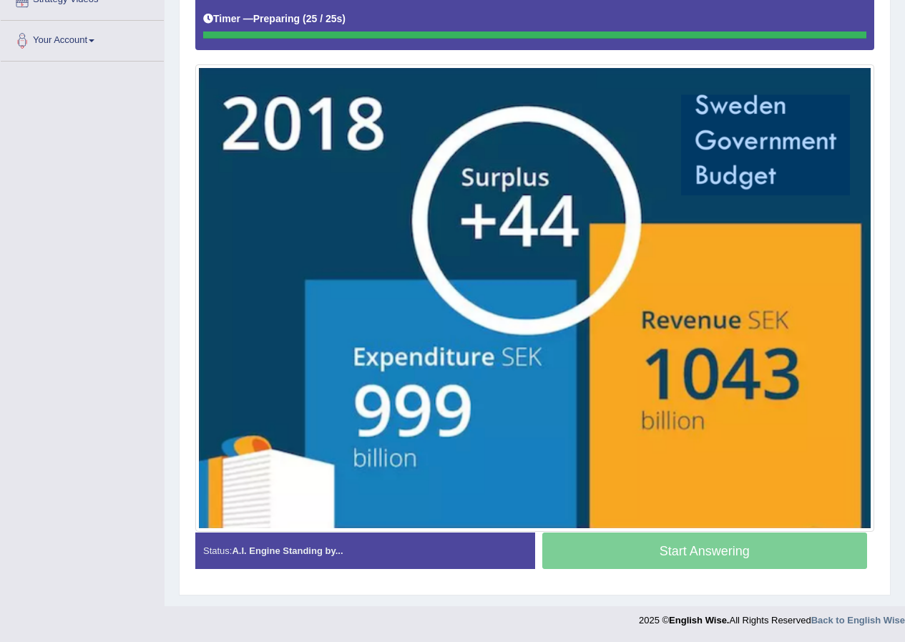
scroll to position [336, 0]
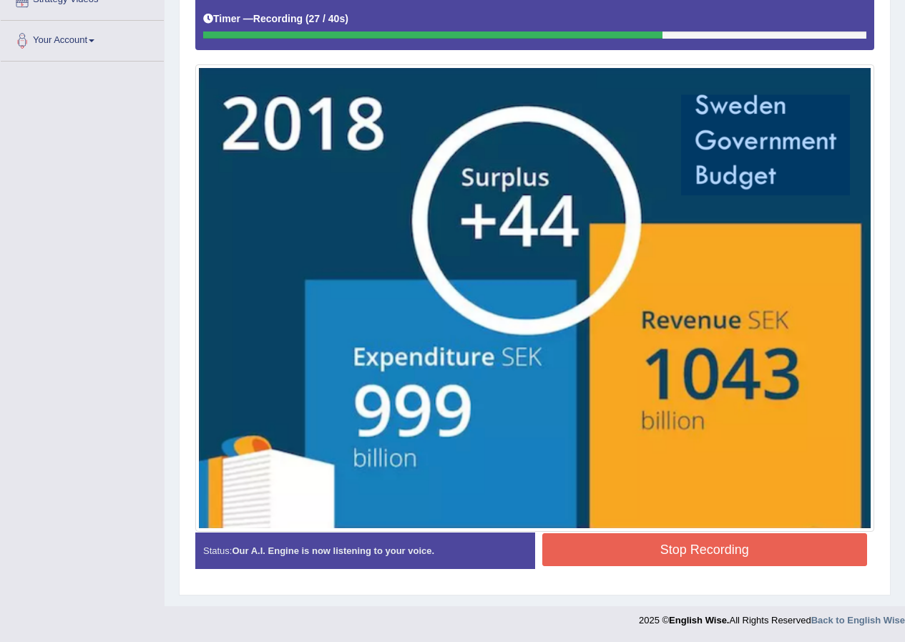
click at [675, 546] on button "Stop Recording" at bounding box center [705, 549] width 326 height 33
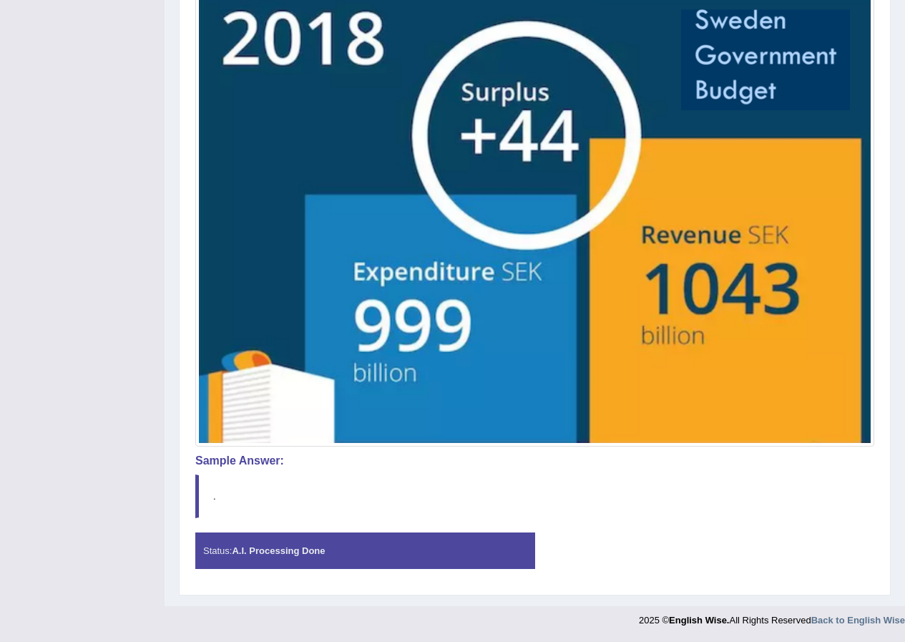
scroll to position [0, 0]
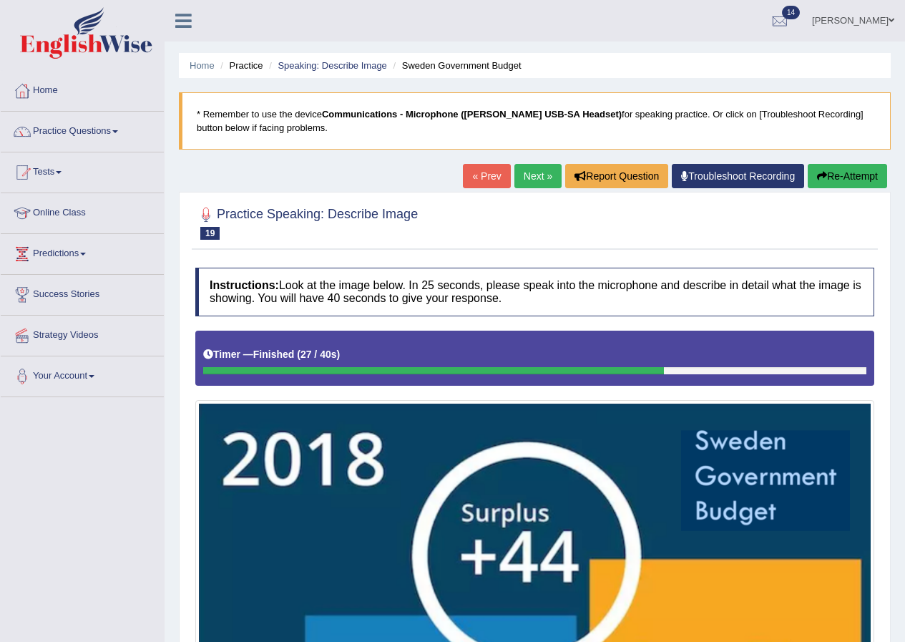
click at [521, 180] on link "Next »" at bounding box center [538, 176] width 47 height 24
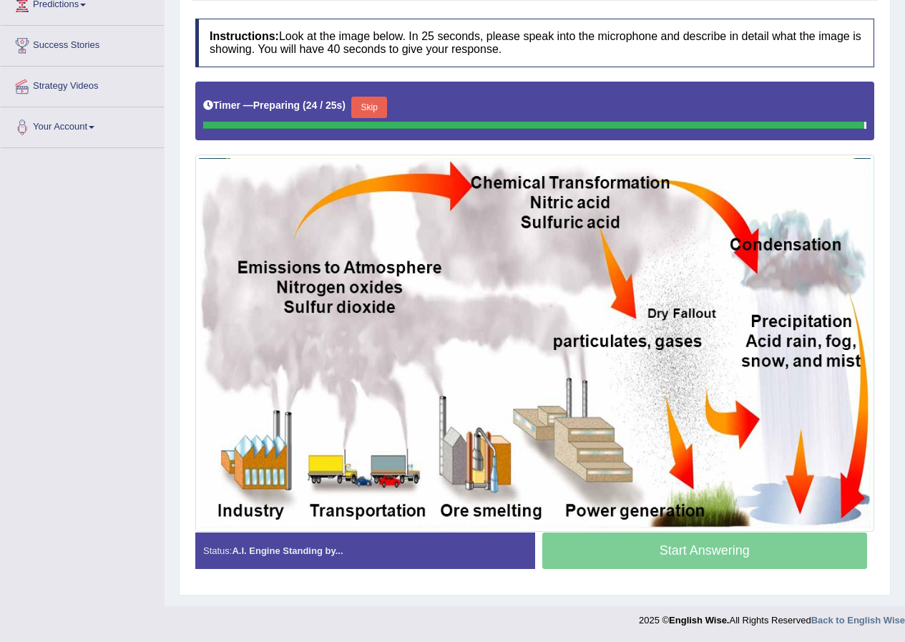
scroll to position [245, 0]
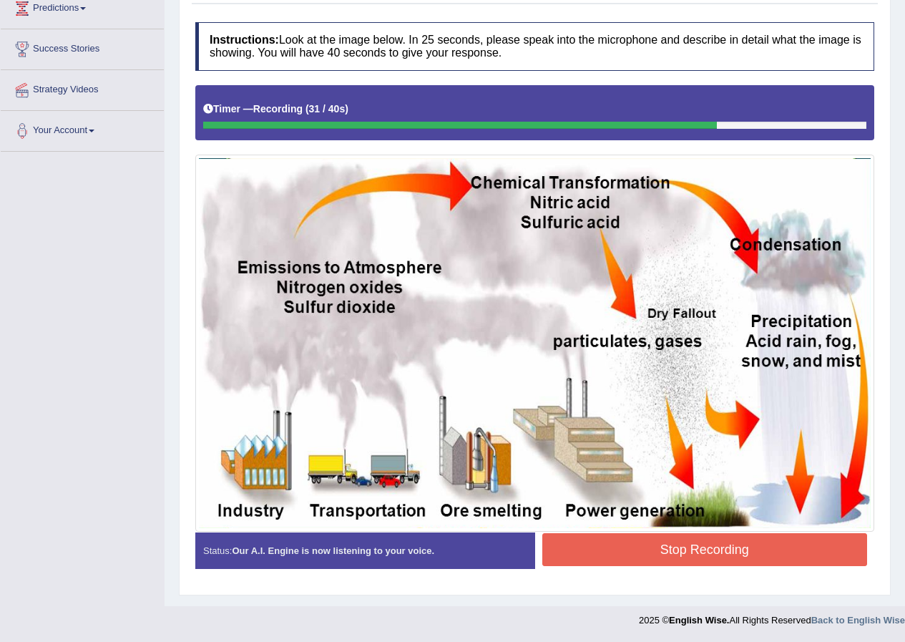
click at [645, 554] on button "Stop Recording" at bounding box center [705, 549] width 326 height 33
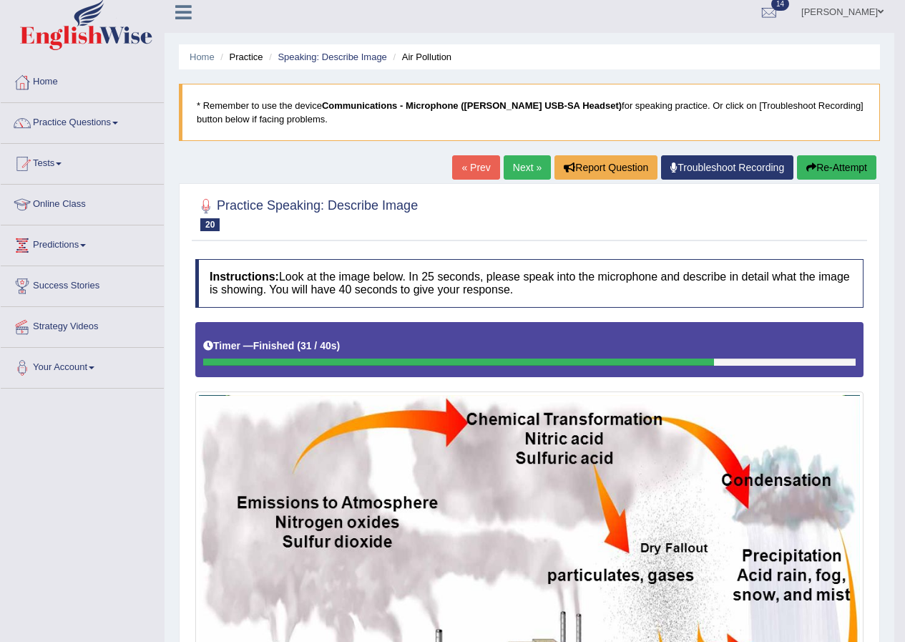
scroll to position [0, 0]
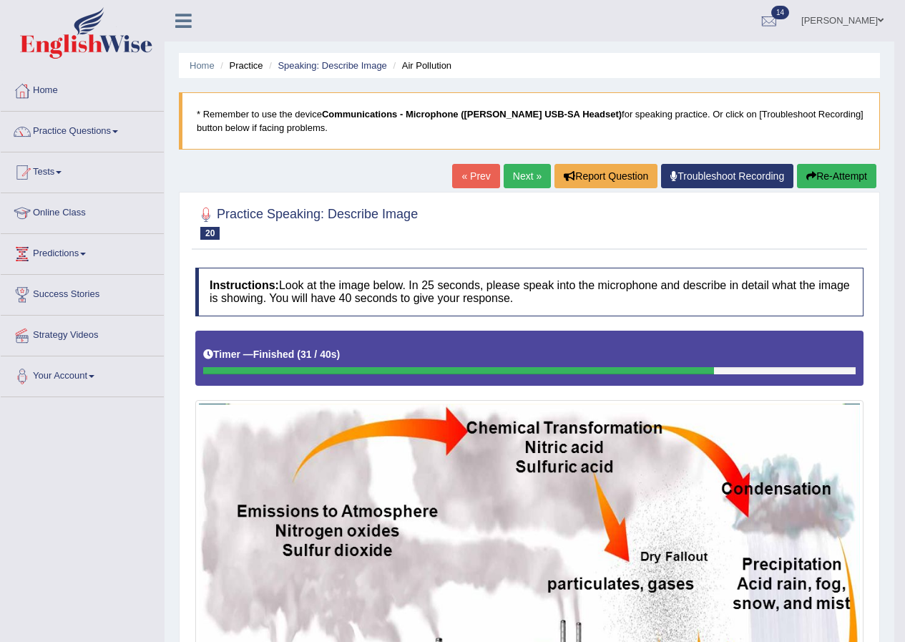
click at [520, 181] on link "Next »" at bounding box center [527, 176] width 47 height 24
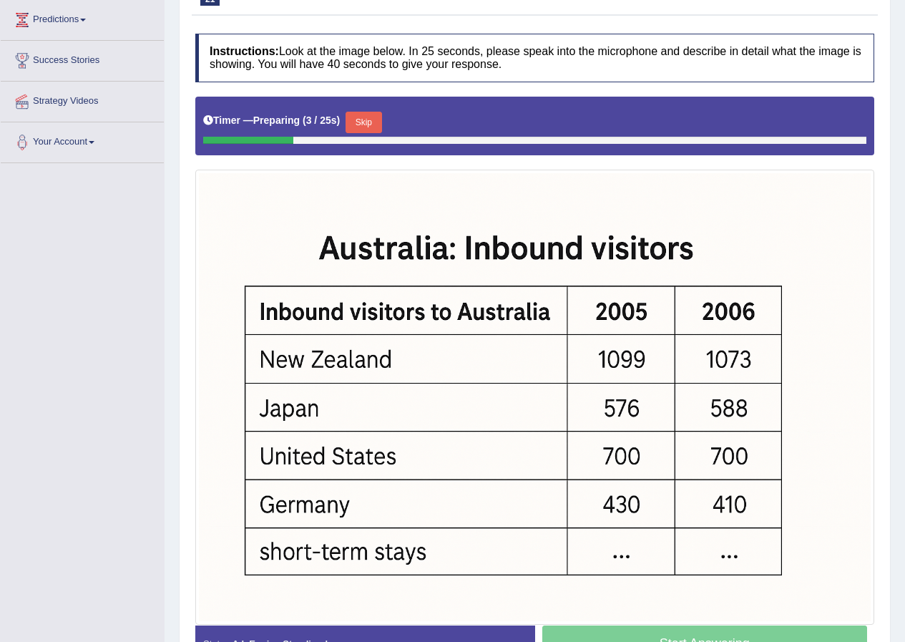
scroll to position [317, 0]
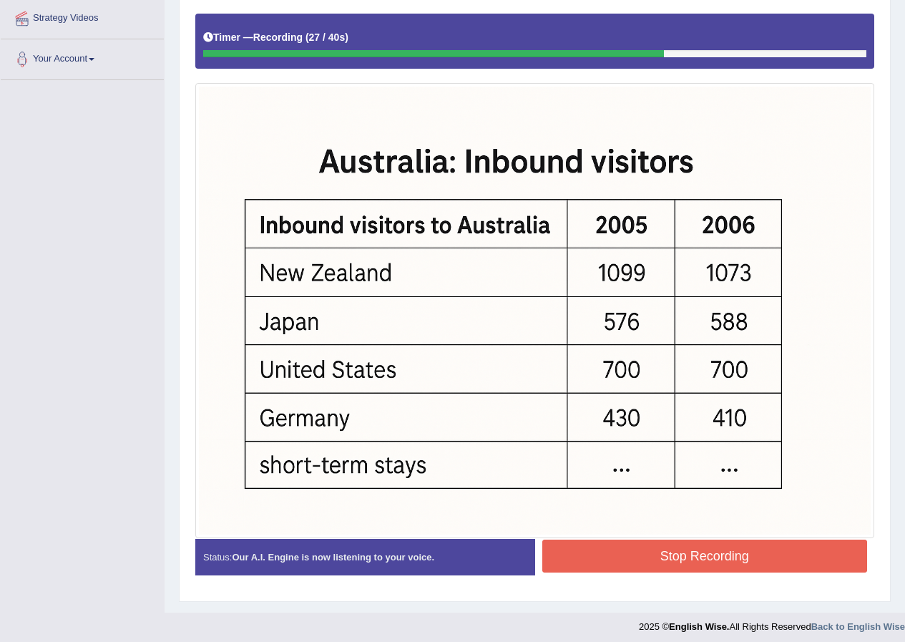
click at [775, 544] on button "Stop Recording" at bounding box center [705, 556] width 326 height 33
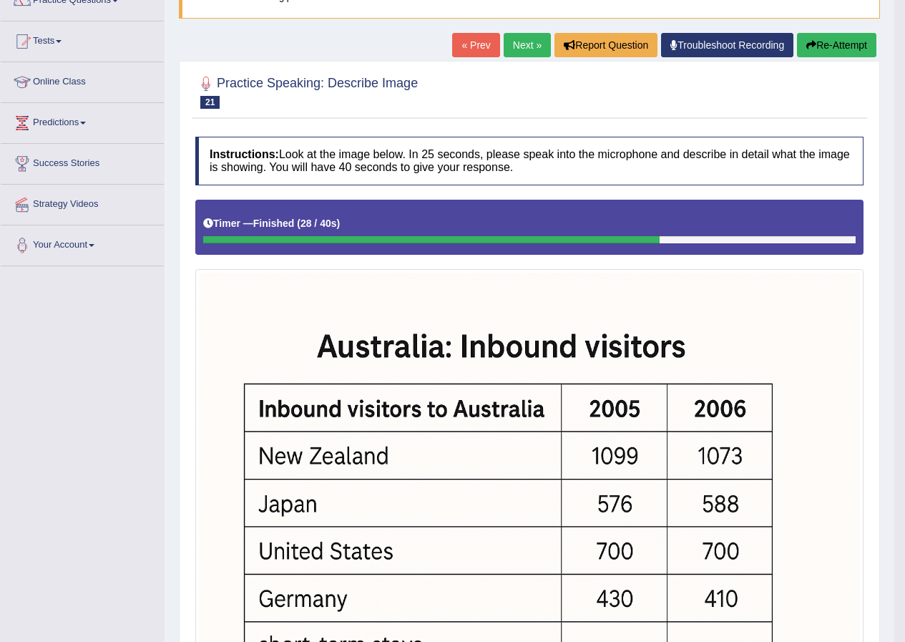
scroll to position [105, 0]
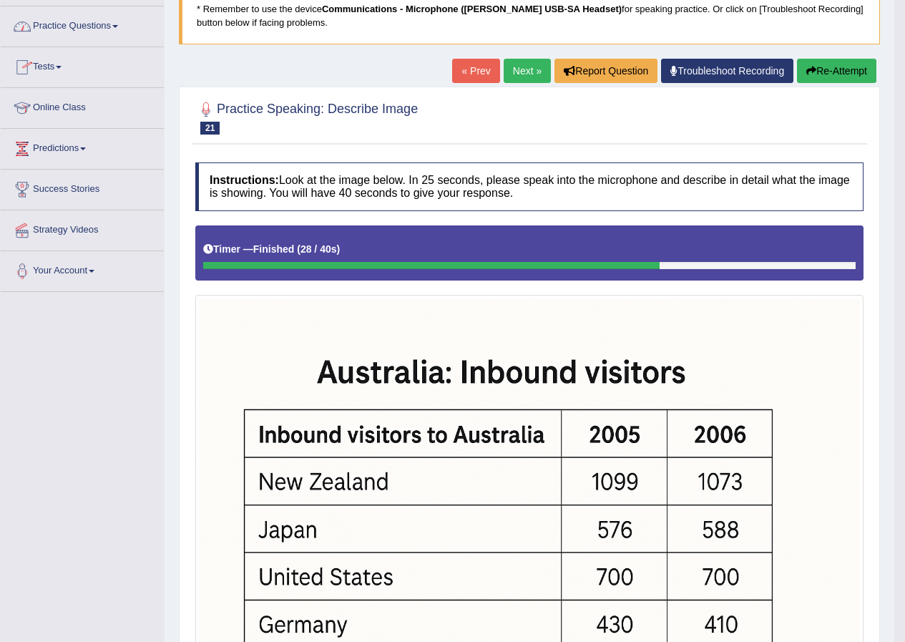
click at [71, 23] on link "Practice Questions" at bounding box center [82, 24] width 163 height 36
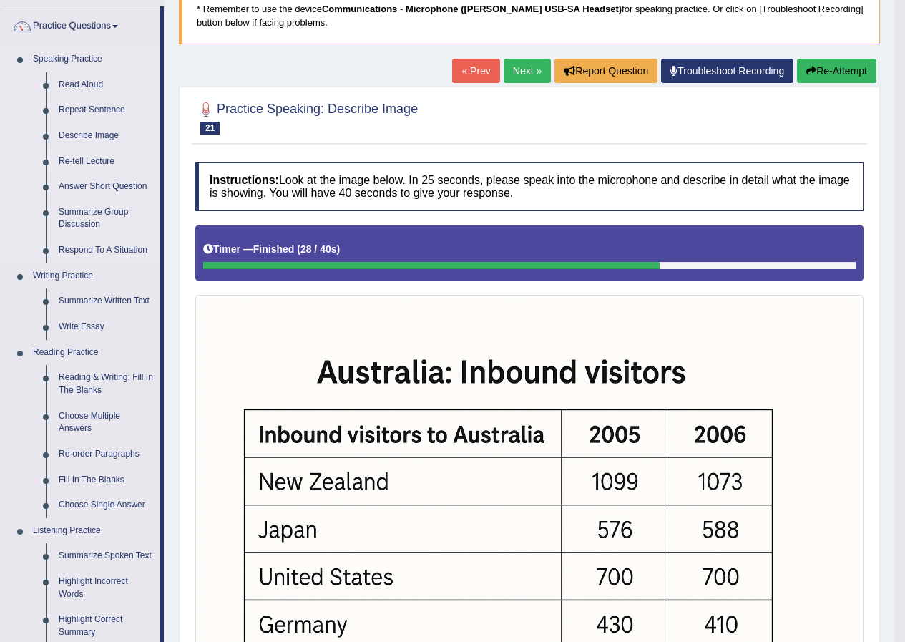
click at [77, 157] on link "Re-tell Lecture" at bounding box center [106, 162] width 108 height 26
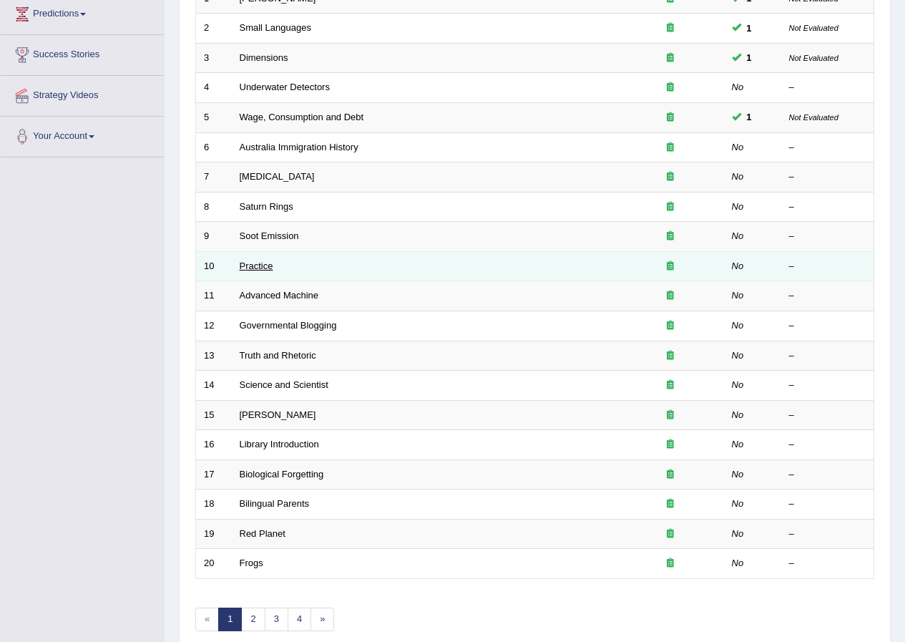
scroll to position [215, 0]
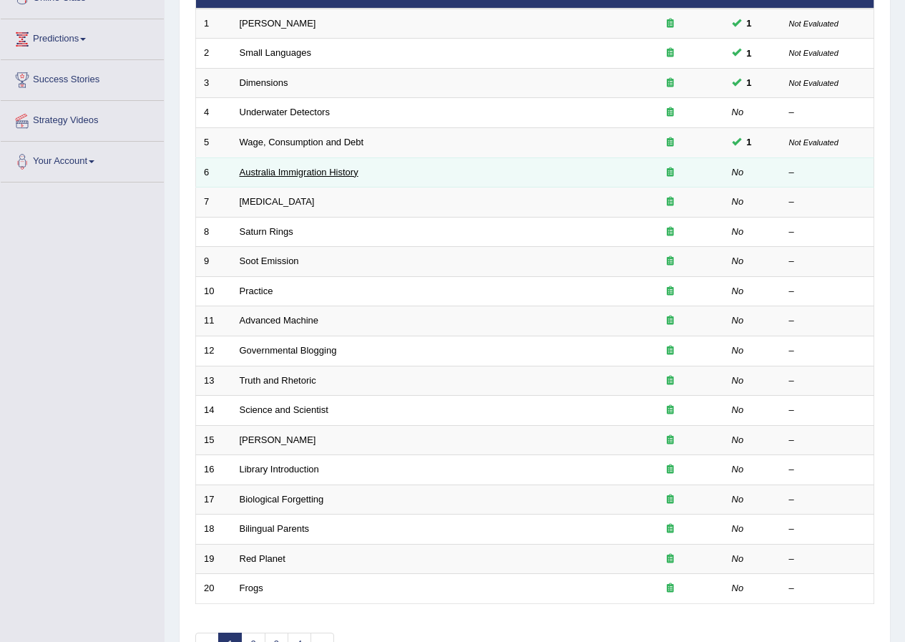
click at [254, 169] on link "Australia Immigration History" at bounding box center [299, 172] width 119 height 11
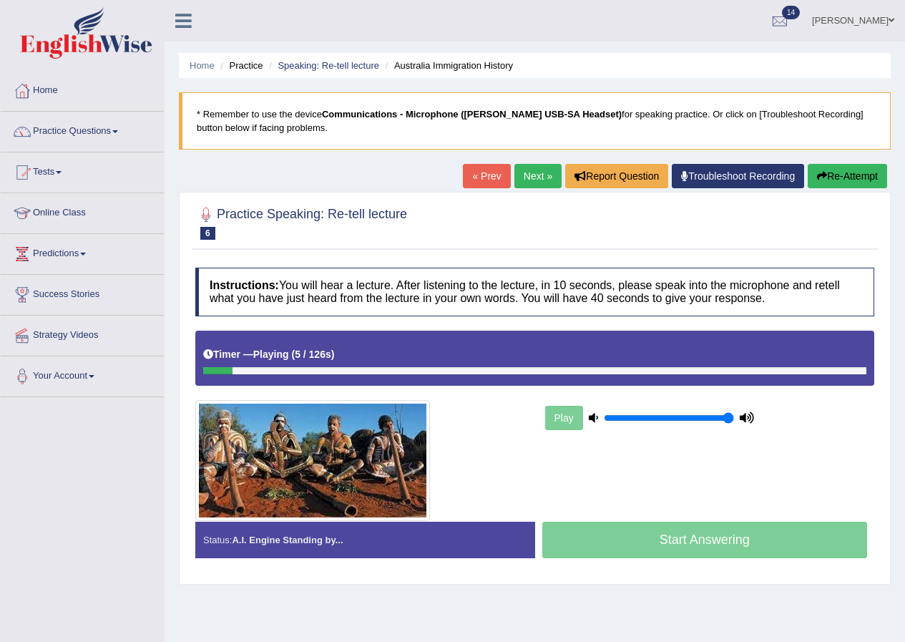
drag, startPoint x: 716, startPoint y: 416, endPoint x: 756, endPoint y: 417, distance: 40.8
type input "1"
click at [734, 416] on input "range" at bounding box center [669, 417] width 130 height 11
click at [755, 421] on div "Play" at bounding box center [649, 418] width 215 height 36
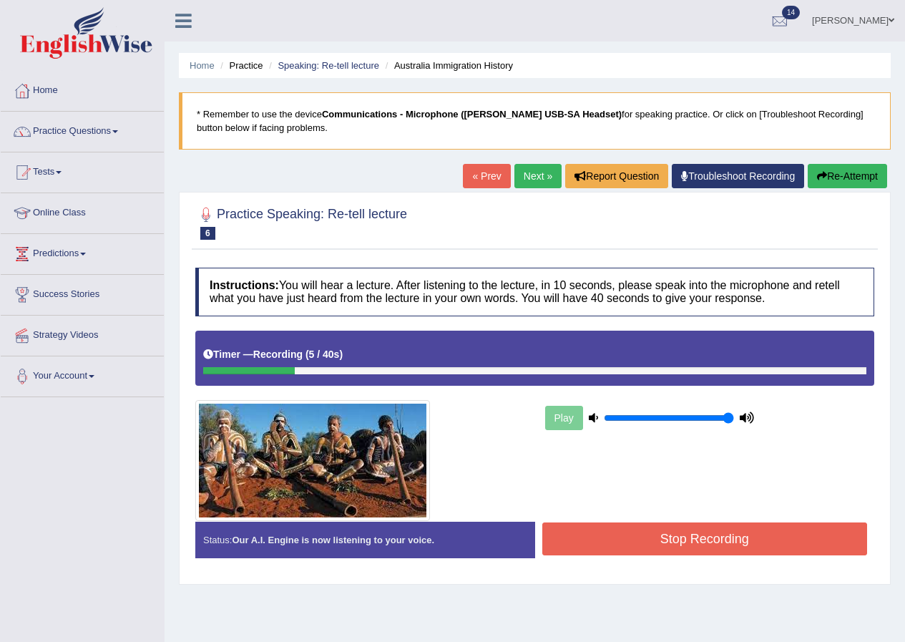
click at [117, 129] on link "Practice Questions" at bounding box center [82, 130] width 163 height 36
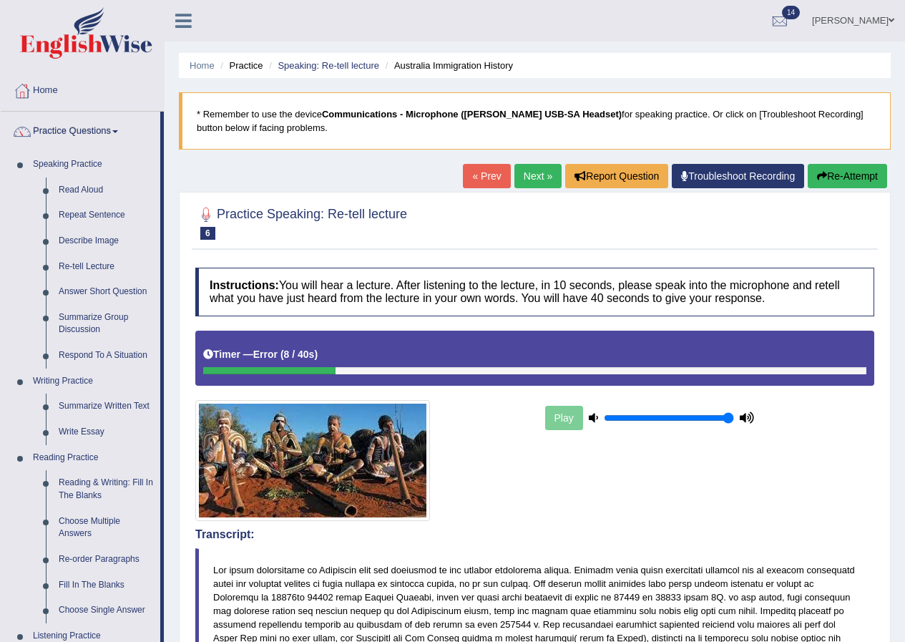
click at [530, 180] on link "Next »" at bounding box center [538, 176] width 47 height 24
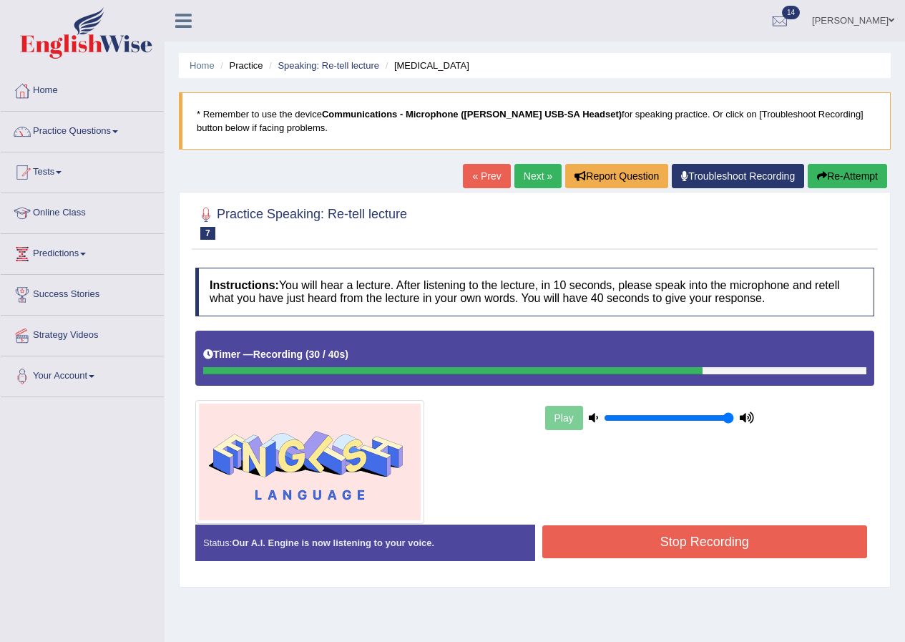
click at [718, 551] on button "Stop Recording" at bounding box center [705, 541] width 326 height 33
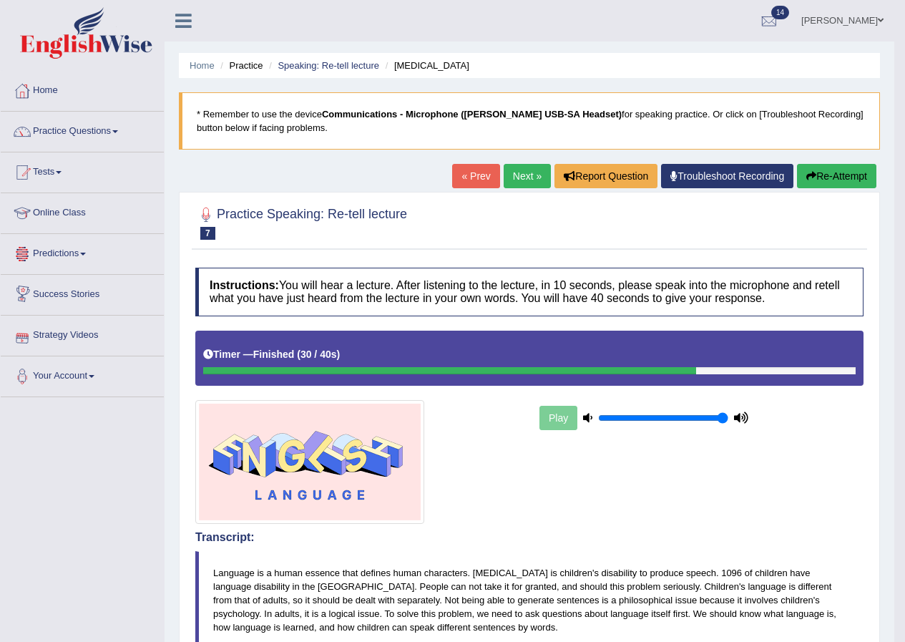
click at [512, 180] on link "Next »" at bounding box center [527, 176] width 47 height 24
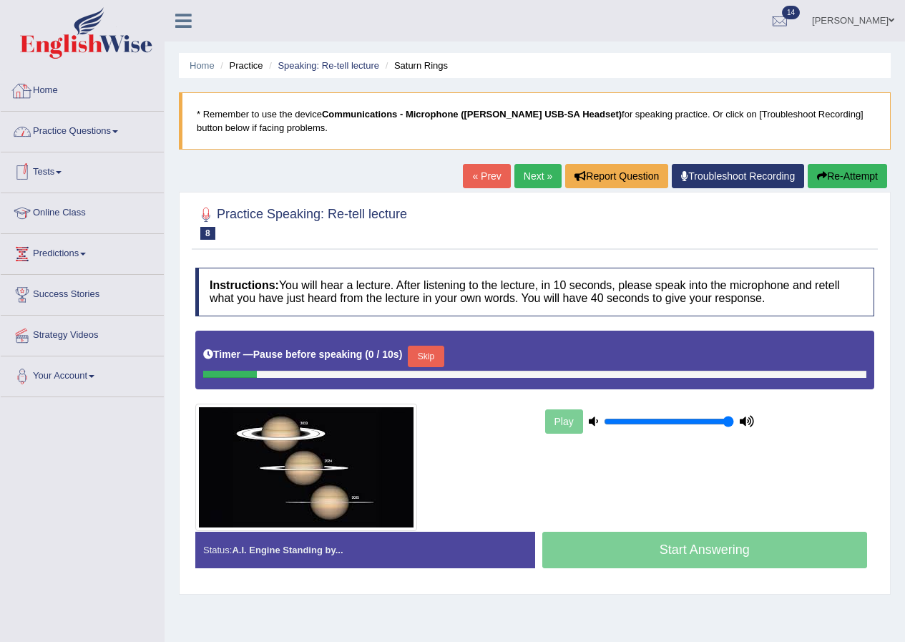
click at [124, 133] on link "Practice Questions" at bounding box center [82, 130] width 163 height 36
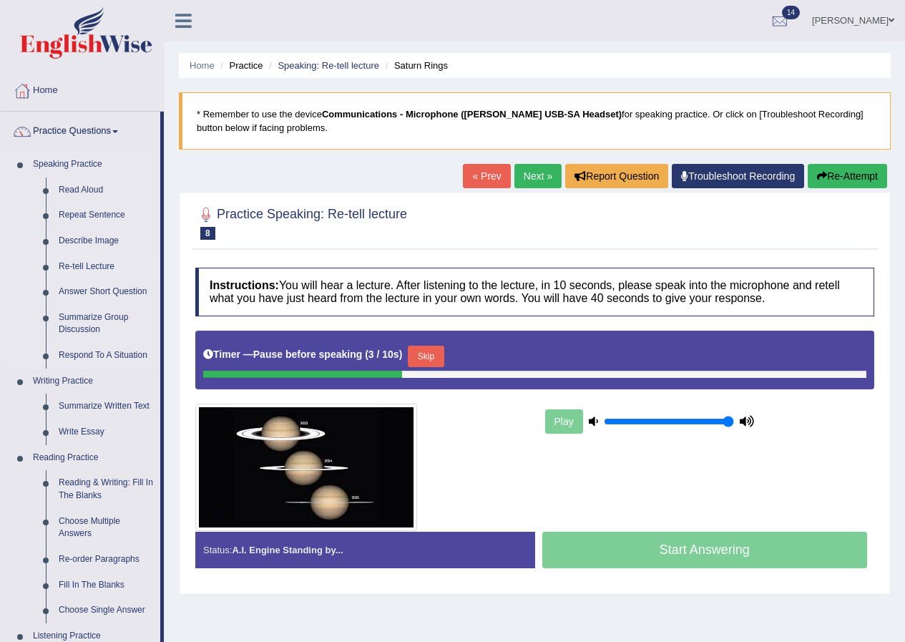
click at [105, 267] on link "Re-tell Lecture" at bounding box center [106, 267] width 108 height 26
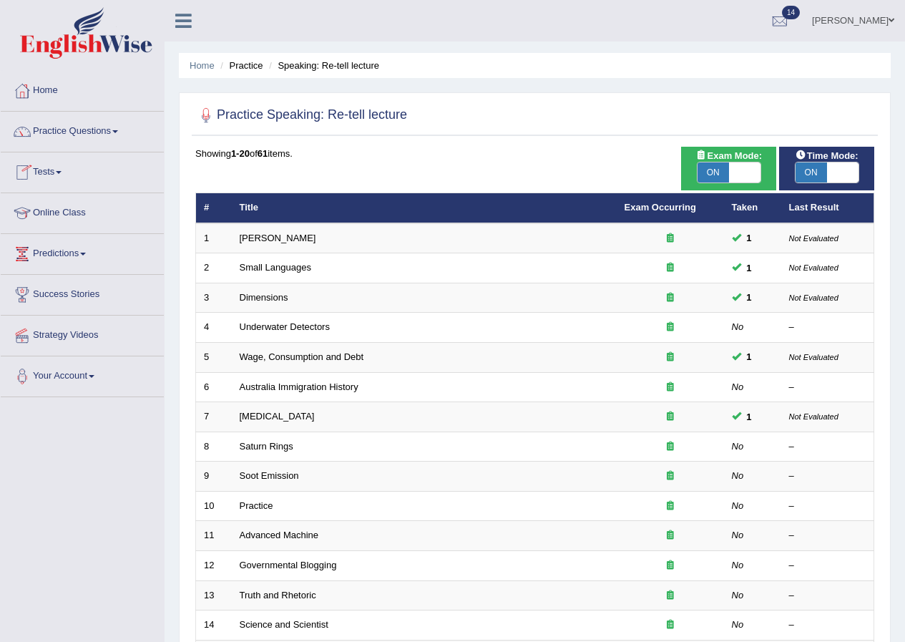
click at [79, 130] on link "Practice Questions" at bounding box center [82, 130] width 163 height 36
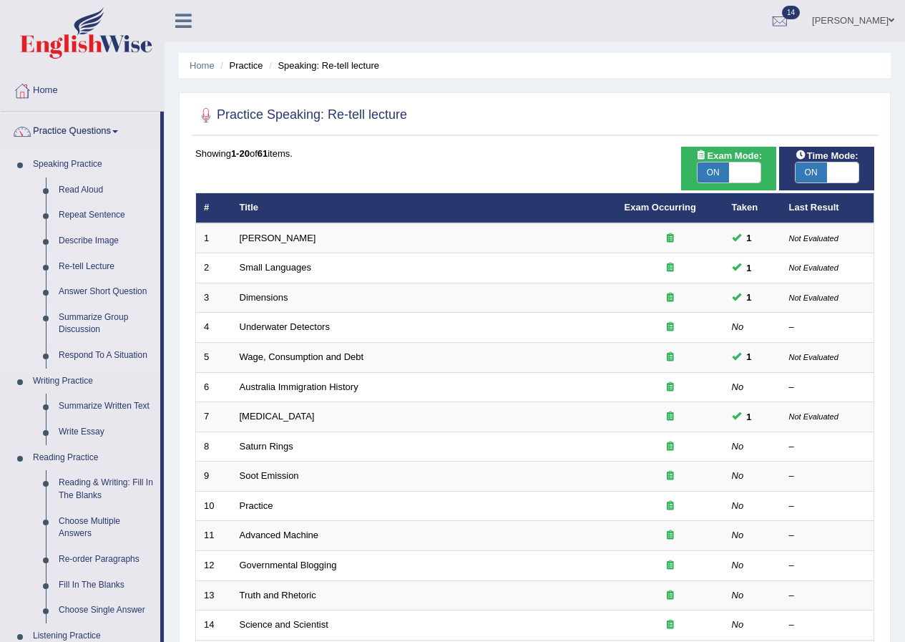
click at [74, 314] on link "Summarize Group Discussion" at bounding box center [106, 324] width 108 height 38
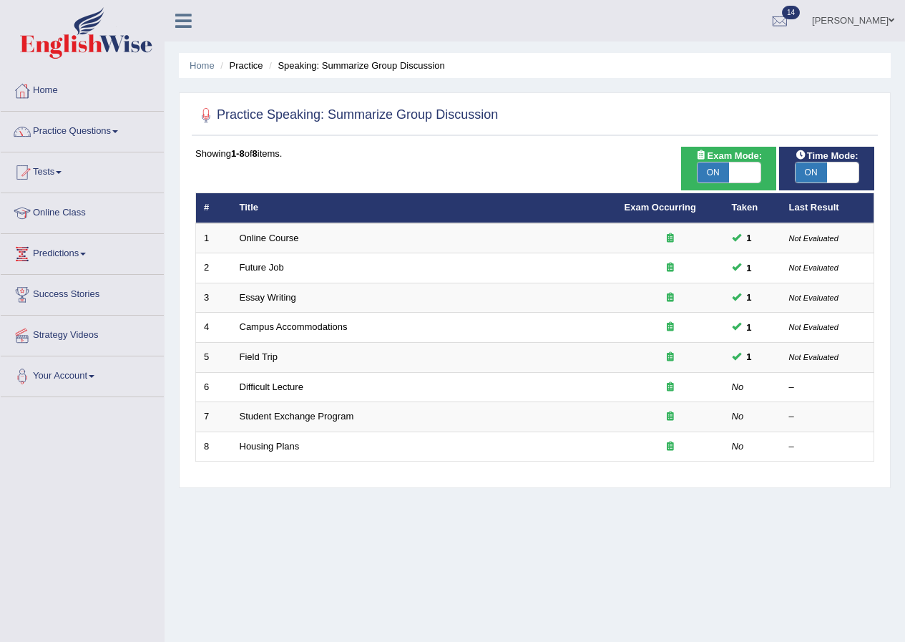
click at [120, 134] on link "Practice Questions" at bounding box center [82, 130] width 163 height 36
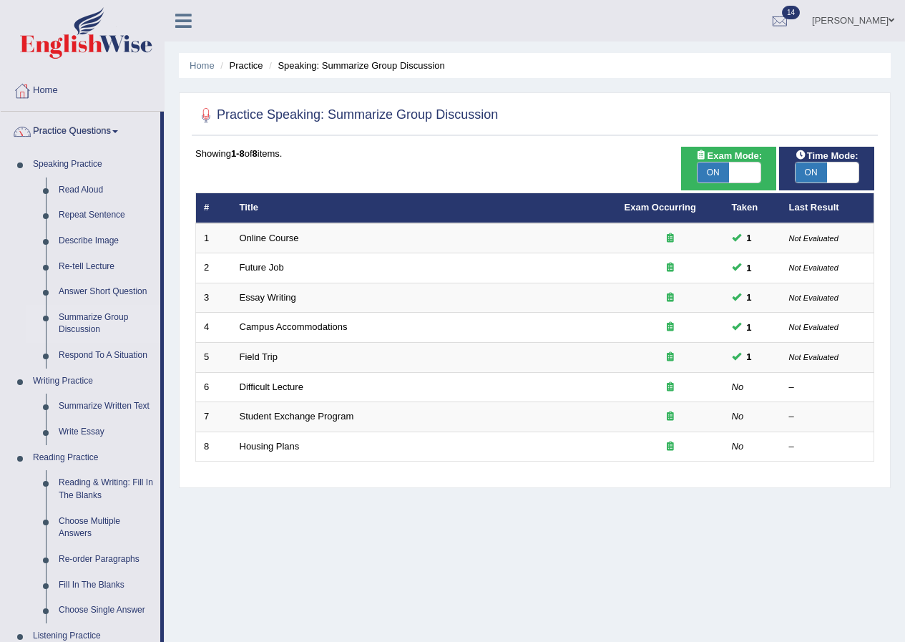
click at [810, 176] on span "ON" at bounding box center [811, 172] width 31 height 20
checkbox input "false"
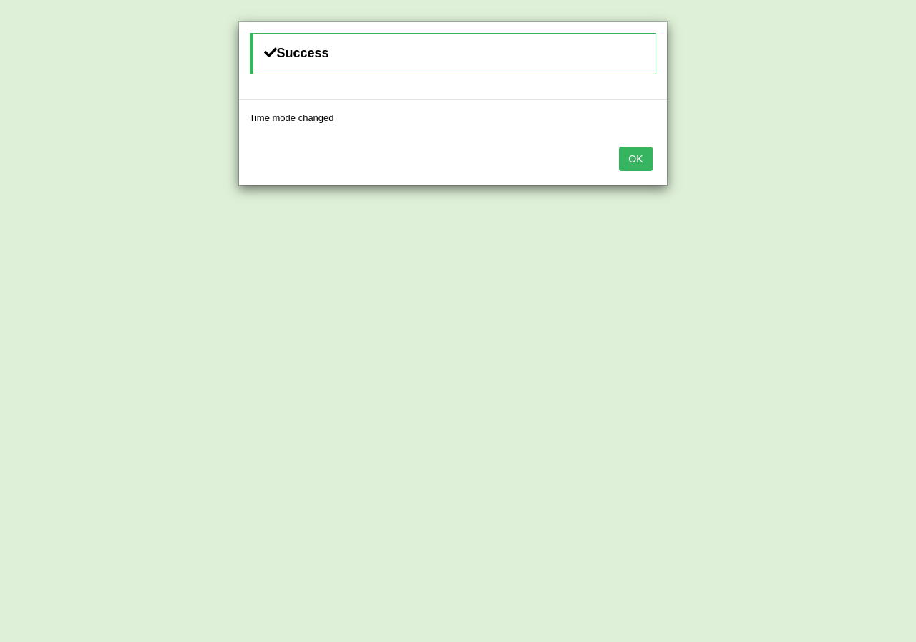
click at [645, 163] on button "OK" at bounding box center [635, 159] width 33 height 24
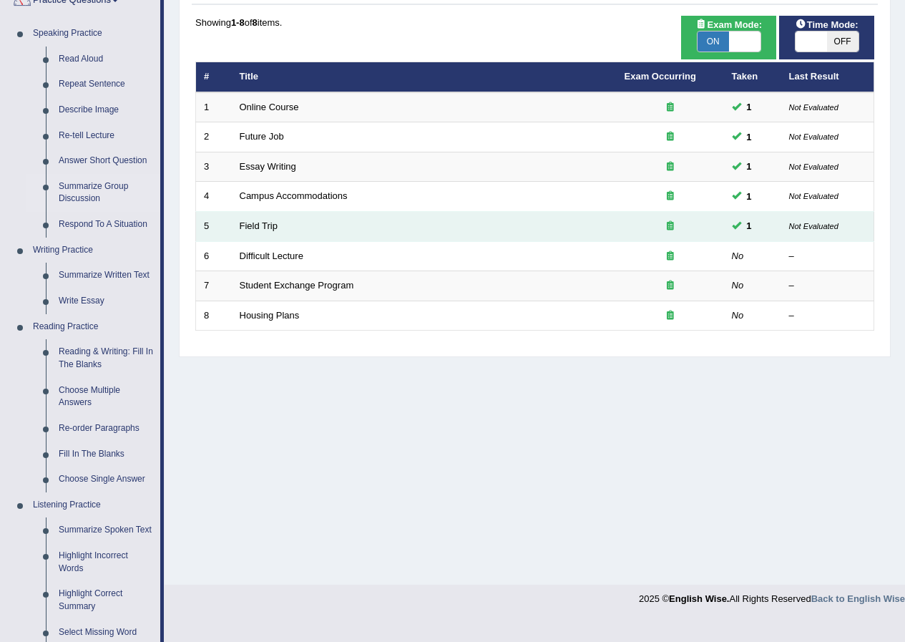
scroll to position [286, 0]
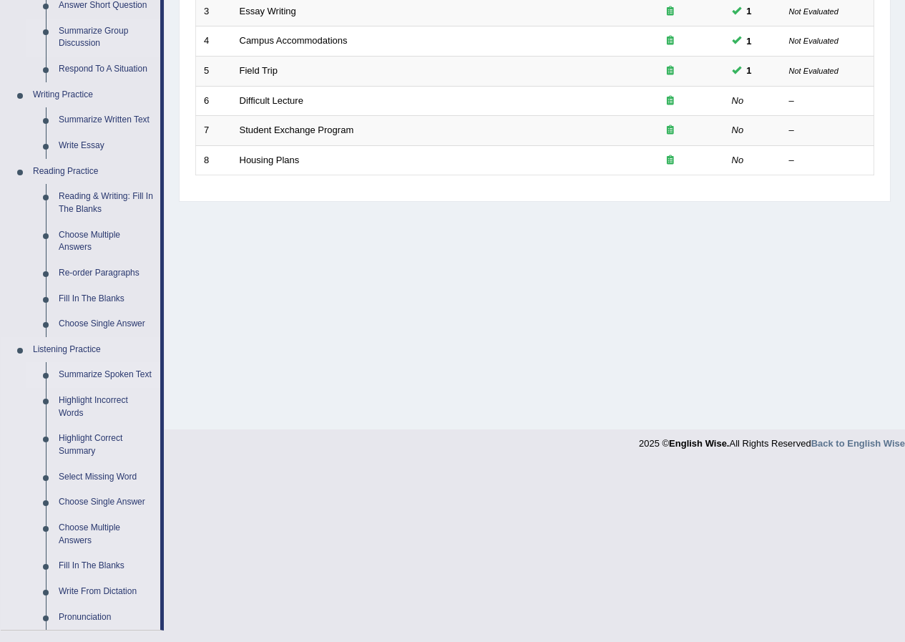
click at [141, 374] on link "Summarize Spoken Text" at bounding box center [106, 375] width 108 height 26
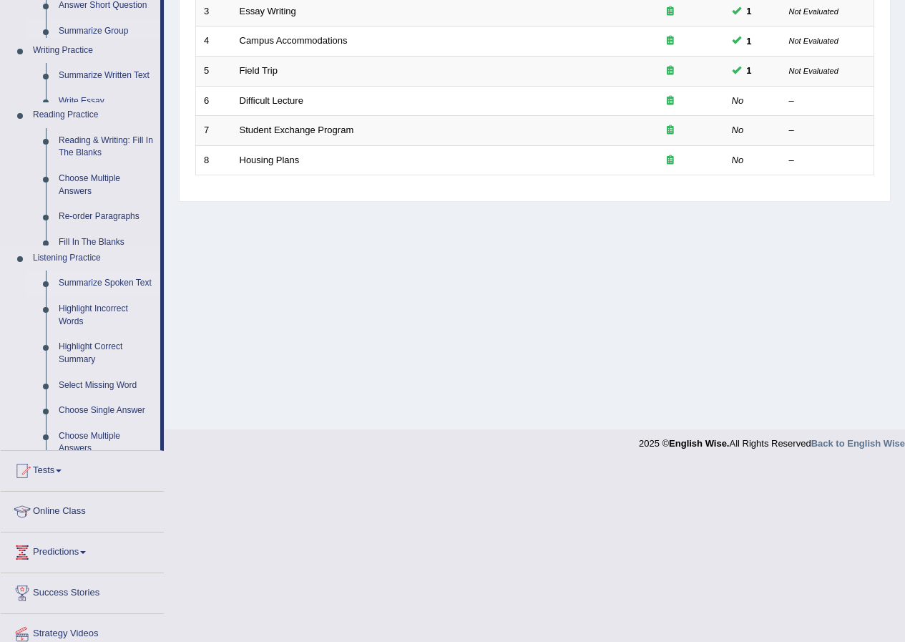
scroll to position [198, 0]
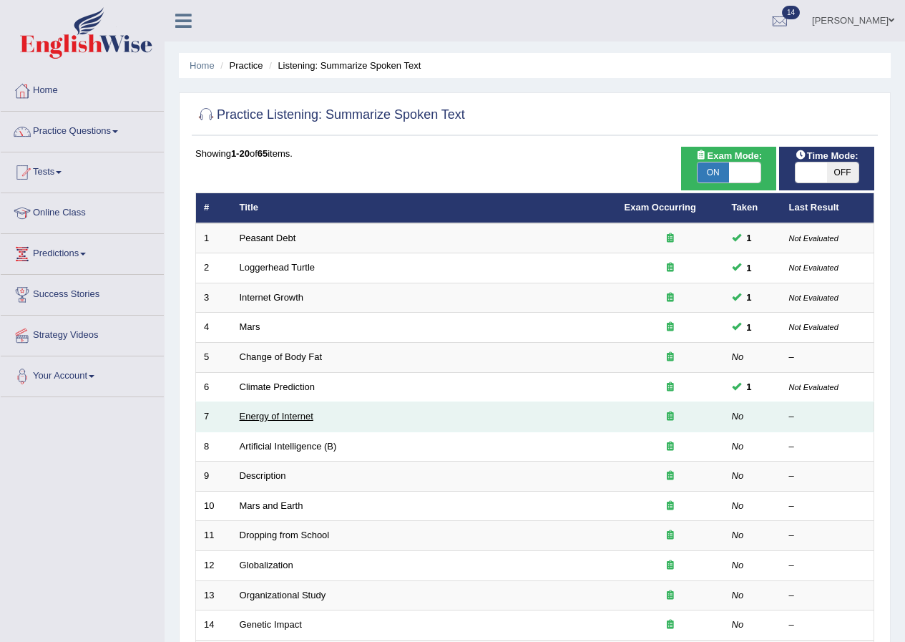
click at [270, 420] on link "Energy of Internet" at bounding box center [277, 416] width 74 height 11
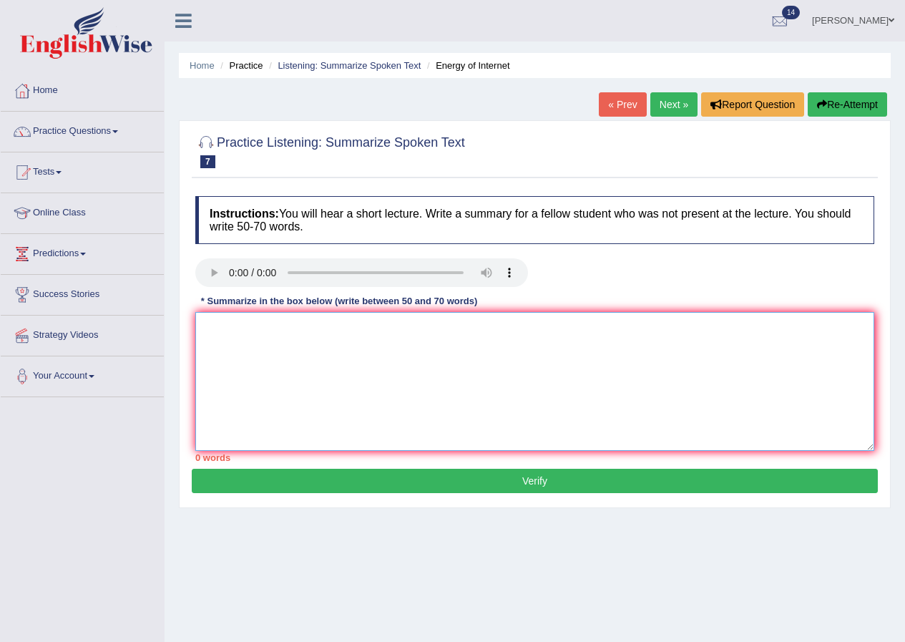
click at [263, 366] on textarea at bounding box center [534, 381] width 679 height 139
click at [109, 132] on link "Practice Questions" at bounding box center [82, 130] width 163 height 36
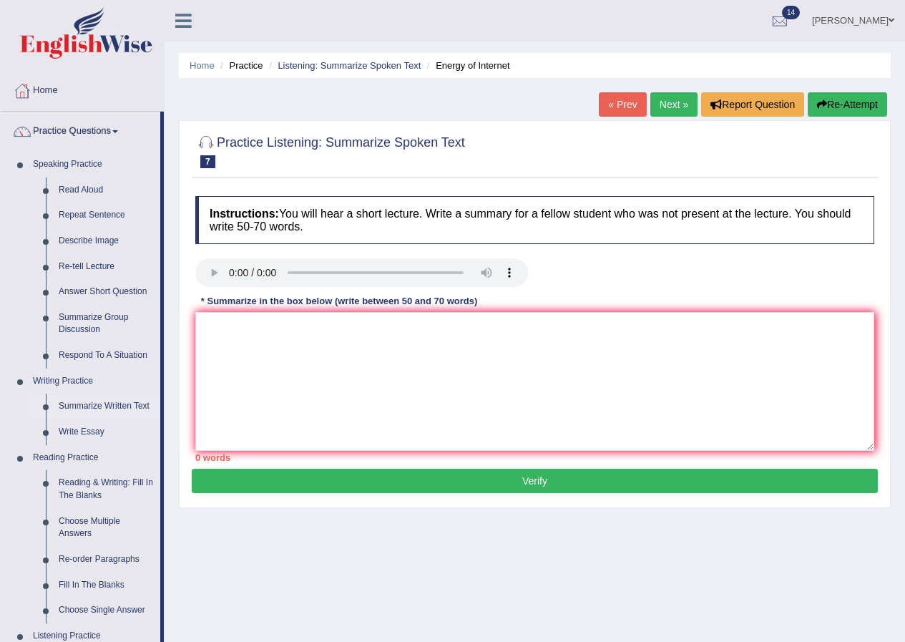
click at [110, 399] on link "Summarize Written Text" at bounding box center [106, 407] width 108 height 26
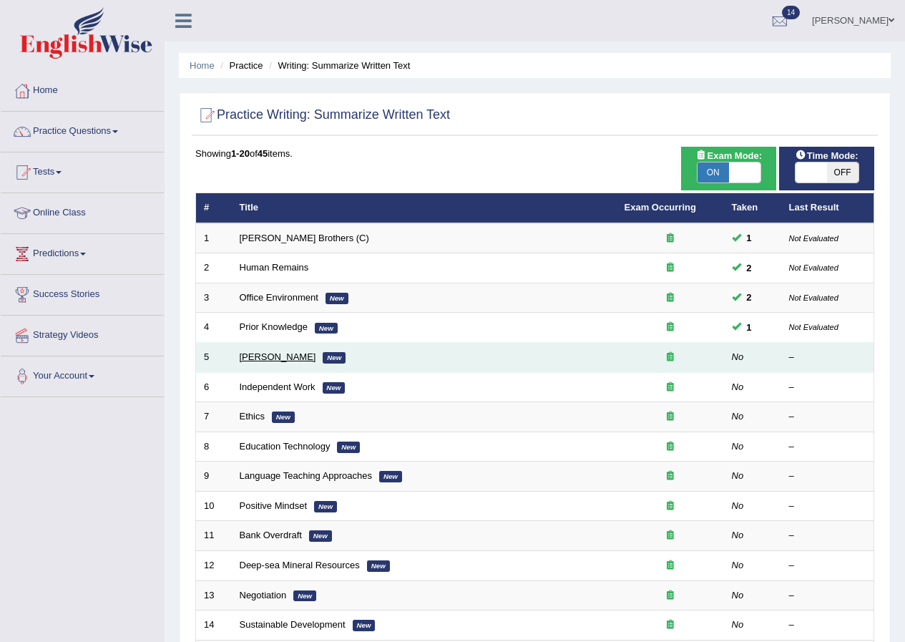
click at [296, 358] on link "[PERSON_NAME]" at bounding box center [278, 356] width 77 height 11
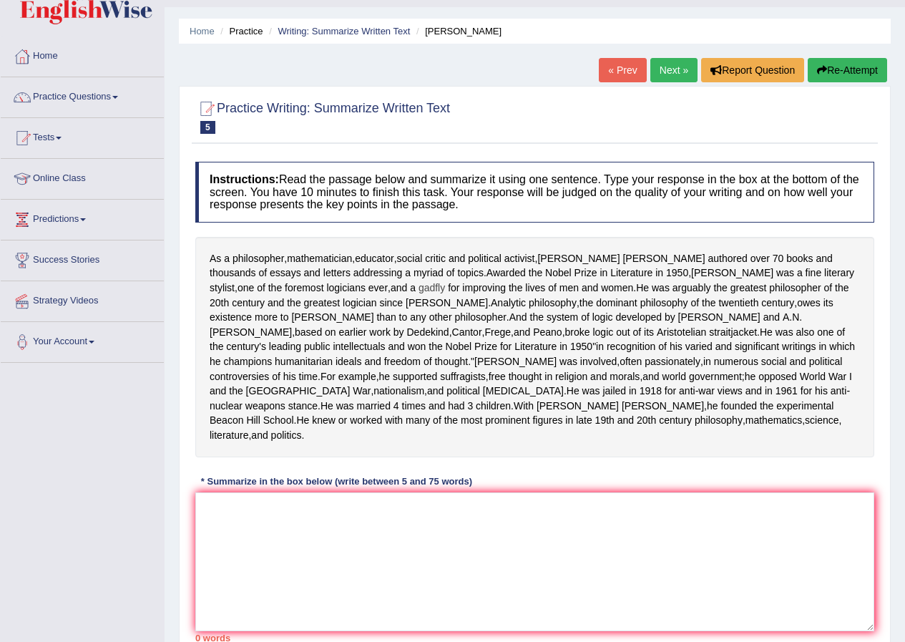
scroll to position [29, 0]
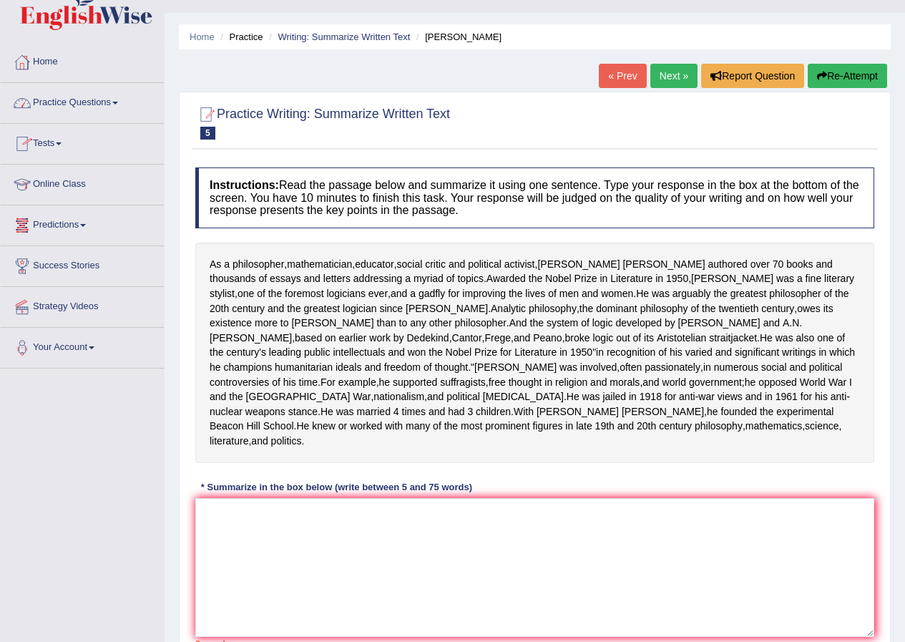
click at [70, 102] on link "Practice Questions" at bounding box center [82, 101] width 163 height 36
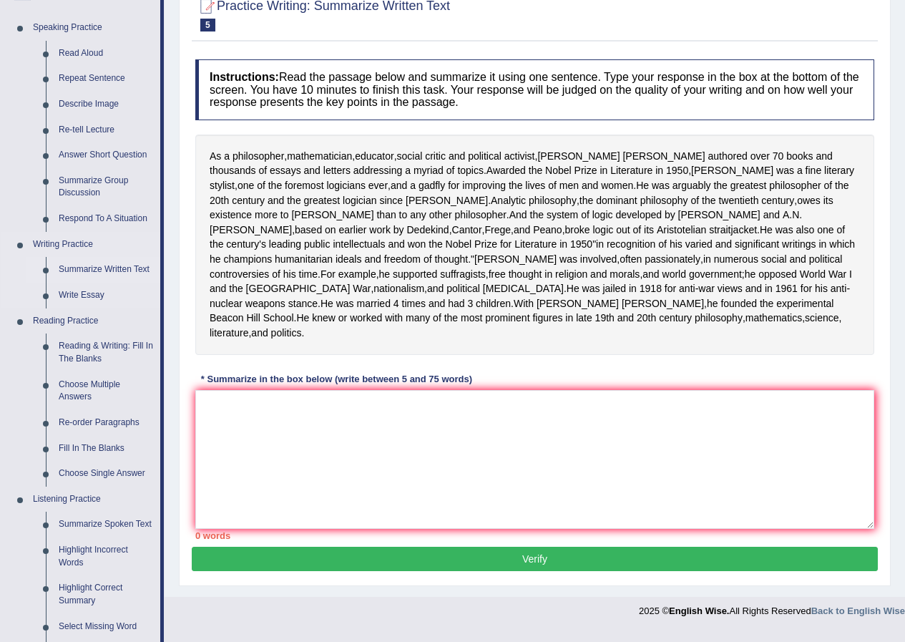
scroll to position [172, 0]
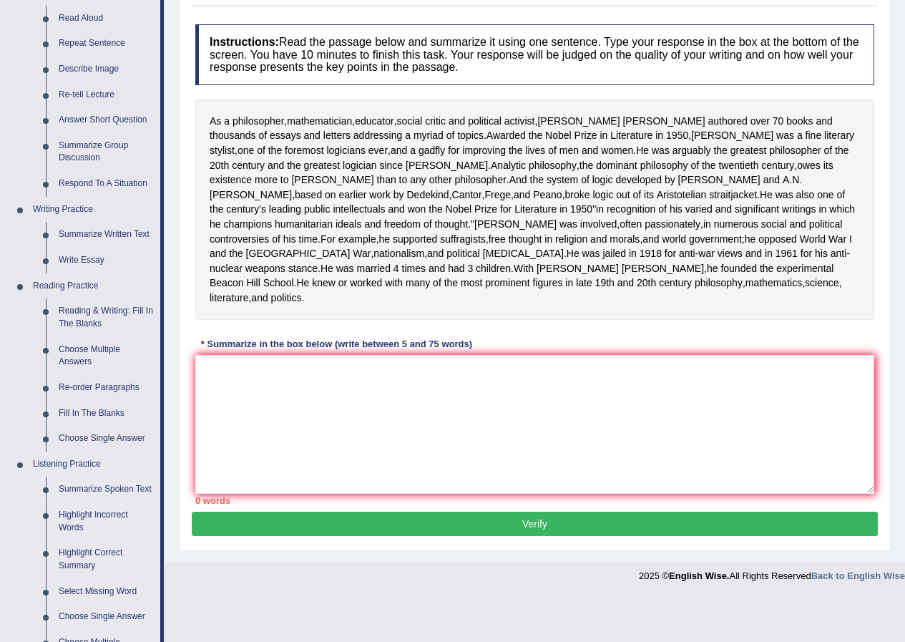
click at [94, 480] on link "Summarize Spoken Text" at bounding box center [106, 490] width 108 height 26
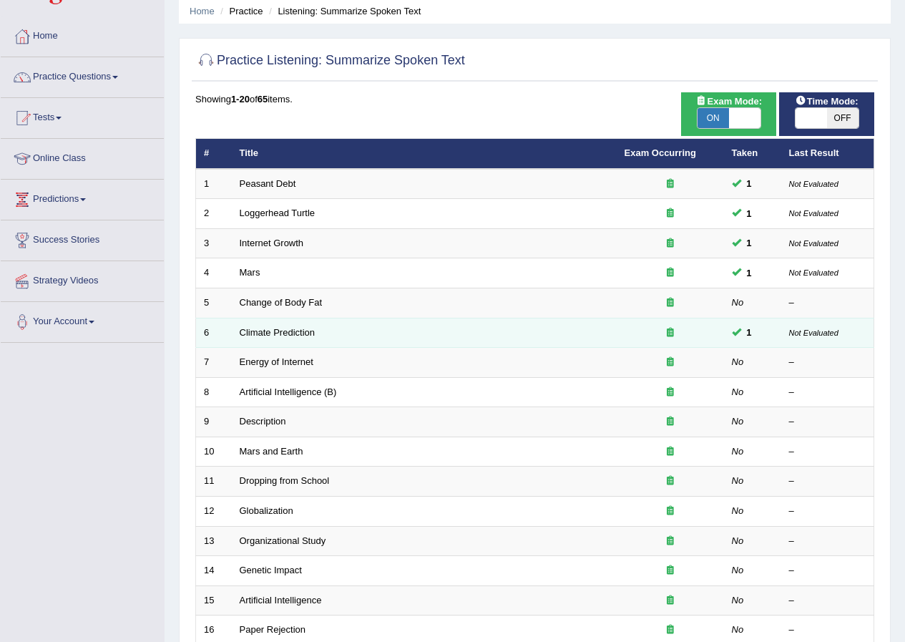
scroll to position [215, 0]
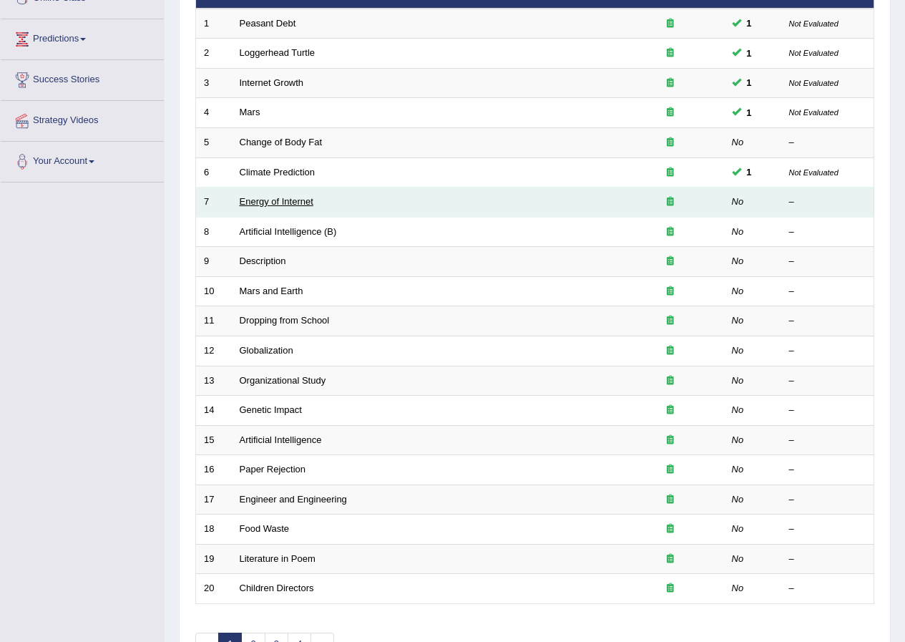
click at [258, 199] on link "Energy of Internet" at bounding box center [277, 201] width 74 height 11
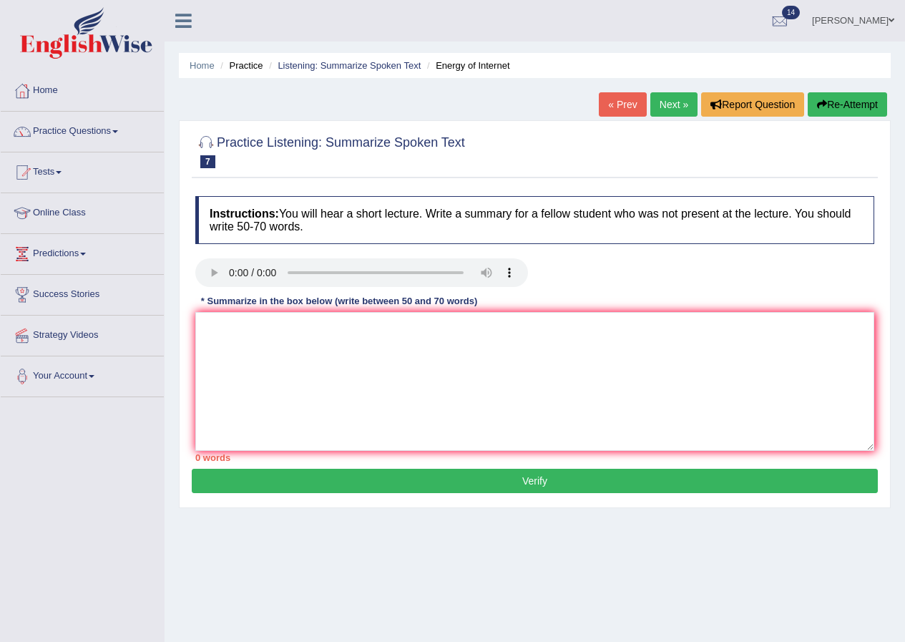
click at [874, 20] on link "Annifred Onaghise" at bounding box center [853, 18] width 104 height 37
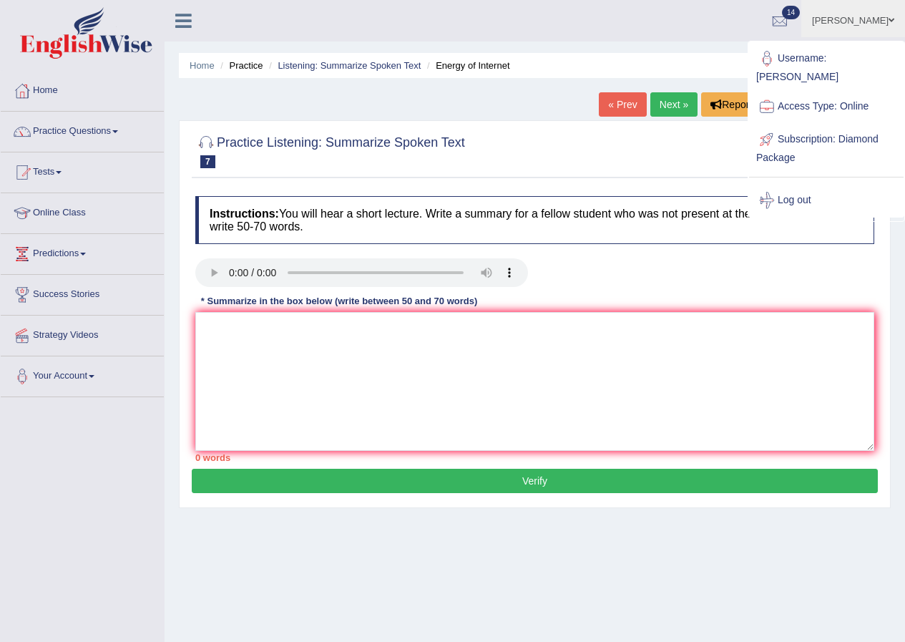
click at [776, 200] on div at bounding box center [766, 200] width 21 height 21
